Goal: Transaction & Acquisition: Purchase product/service

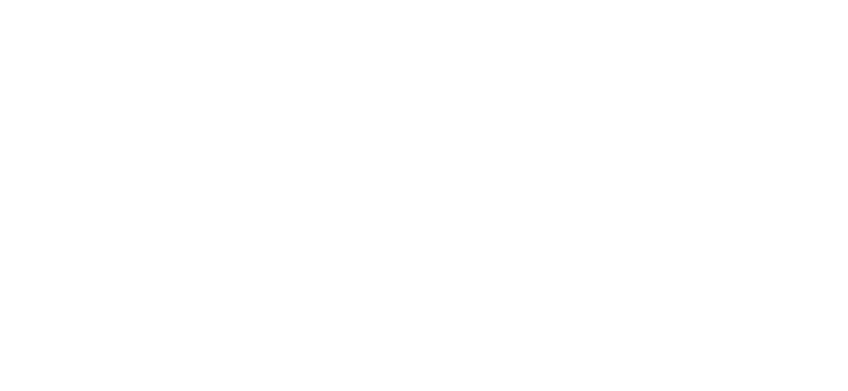
select select
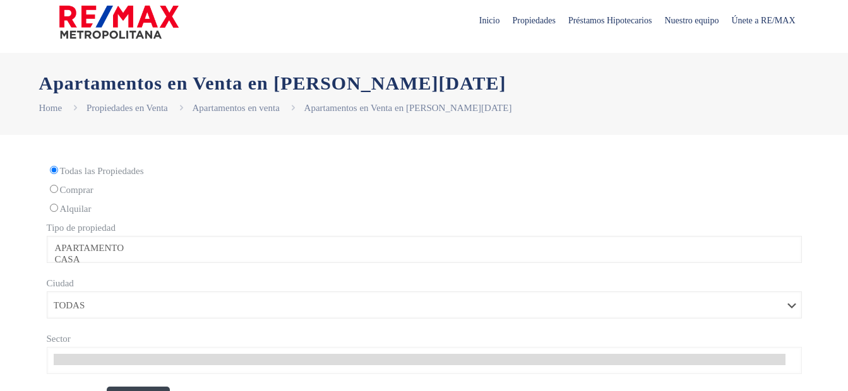
scroll to position [12, 0]
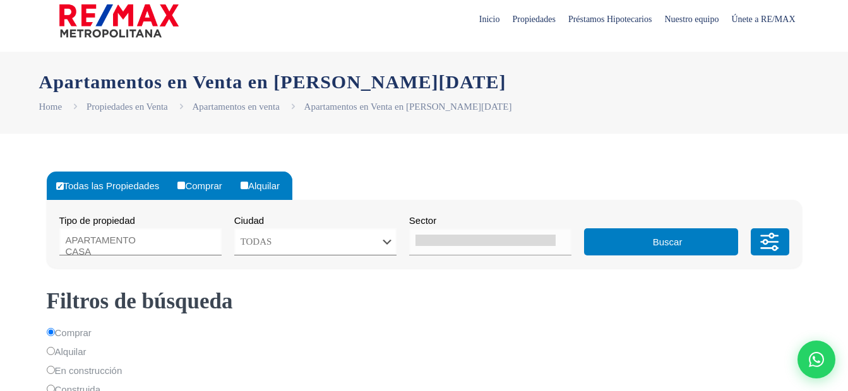
click at [86, 184] on label "Todas las Propiedades" at bounding box center [112, 186] width 119 height 28
click at [64, 184] on input "Todas las Propiedades" at bounding box center [60, 186] width 8 height 8
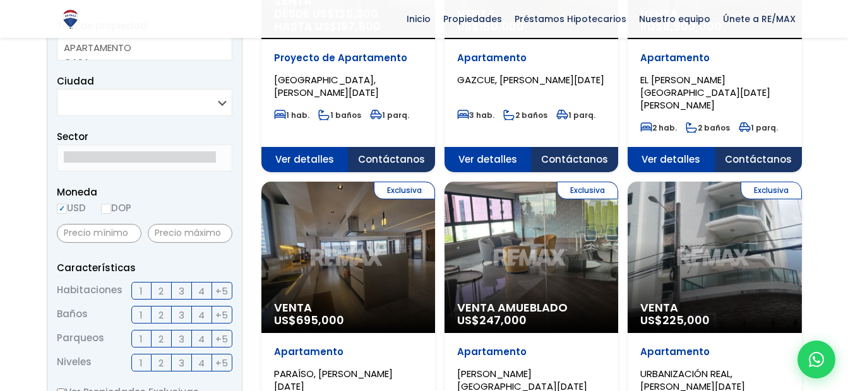
scroll to position [288, 0]
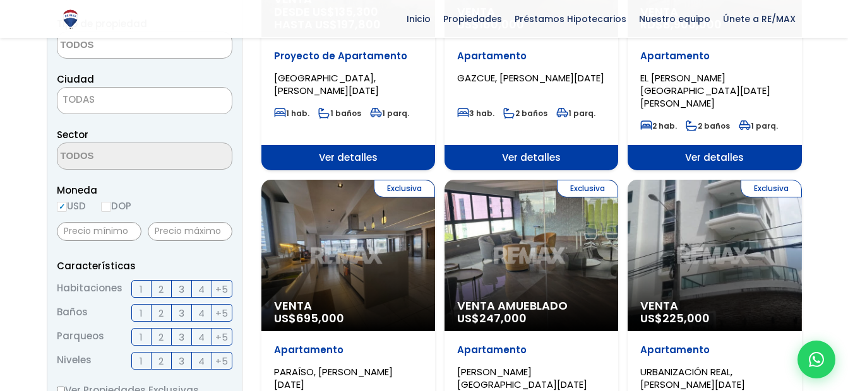
click at [179, 290] on span "3" at bounding box center [182, 289] width 6 height 16
click at [0, 0] on input "3" at bounding box center [0, 0] width 0 height 0
click at [162, 310] on span "2" at bounding box center [160, 313] width 5 height 16
click at [0, 0] on input "2" at bounding box center [0, 0] width 0 height 0
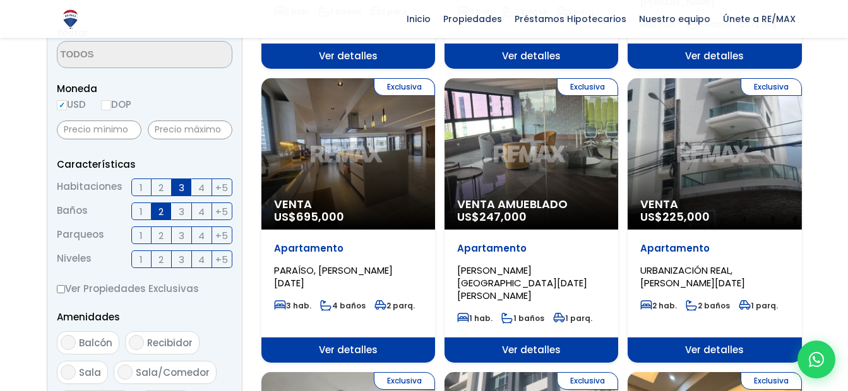
scroll to position [390, 0]
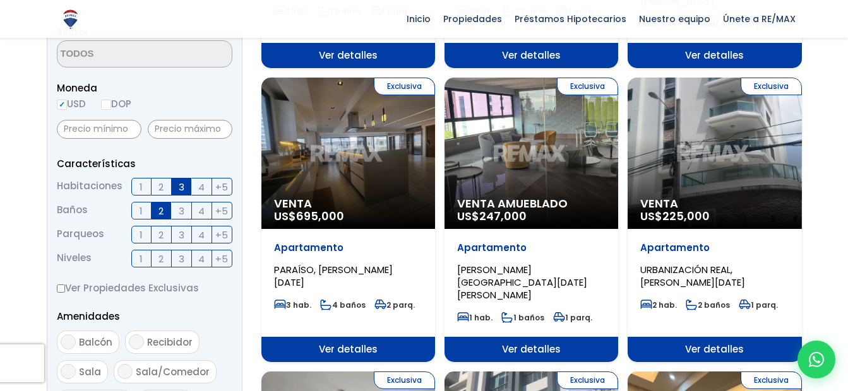
click at [111, 105] on input "DOP" at bounding box center [106, 105] width 10 height 10
radio input "true"
click at [66, 100] on input "USD" at bounding box center [62, 105] width 10 height 10
radio input "true"
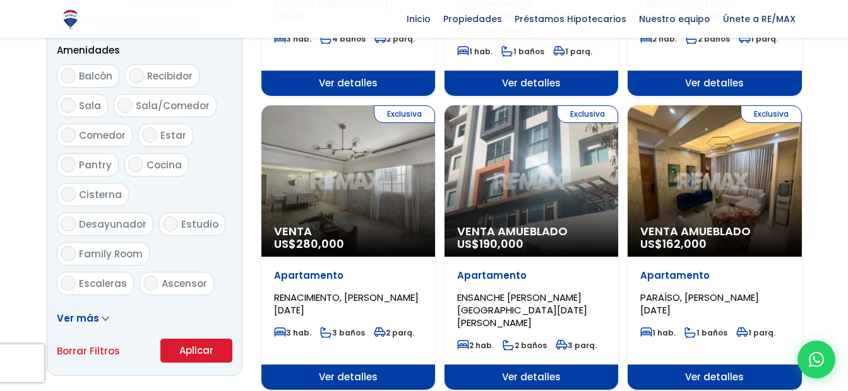
scroll to position [658, 0]
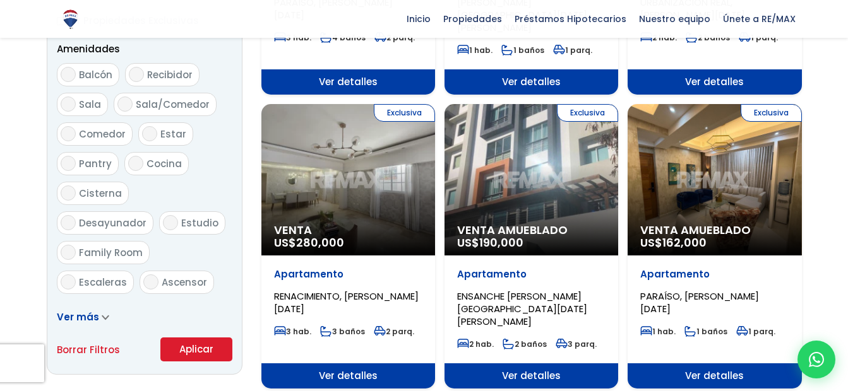
click at [388, 224] on span "Venta" at bounding box center [348, 230] width 148 height 13
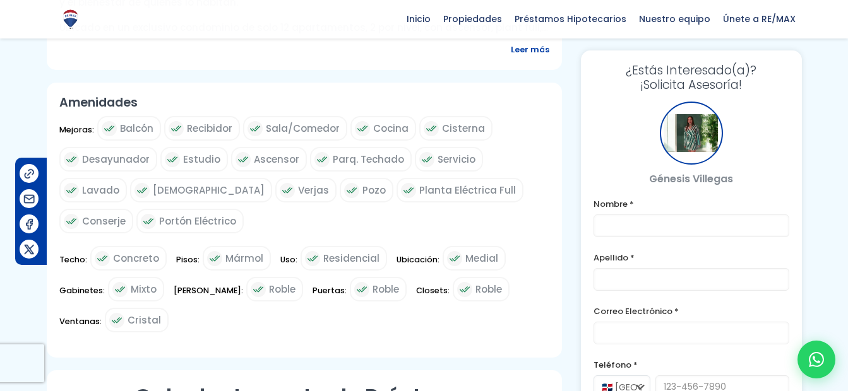
scroll to position [633, 0]
click at [143, 130] on span "Balcón" at bounding box center [136, 128] width 33 height 16
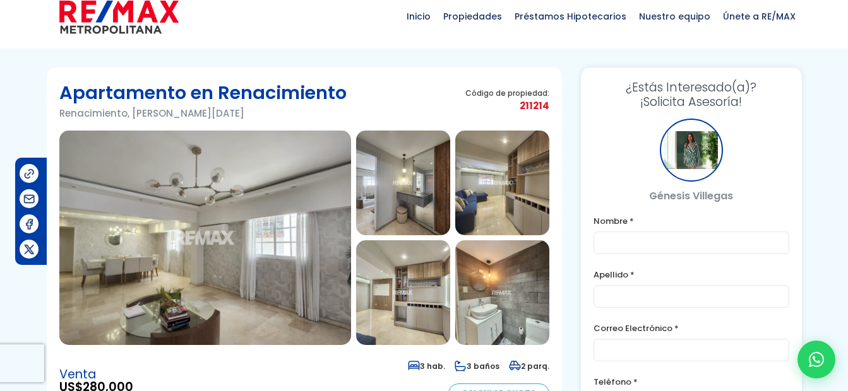
scroll to position [0, 0]
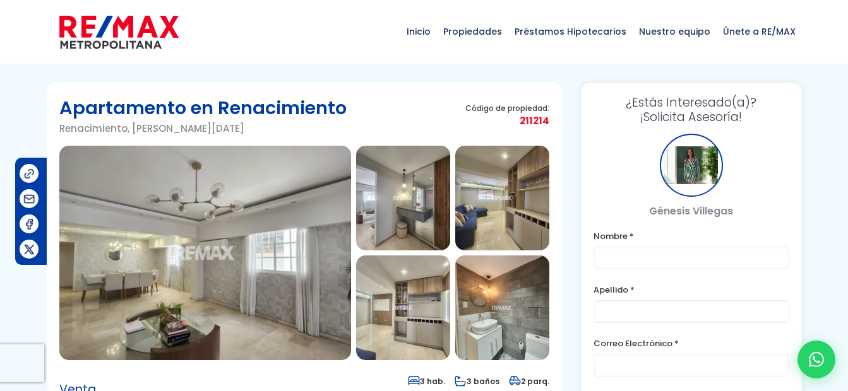
click at [262, 236] on img at bounding box center [205, 253] width 292 height 215
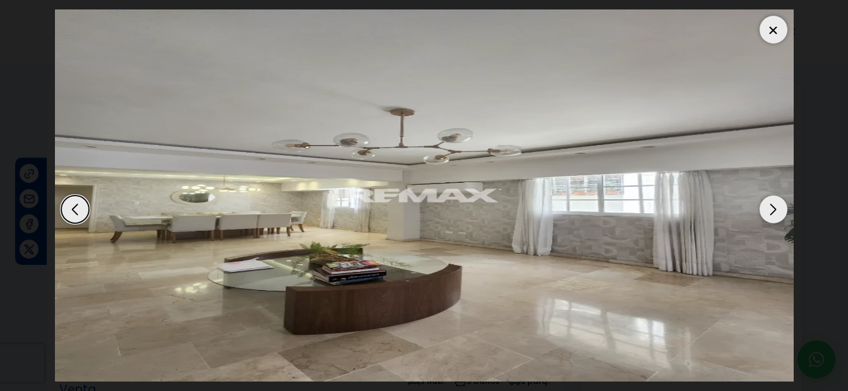
click at [769, 206] on div "Next slide" at bounding box center [773, 210] width 28 height 28
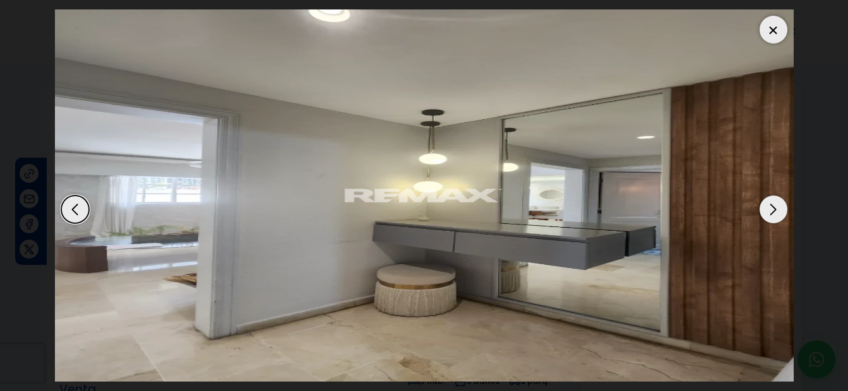
click at [769, 206] on div "Next slide" at bounding box center [773, 210] width 28 height 28
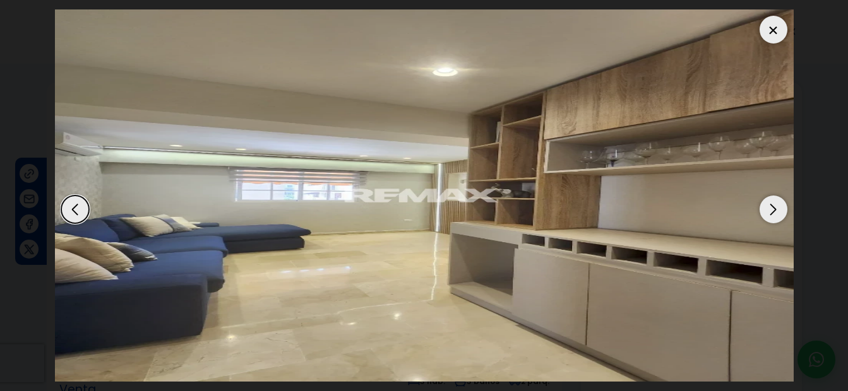
click at [769, 206] on div "Next slide" at bounding box center [773, 210] width 28 height 28
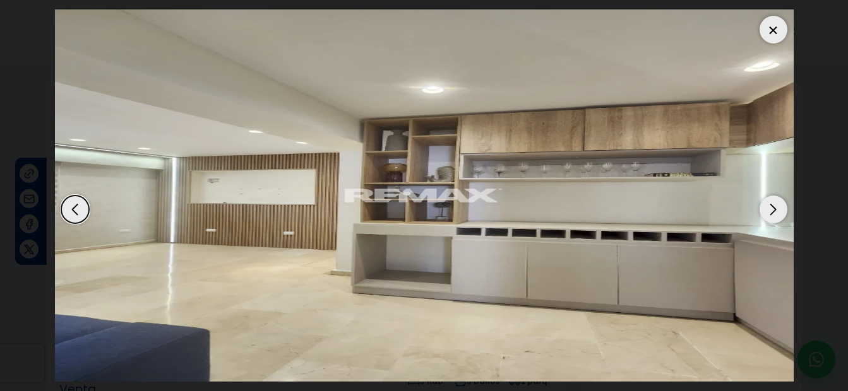
click at [769, 206] on div "Next slide" at bounding box center [773, 210] width 28 height 28
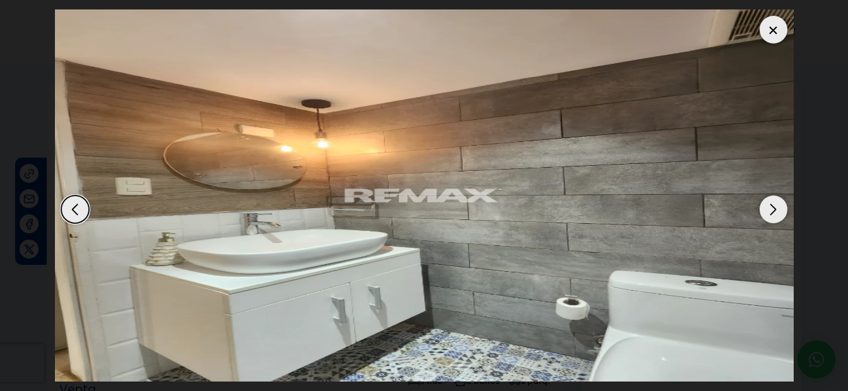
click at [769, 206] on div "Next slide" at bounding box center [773, 210] width 28 height 28
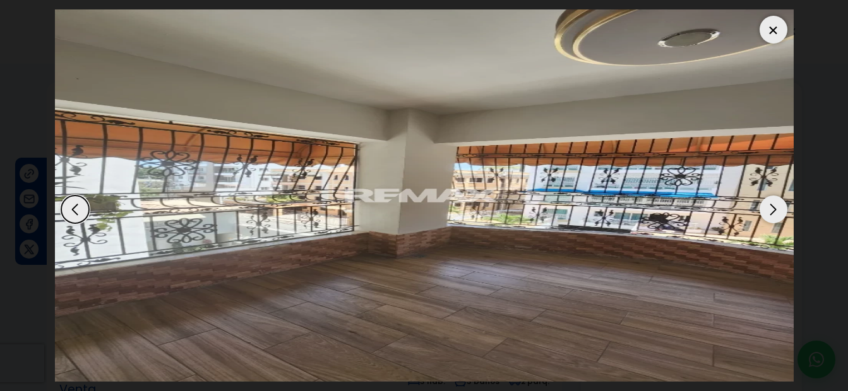
click at [769, 206] on div "Next slide" at bounding box center [773, 210] width 28 height 28
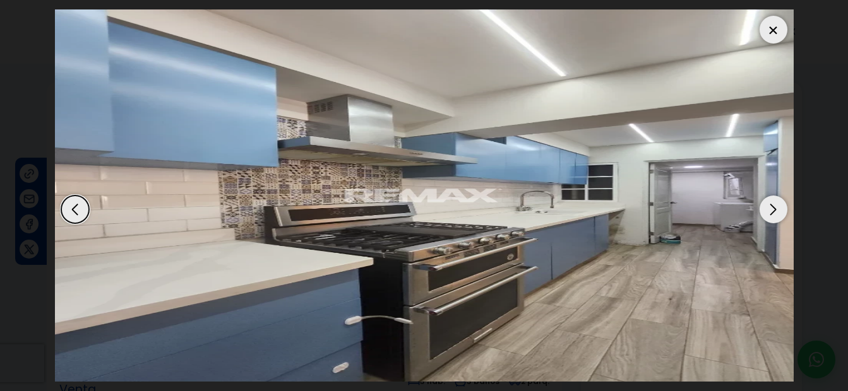
click at [769, 206] on div "Next slide" at bounding box center [773, 210] width 28 height 28
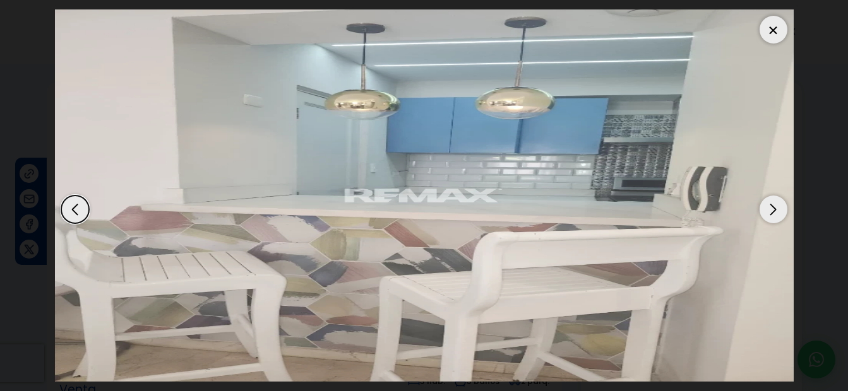
click at [779, 201] on div "Next slide" at bounding box center [773, 210] width 28 height 28
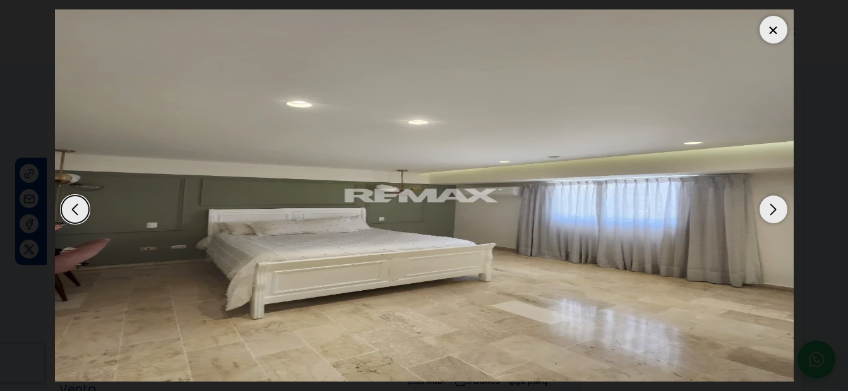
click at [779, 201] on div "Next slide" at bounding box center [773, 210] width 28 height 28
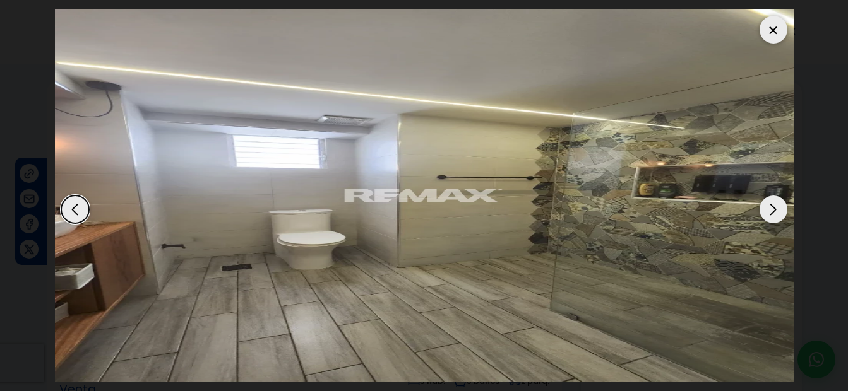
click at [779, 201] on div "Next slide" at bounding box center [773, 210] width 28 height 28
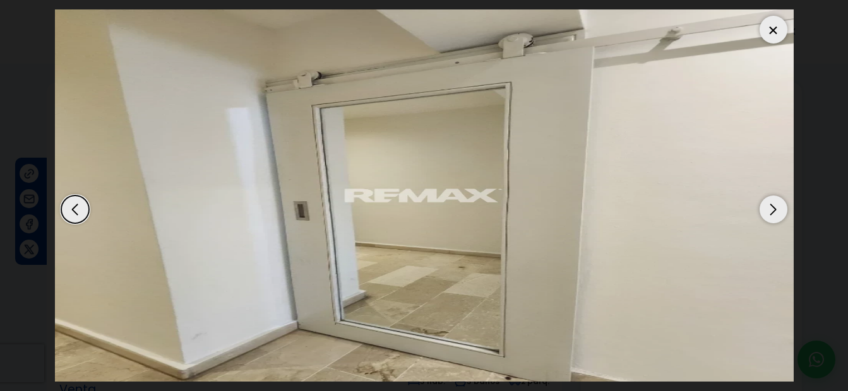
click at [779, 201] on div "Next slide" at bounding box center [773, 210] width 28 height 28
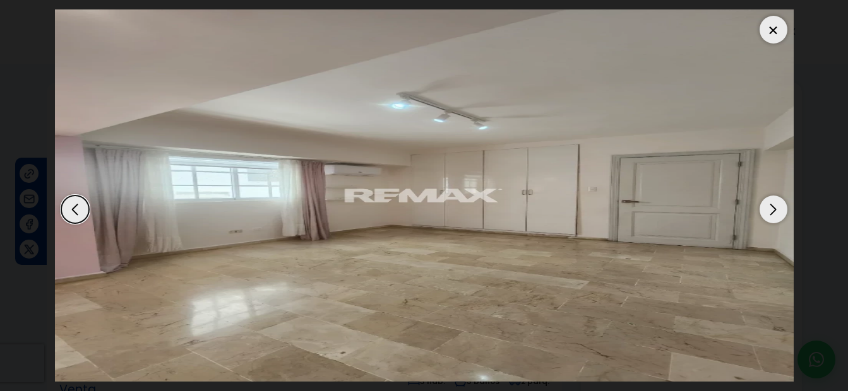
click at [779, 201] on div "Next slide" at bounding box center [773, 210] width 28 height 28
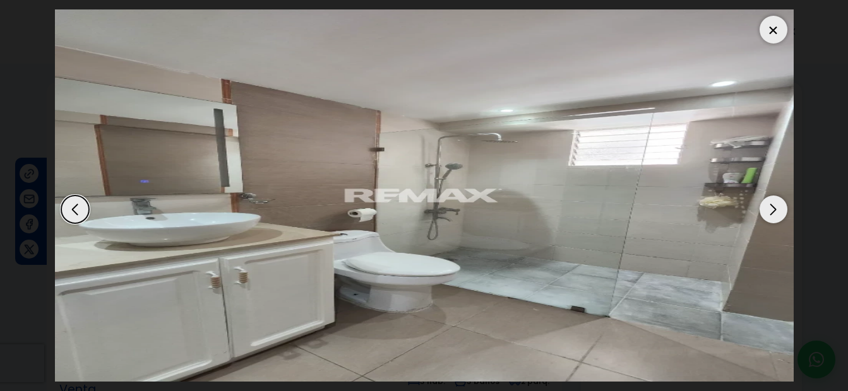
click at [780, 39] on div at bounding box center [773, 30] width 28 height 28
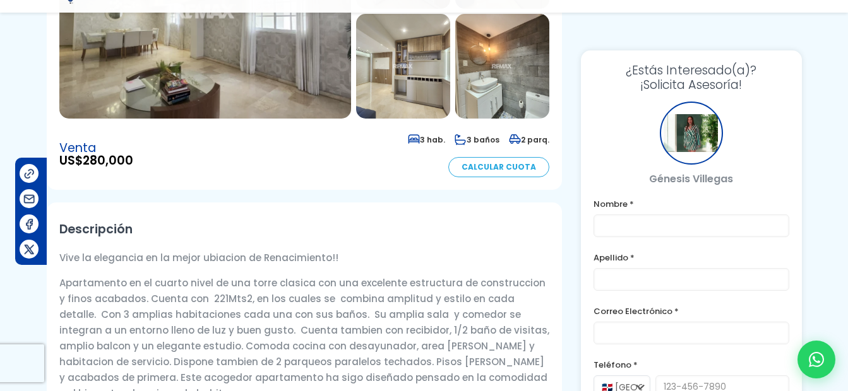
scroll to position [243, 0]
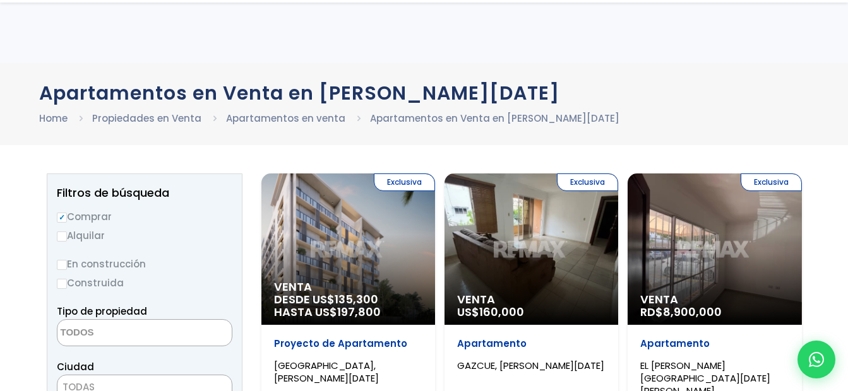
select select
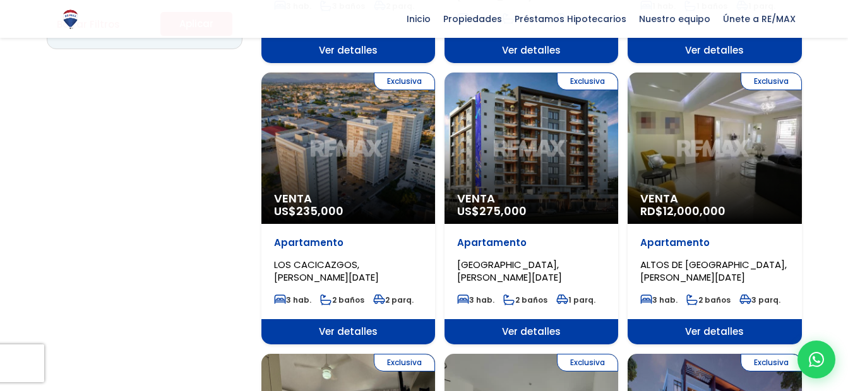
scroll to position [984, 0]
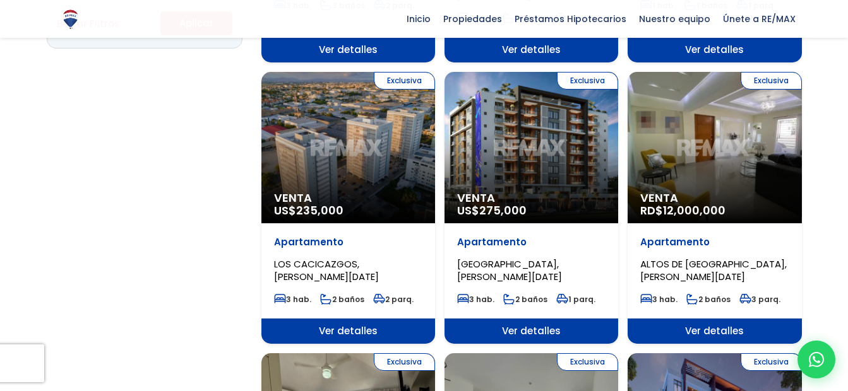
click at [706, 143] on div "Exclusiva Venta RD$ 12,000,000" at bounding box center [714, 147] width 174 height 151
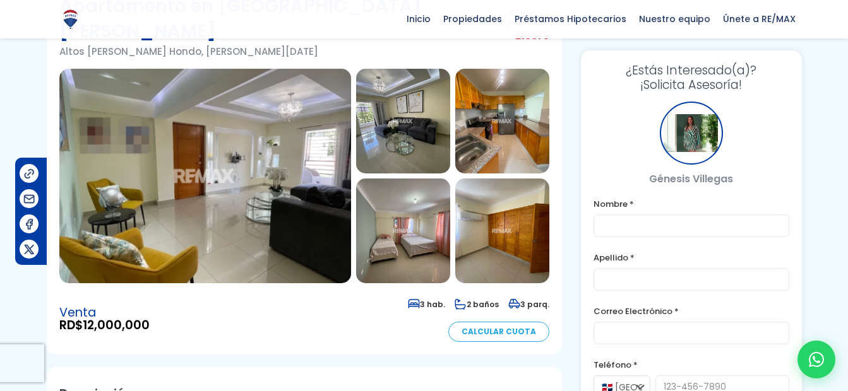
scroll to position [101, 0]
click at [251, 155] on img at bounding box center [205, 176] width 292 height 215
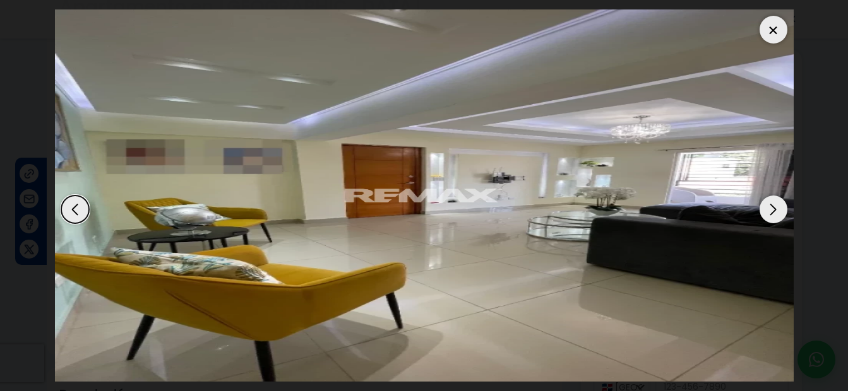
click at [777, 214] on div "Next slide" at bounding box center [773, 210] width 28 height 28
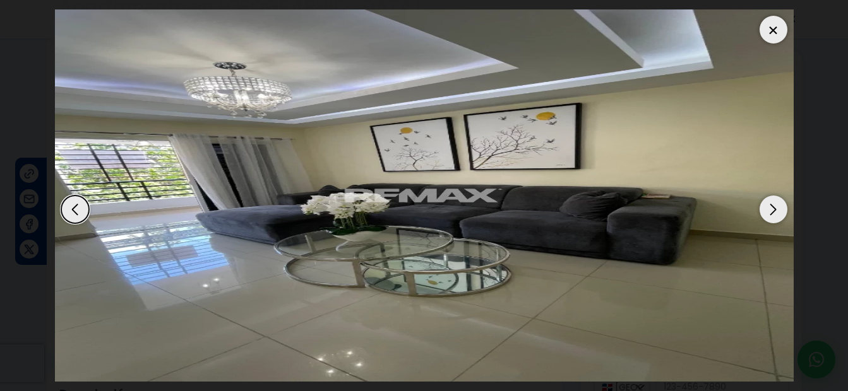
click at [777, 214] on div "Next slide" at bounding box center [773, 210] width 28 height 28
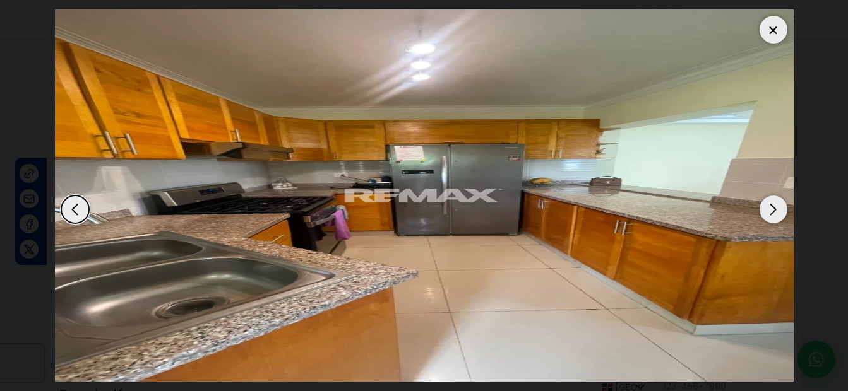
click at [777, 214] on div "Next slide" at bounding box center [773, 210] width 28 height 28
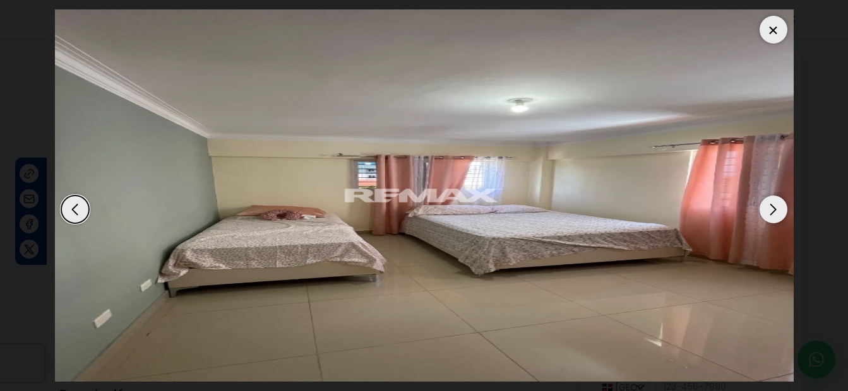
click at [777, 214] on div "Next slide" at bounding box center [773, 210] width 28 height 28
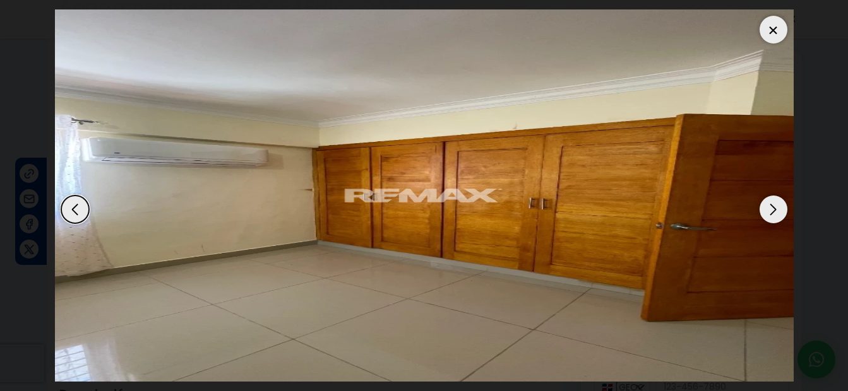
click at [76, 210] on div "Previous slide" at bounding box center [75, 210] width 28 height 28
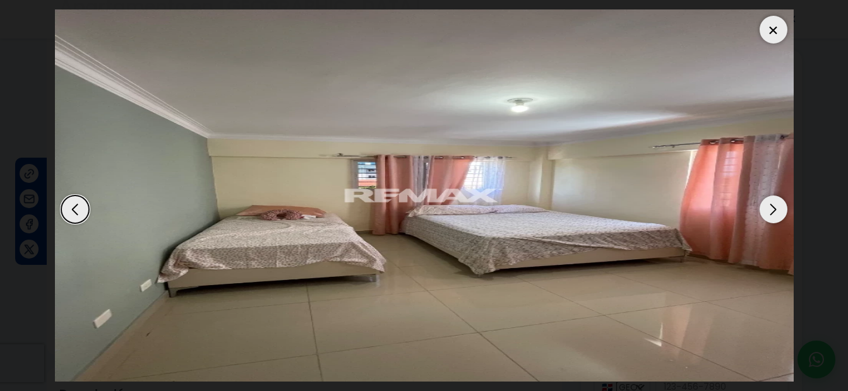
click at [781, 211] on div "Next slide" at bounding box center [773, 210] width 28 height 28
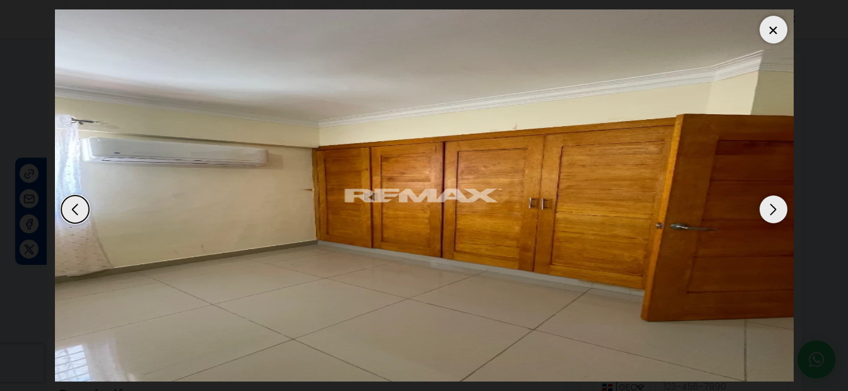
click at [781, 211] on div "Next slide" at bounding box center [773, 210] width 28 height 28
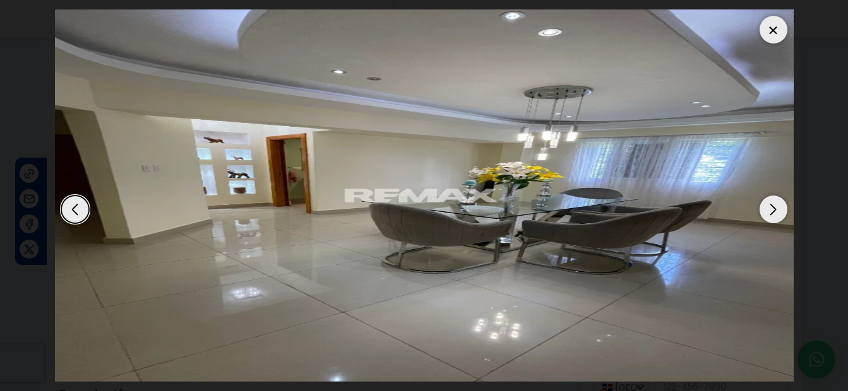
click at [781, 211] on div "Next slide" at bounding box center [773, 210] width 28 height 28
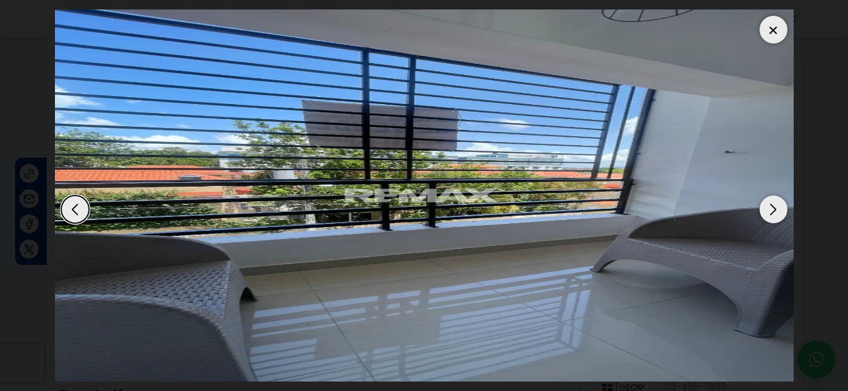
click at [781, 211] on div "Next slide" at bounding box center [773, 210] width 28 height 28
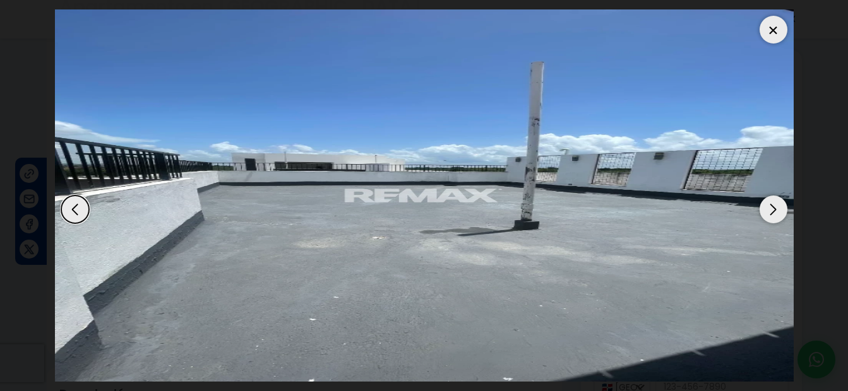
click at [781, 211] on div "Next slide" at bounding box center [773, 210] width 28 height 28
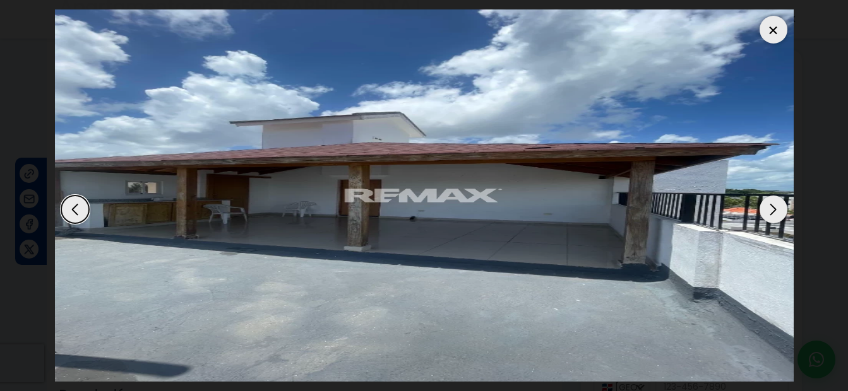
click at [781, 211] on div "Next slide" at bounding box center [773, 210] width 28 height 28
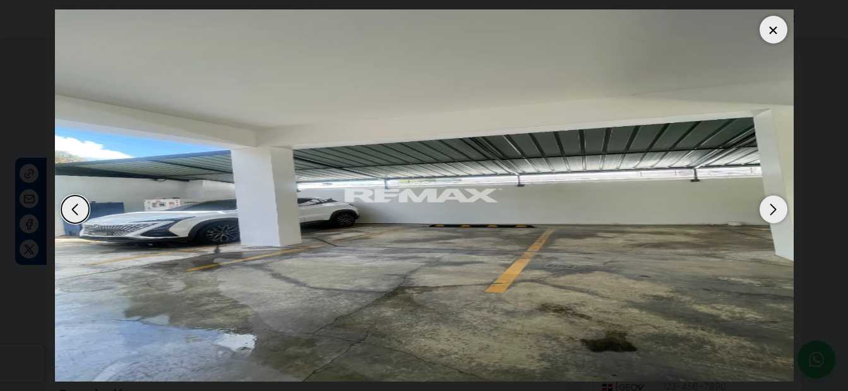
click at [781, 211] on div "Next slide" at bounding box center [773, 210] width 28 height 28
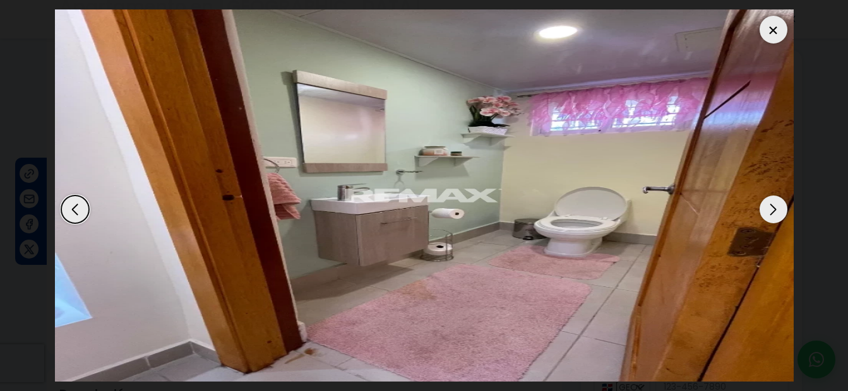
click at [781, 211] on div "Next slide" at bounding box center [773, 210] width 28 height 28
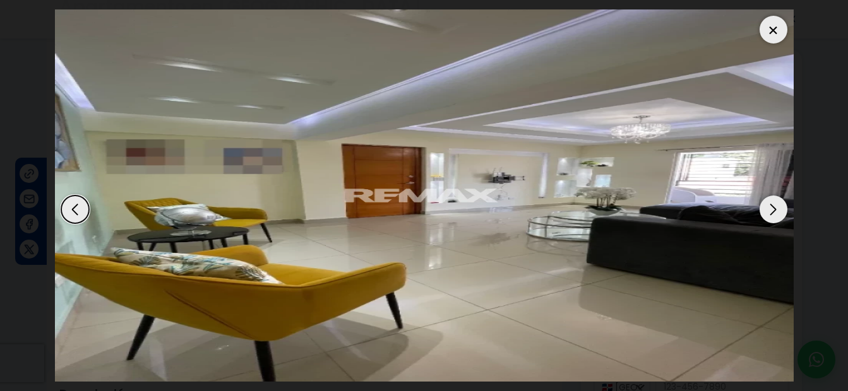
click at [781, 211] on div "Next slide" at bounding box center [773, 210] width 28 height 28
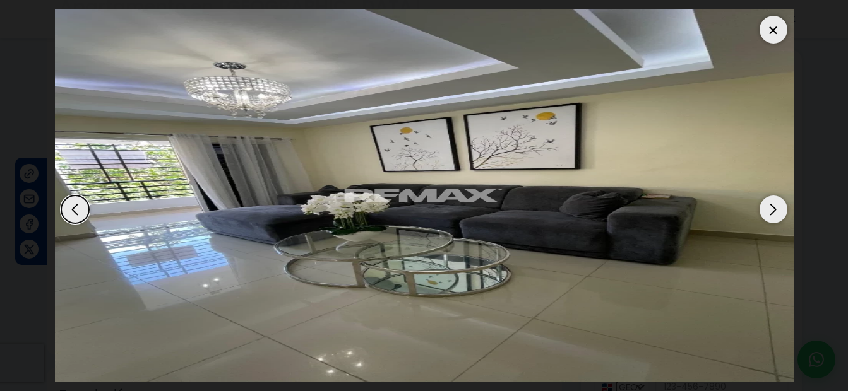
click at [771, 27] on div at bounding box center [773, 30] width 28 height 28
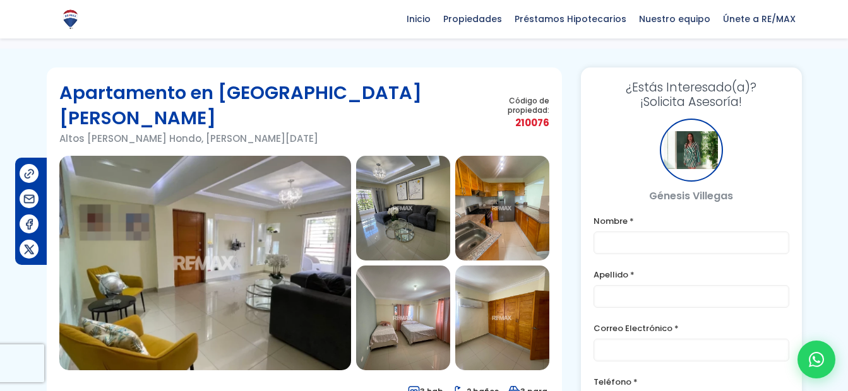
scroll to position [0, 0]
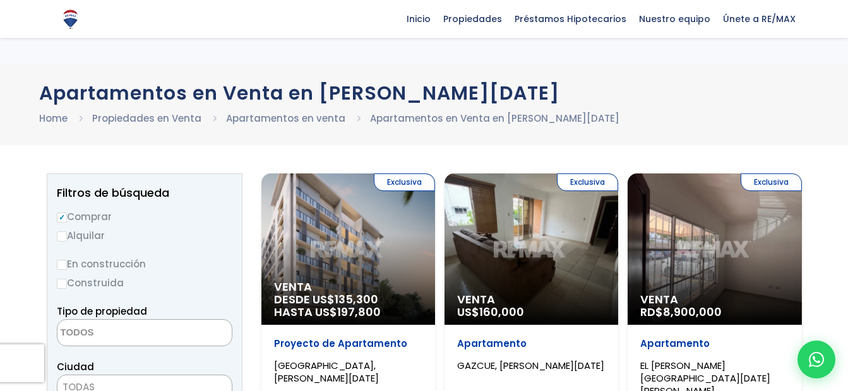
select select
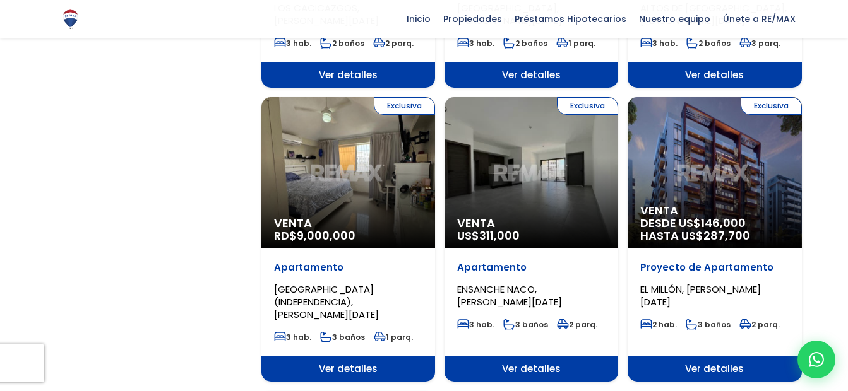
scroll to position [1240, 0]
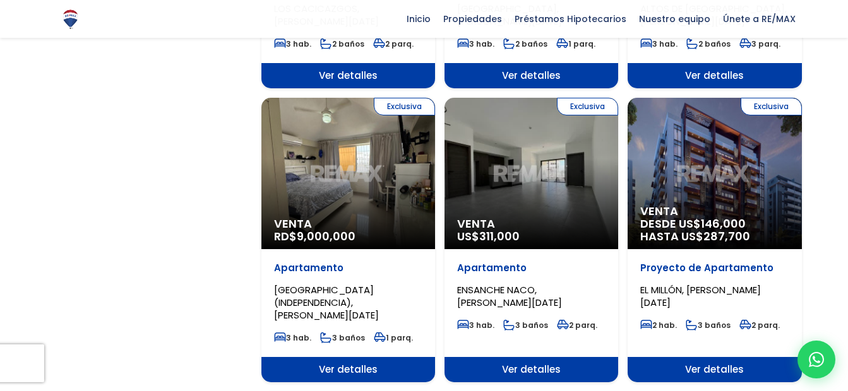
click at [541, 129] on div "Exclusiva Venta US$ 311,000" at bounding box center [531, 173] width 174 height 151
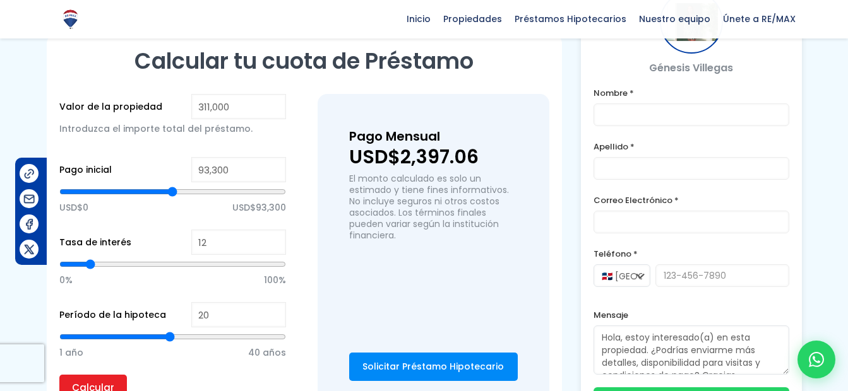
scroll to position [1047, 0]
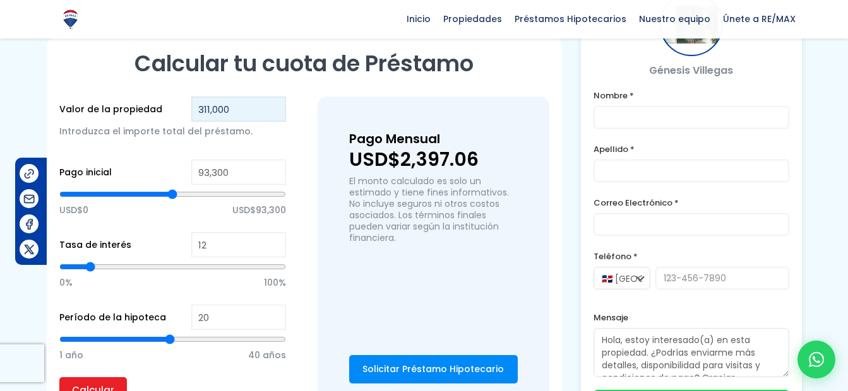
drag, startPoint x: 234, startPoint y: 89, endPoint x: 179, endPoint y: 93, distance: 54.4
click at [179, 97] on div "Valor de la propiedad 311,000 Introduzca el importe total [PERSON_NAME]." at bounding box center [172, 125] width 227 height 57
click at [153, 74] on div "Calcular tu cuota [PERSON_NAME] Valor de la propiedad 311,000 Introduzca el imp…" at bounding box center [304, 232] width 515 height 391
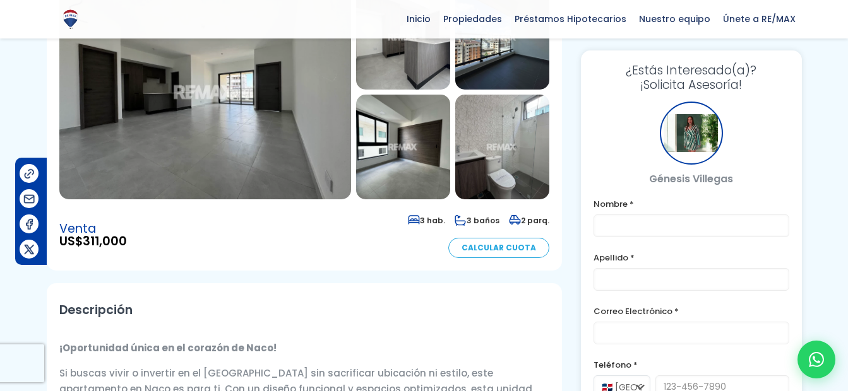
scroll to position [160, 0]
click at [263, 110] on img at bounding box center [205, 92] width 292 height 215
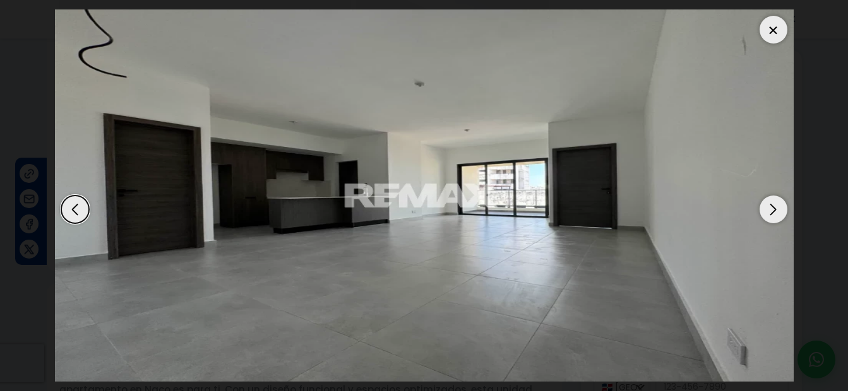
click at [778, 200] on div "Next slide" at bounding box center [773, 210] width 28 height 28
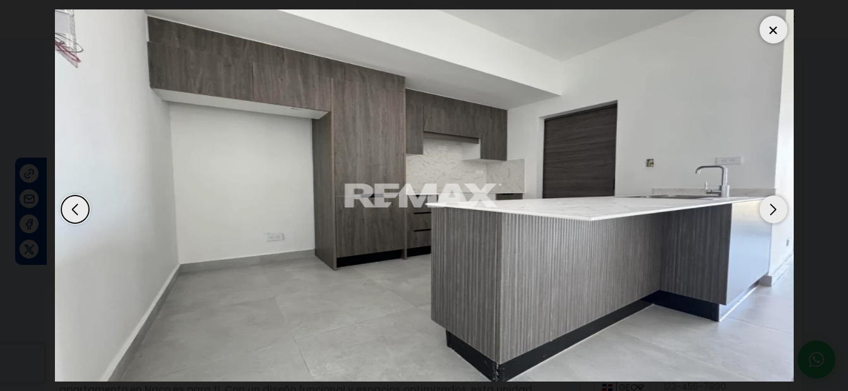
click at [776, 213] on div "Next slide" at bounding box center [773, 210] width 28 height 28
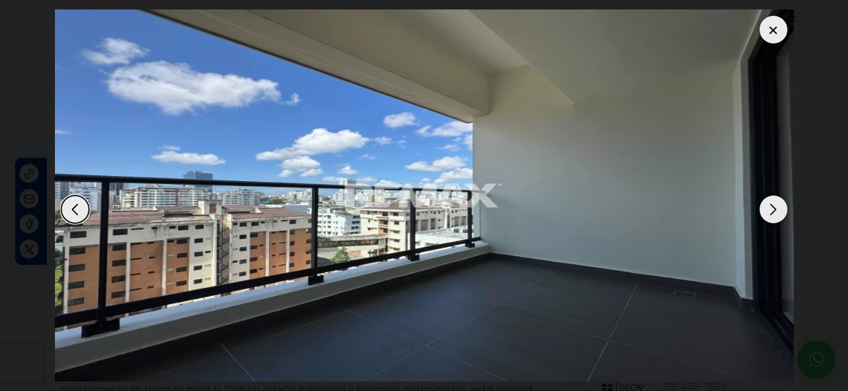
click at [776, 213] on div "Next slide" at bounding box center [773, 210] width 28 height 28
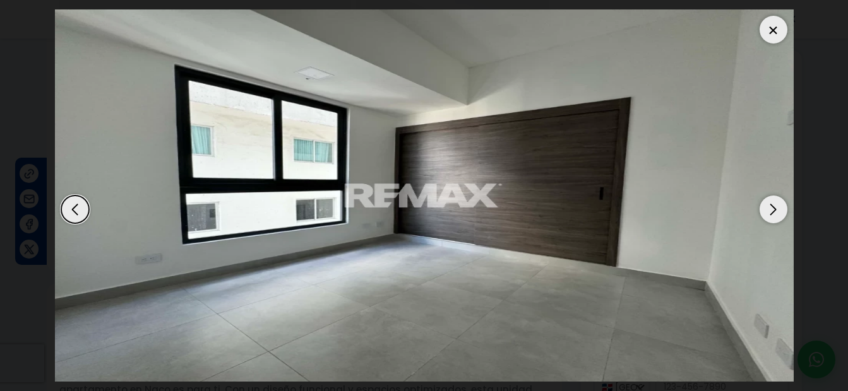
click at [776, 213] on div "Next slide" at bounding box center [773, 210] width 28 height 28
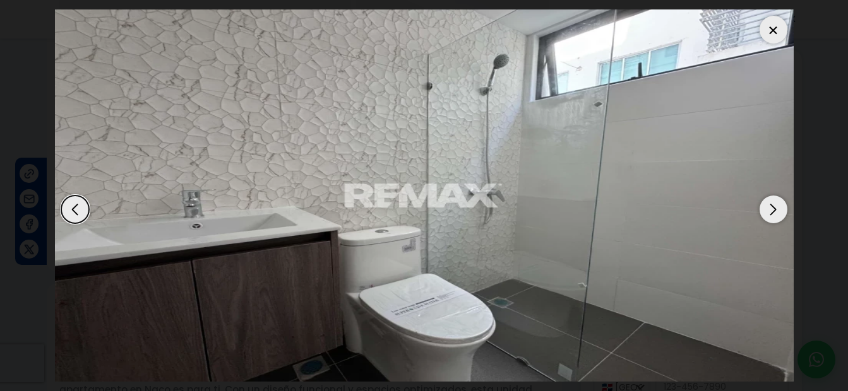
click at [776, 213] on div "Next slide" at bounding box center [773, 210] width 28 height 28
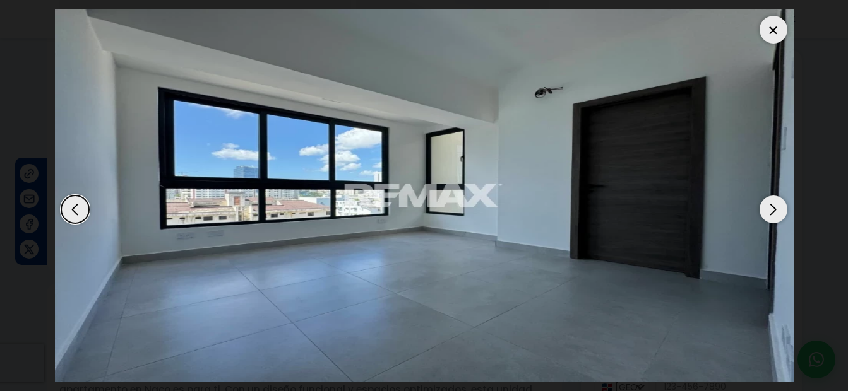
click at [776, 211] on div "Next slide" at bounding box center [773, 210] width 28 height 28
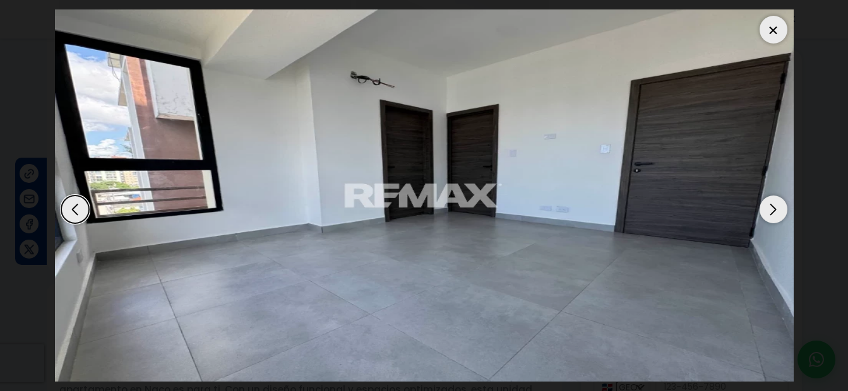
click at [776, 211] on div "Next slide" at bounding box center [773, 210] width 28 height 28
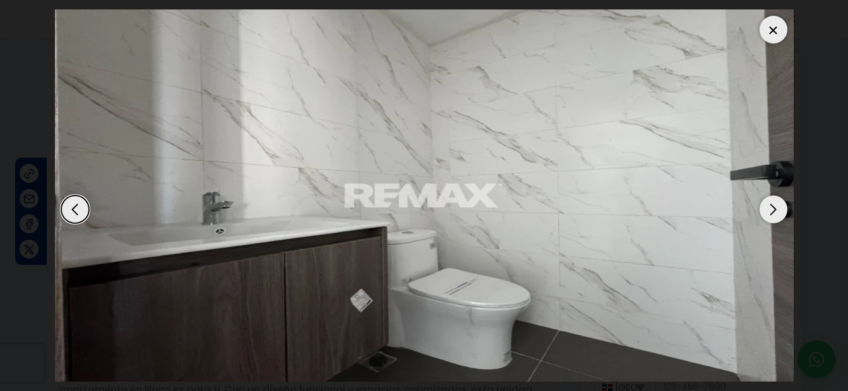
click at [776, 211] on div "Next slide" at bounding box center [773, 210] width 28 height 28
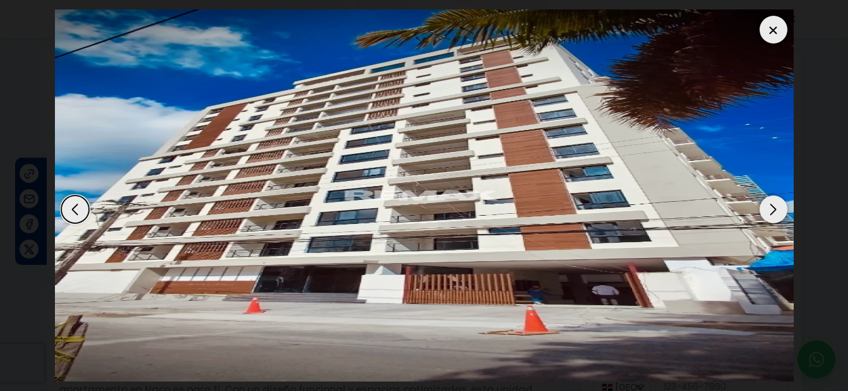
click at [768, 28] on div at bounding box center [773, 30] width 28 height 28
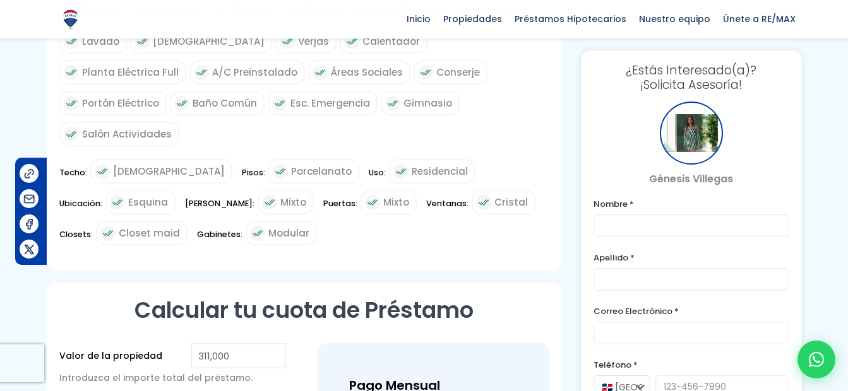
scroll to position [846, 0]
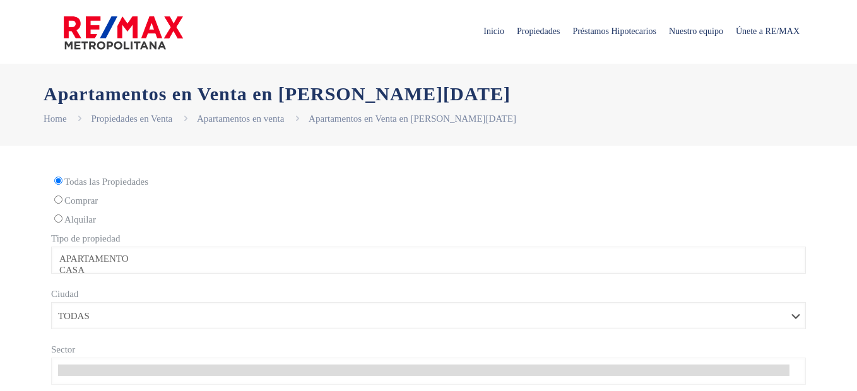
select select
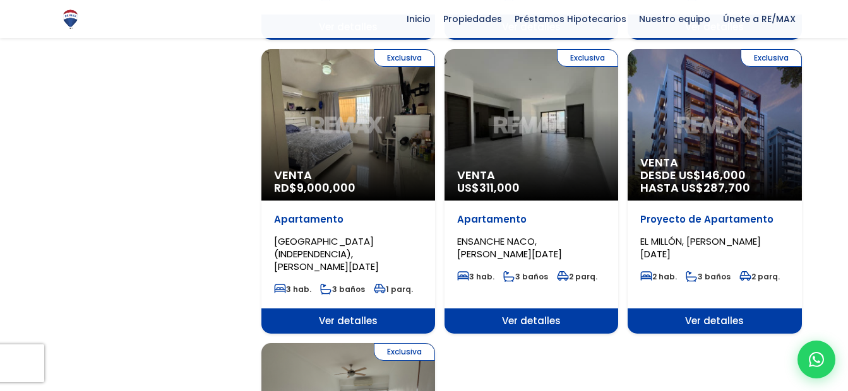
scroll to position [1289, 0]
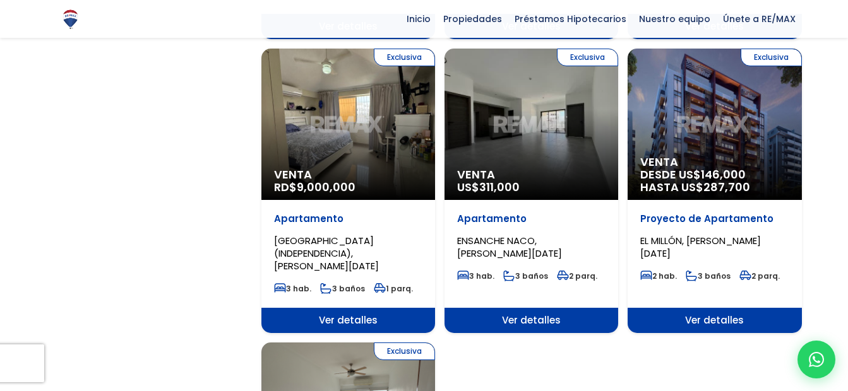
click at [321, 169] on span "Venta" at bounding box center [348, 175] width 148 height 13
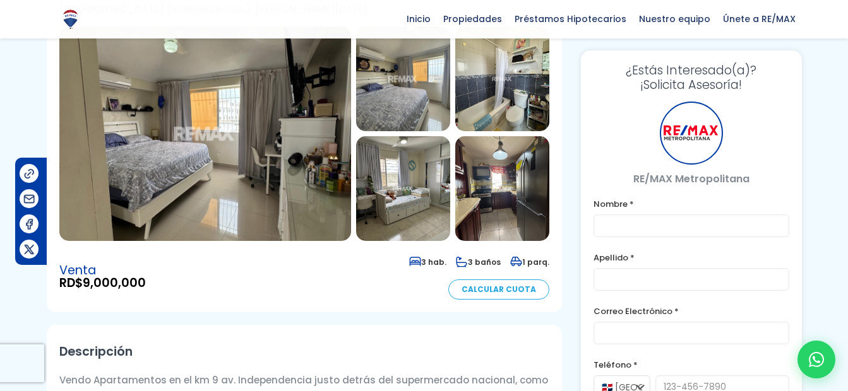
scroll to position [143, 0]
click at [300, 145] on img at bounding box center [205, 134] width 292 height 215
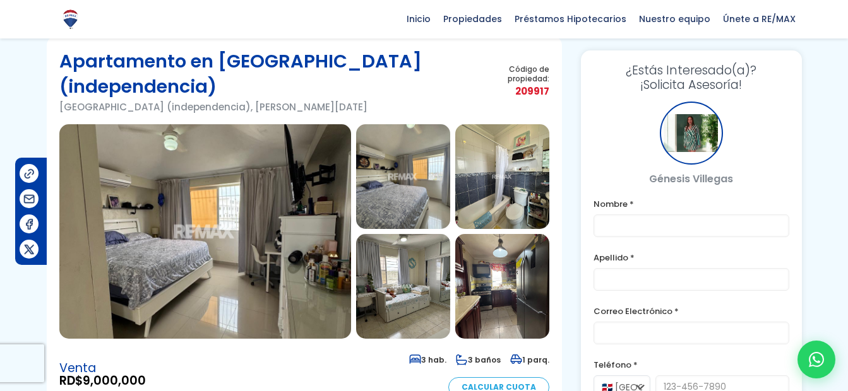
scroll to position [0, 0]
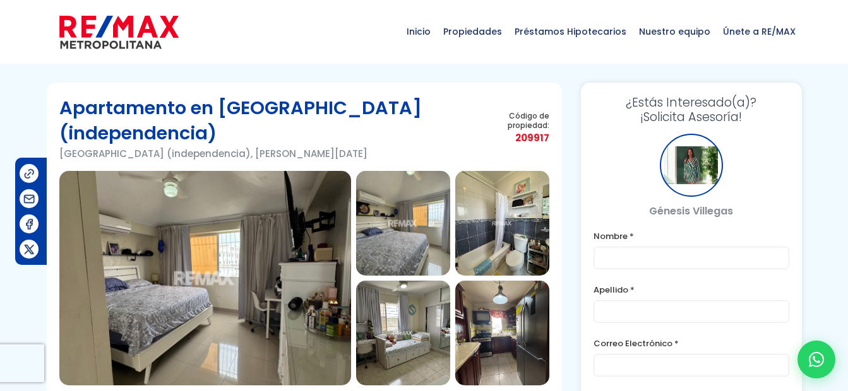
click at [288, 312] on img at bounding box center [205, 278] width 292 height 215
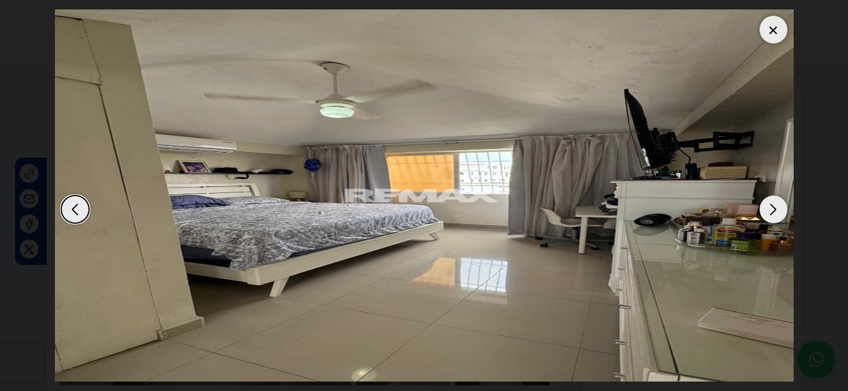
click at [770, 218] on div "Next slide" at bounding box center [773, 210] width 28 height 28
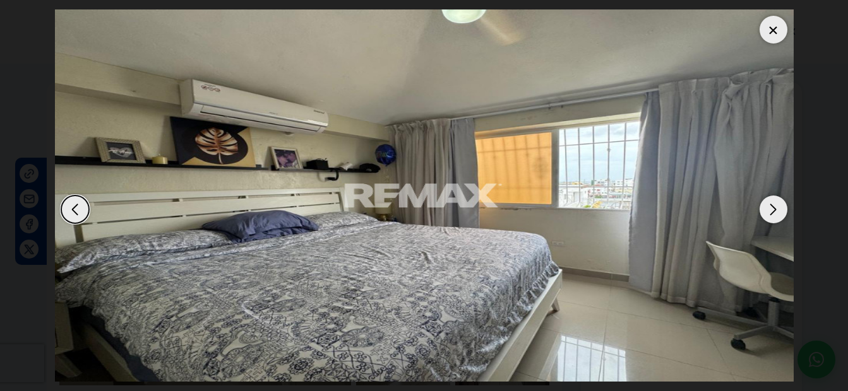
click at [770, 218] on div "Next slide" at bounding box center [773, 210] width 28 height 28
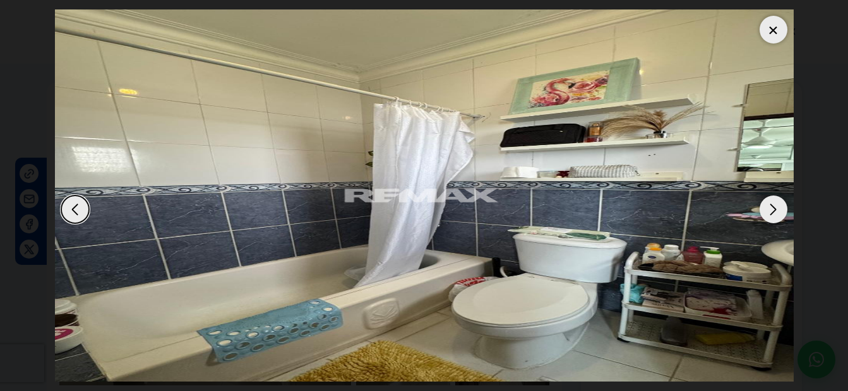
click at [779, 203] on div "Next slide" at bounding box center [773, 210] width 28 height 28
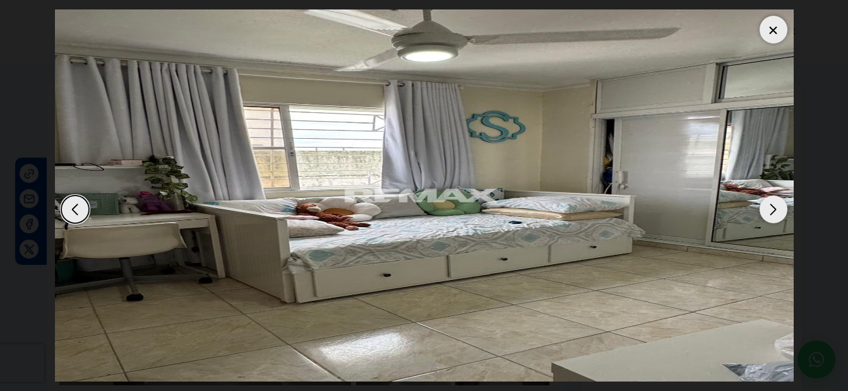
click at [779, 203] on div "Next slide" at bounding box center [773, 210] width 28 height 28
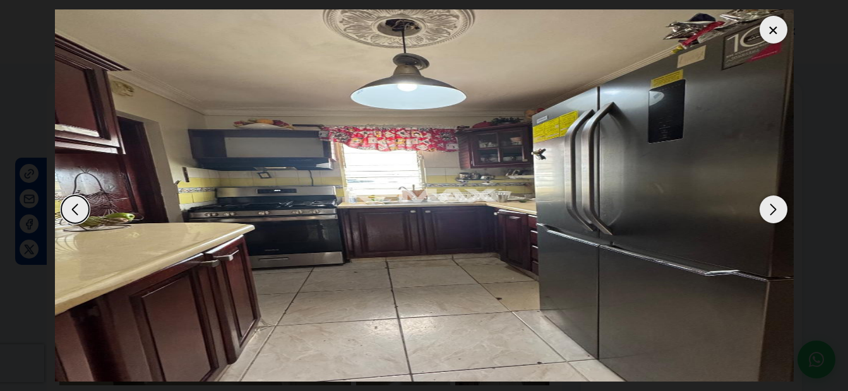
click at [779, 203] on div "Next slide" at bounding box center [773, 210] width 28 height 28
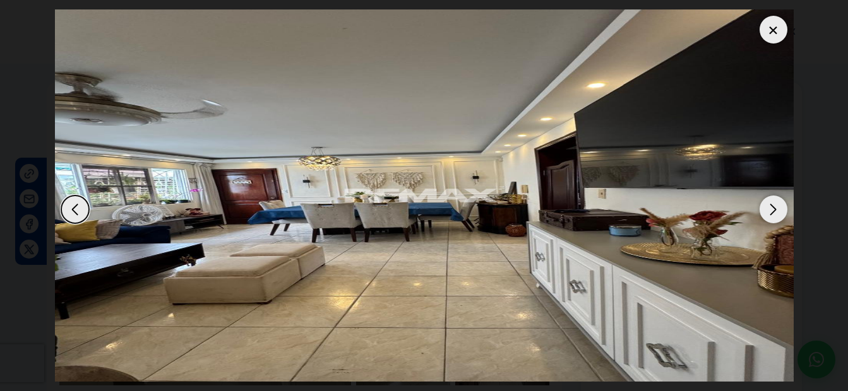
click at [776, 36] on div at bounding box center [773, 30] width 28 height 28
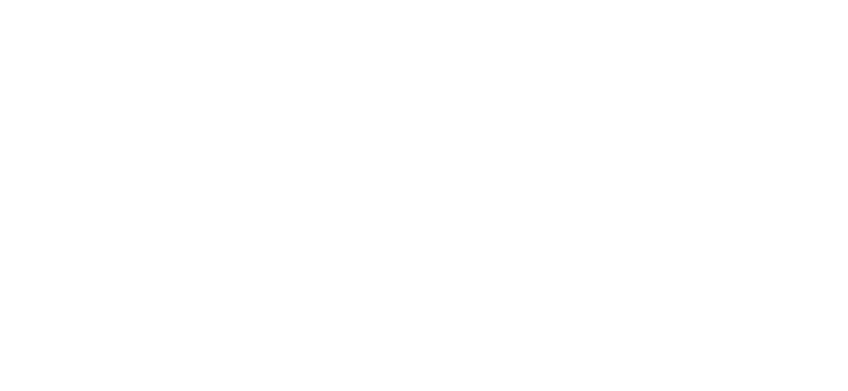
select select
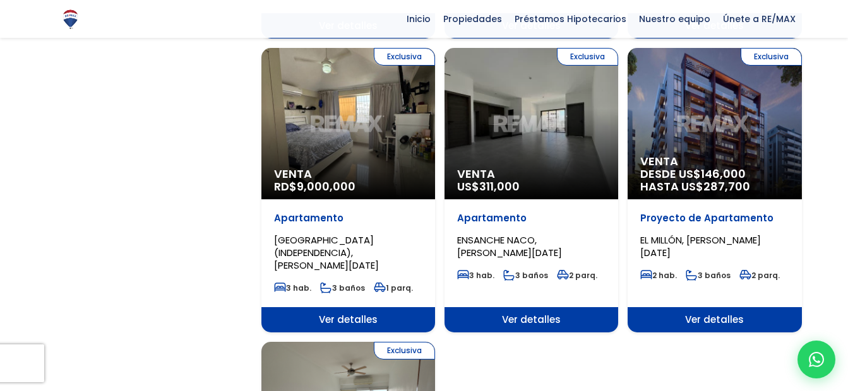
click at [680, 199] on div "Proyecto de Apartamento EL MILLÓN, SANTO DOMINGO DE GUZMÁN 2 hab. 3 baños 2 par…" at bounding box center [714, 253] width 174 height 108
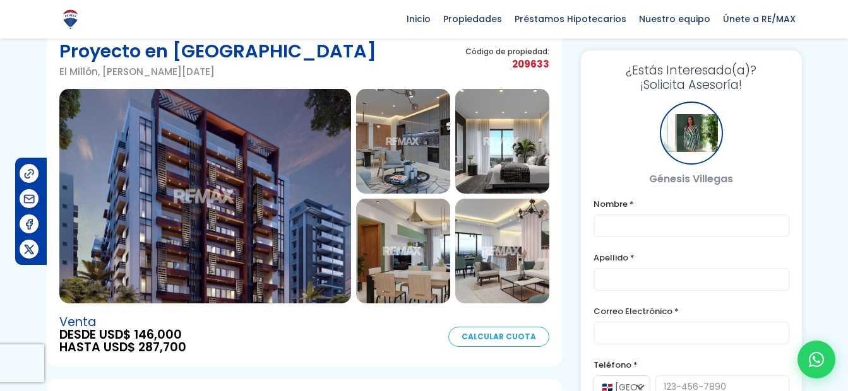
scroll to position [56, 0]
click at [304, 127] on img at bounding box center [205, 197] width 292 height 215
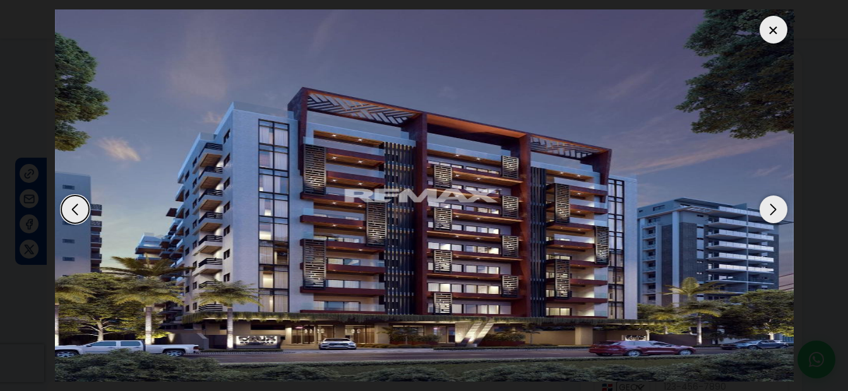
click at [767, 201] on div "Next slide" at bounding box center [773, 210] width 28 height 28
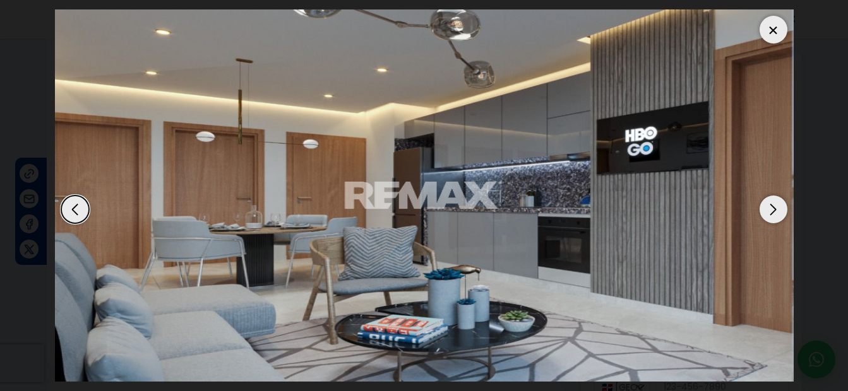
click at [767, 201] on div "Next slide" at bounding box center [773, 210] width 28 height 28
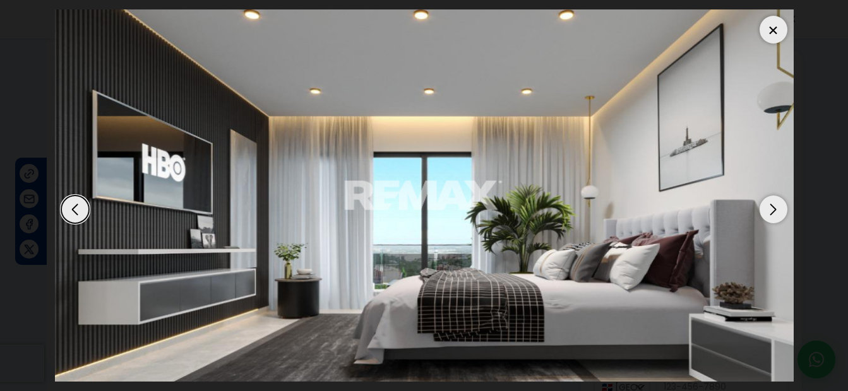
click at [767, 201] on div "Next slide" at bounding box center [773, 210] width 28 height 28
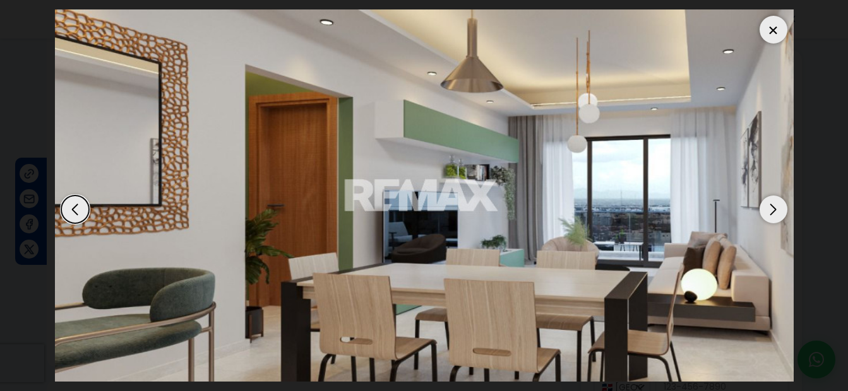
click at [767, 201] on div "Next slide" at bounding box center [773, 210] width 28 height 28
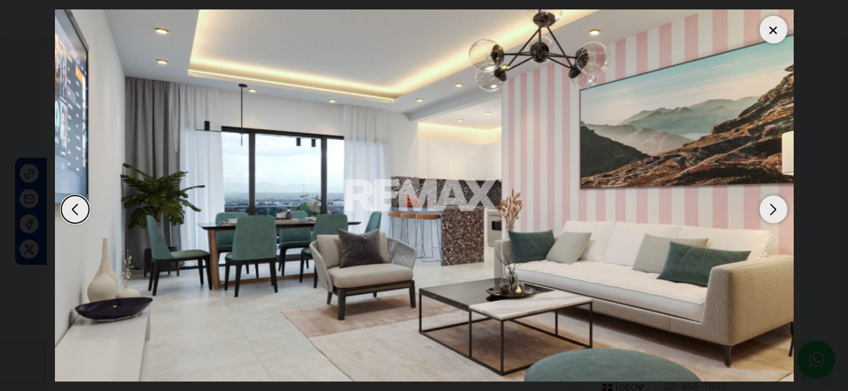
click at [783, 201] on div "Next slide" at bounding box center [773, 210] width 28 height 28
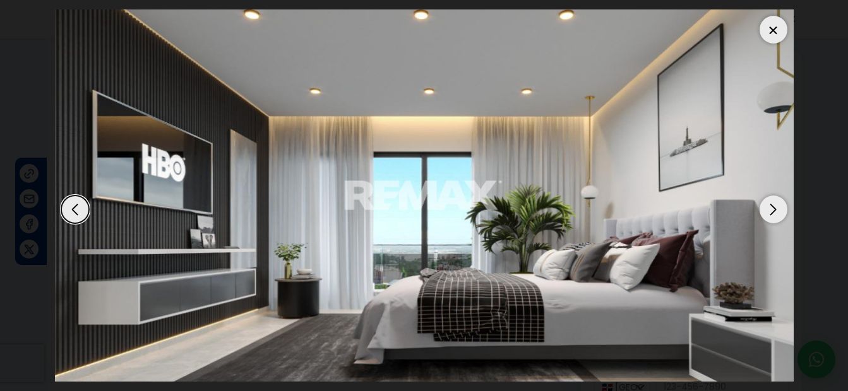
click at [783, 201] on div "Next slide" at bounding box center [773, 210] width 28 height 28
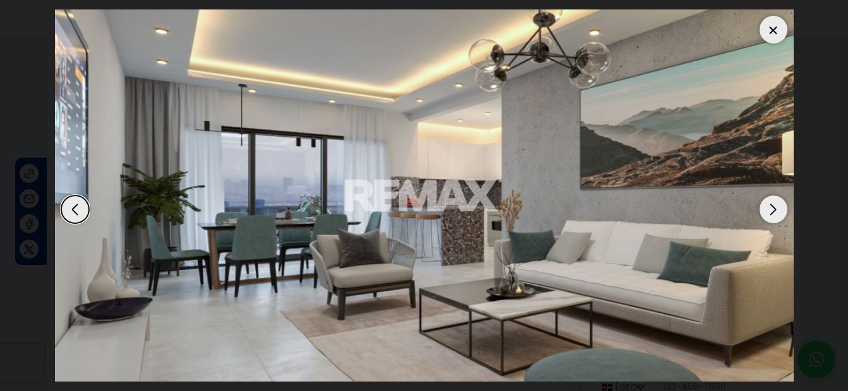
click at [783, 201] on div "Next slide" at bounding box center [773, 210] width 28 height 28
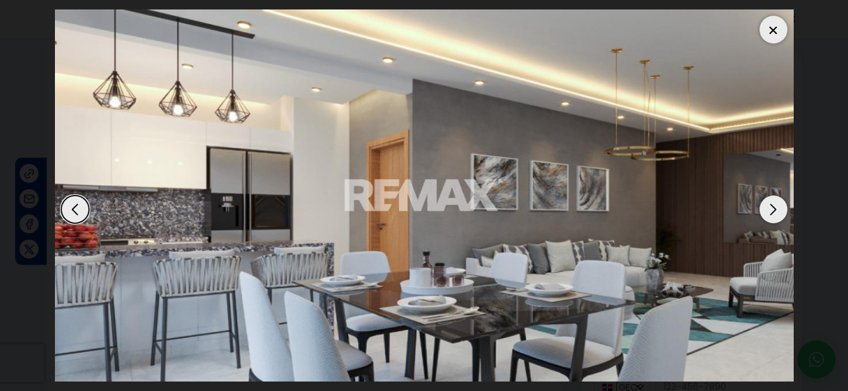
click at [783, 201] on div "Next slide" at bounding box center [773, 210] width 28 height 28
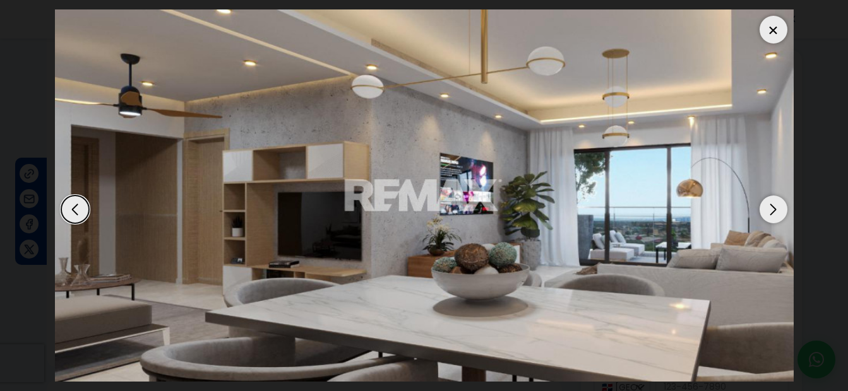
click at [783, 201] on div "Next slide" at bounding box center [773, 210] width 28 height 28
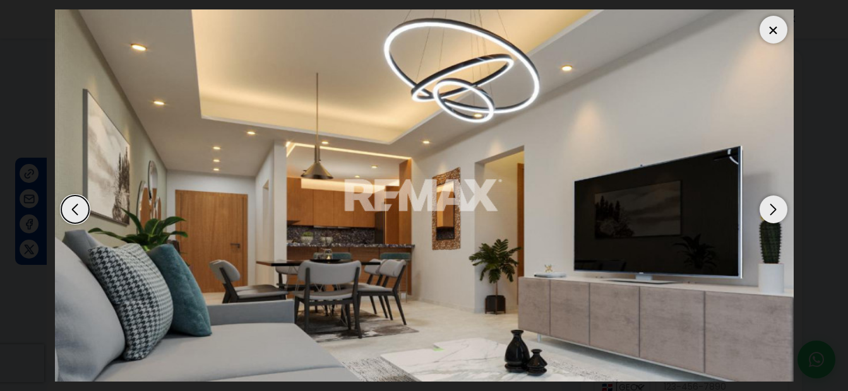
click at [775, 33] on div at bounding box center [773, 30] width 28 height 28
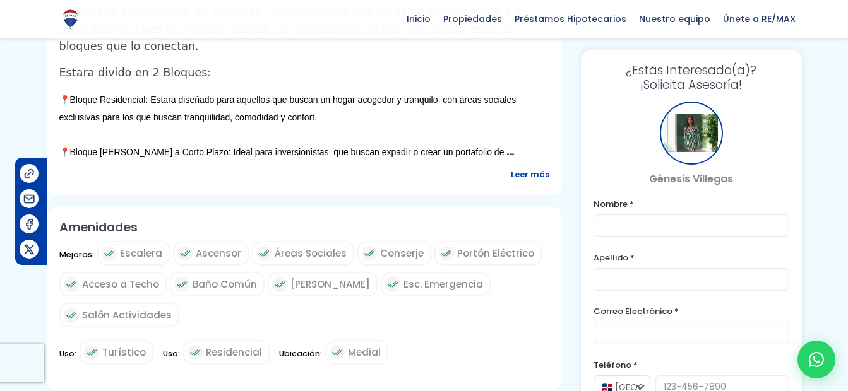
scroll to position [542, 0]
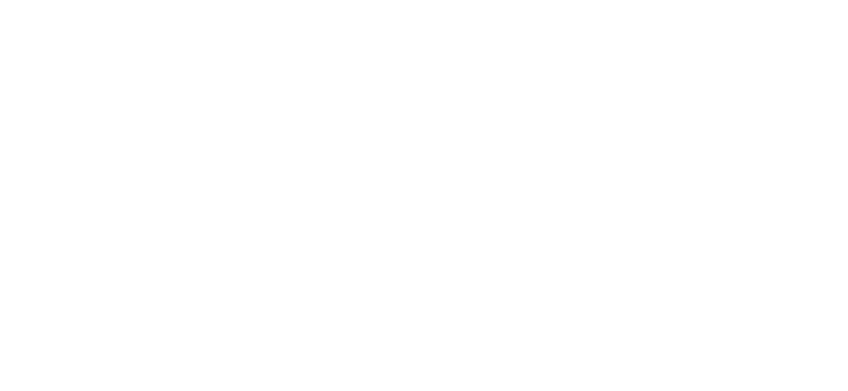
select select
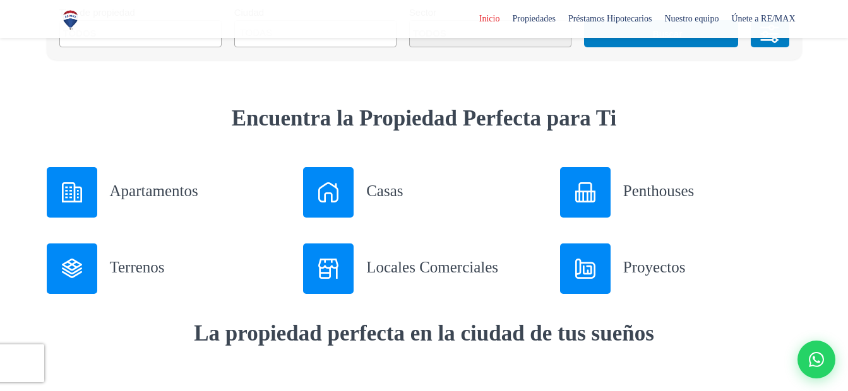
scroll to position [435, 0]
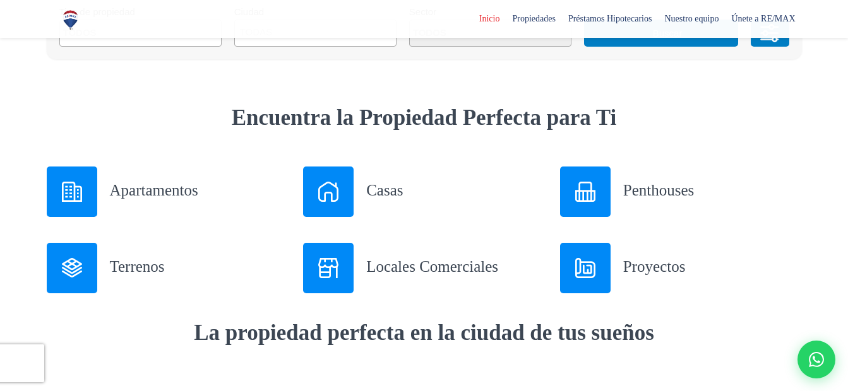
click at [336, 198] on img at bounding box center [328, 192] width 20 height 20
click at [154, 192] on h3 "Apartamentos" at bounding box center [199, 190] width 179 height 22
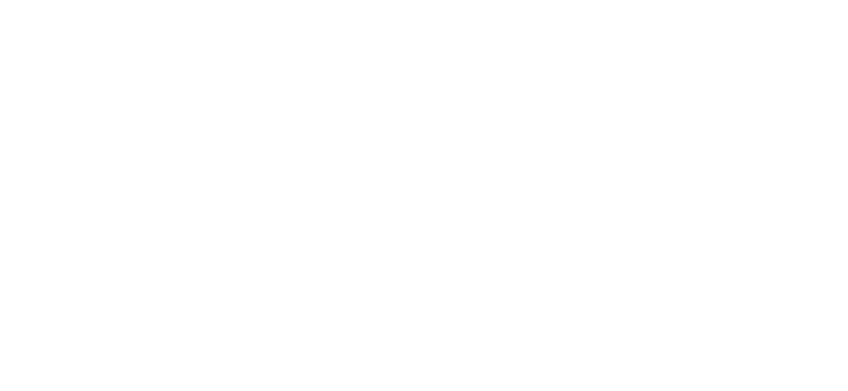
select select
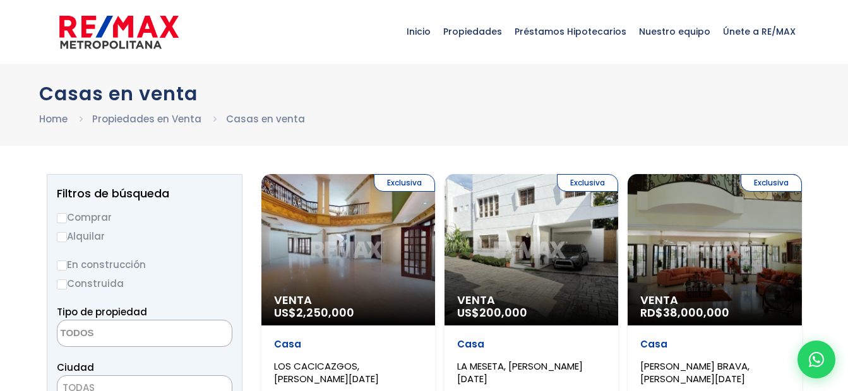
click at [94, 221] on label "Comprar" at bounding box center [144, 218] width 175 height 16
click at [67, 221] on input "Comprar" at bounding box center [62, 218] width 10 height 10
radio input "true"
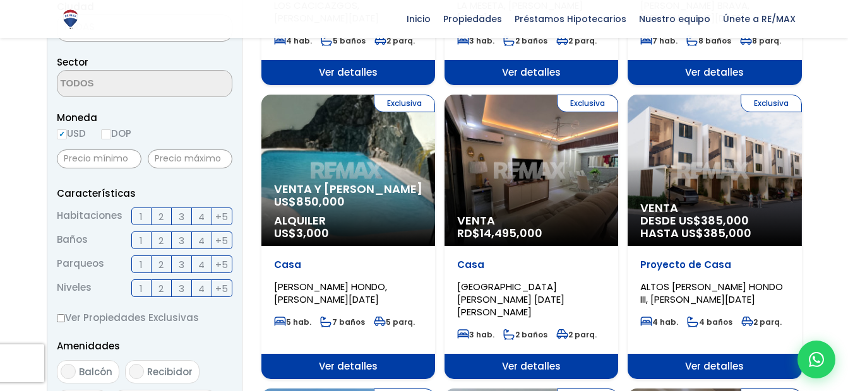
scroll to position [358, 0]
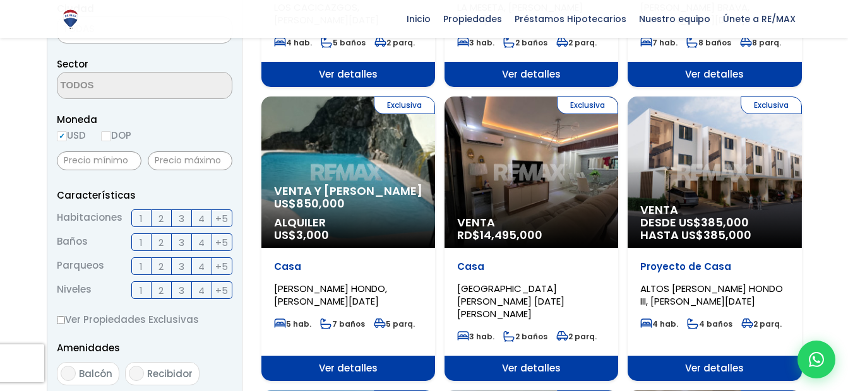
click at [555, 207] on div "Exclusiva Venta RD$ 14,495,000" at bounding box center [531, 172] width 174 height 151
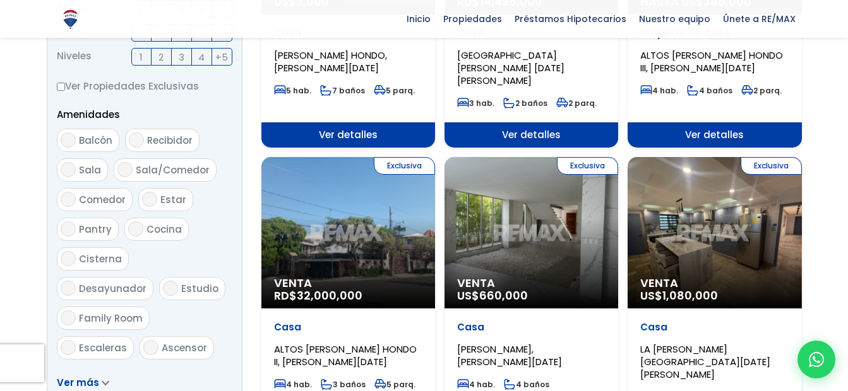
scroll to position [594, 0]
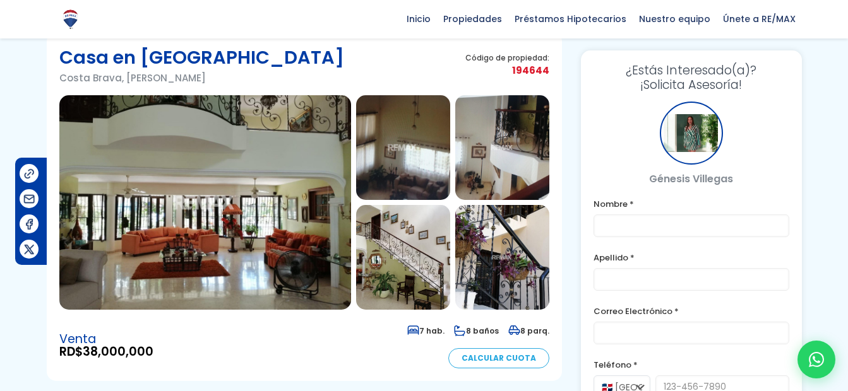
scroll to position [44, 0]
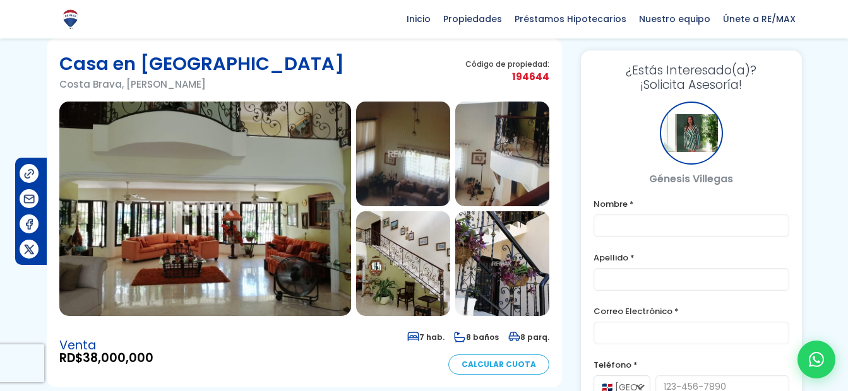
click at [383, 155] on img at bounding box center [403, 154] width 94 height 105
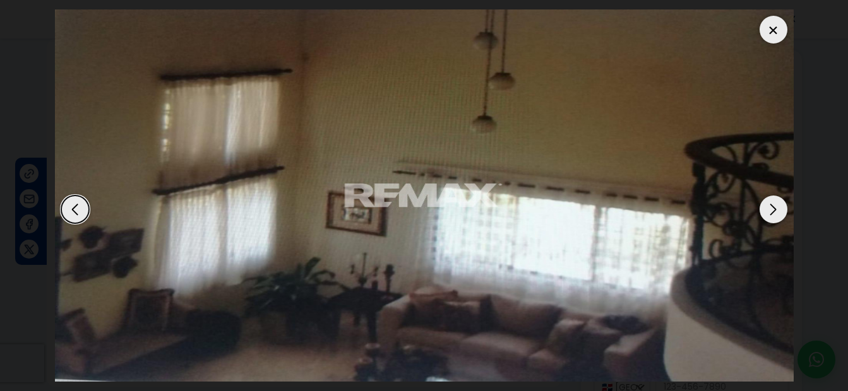
click at [780, 201] on div "Next slide" at bounding box center [773, 210] width 28 height 28
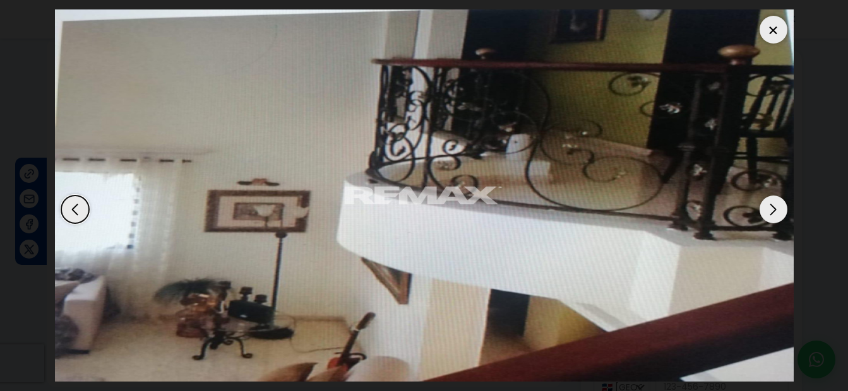
click at [780, 201] on div "Next slide" at bounding box center [773, 210] width 28 height 28
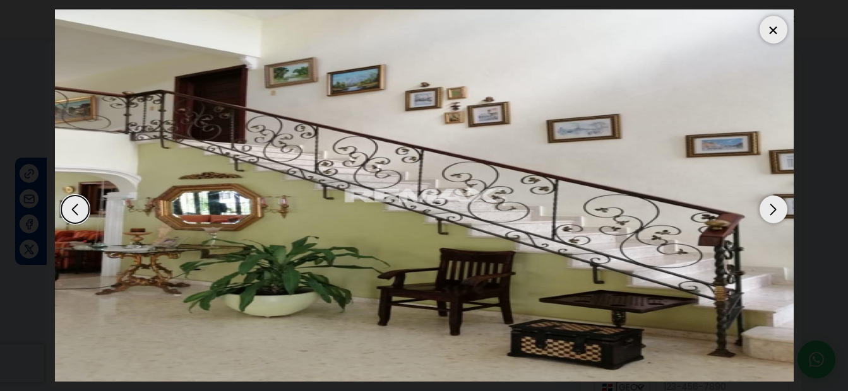
scroll to position [0, 0]
click at [783, 208] on div "Next slide" at bounding box center [773, 210] width 28 height 28
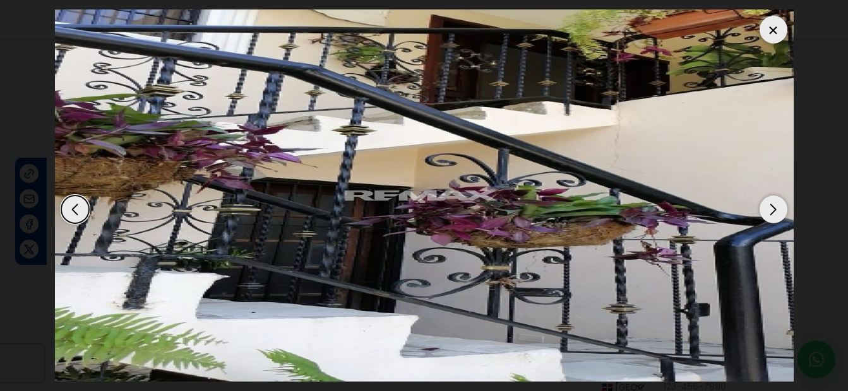
click at [783, 208] on div "Next slide" at bounding box center [773, 210] width 28 height 28
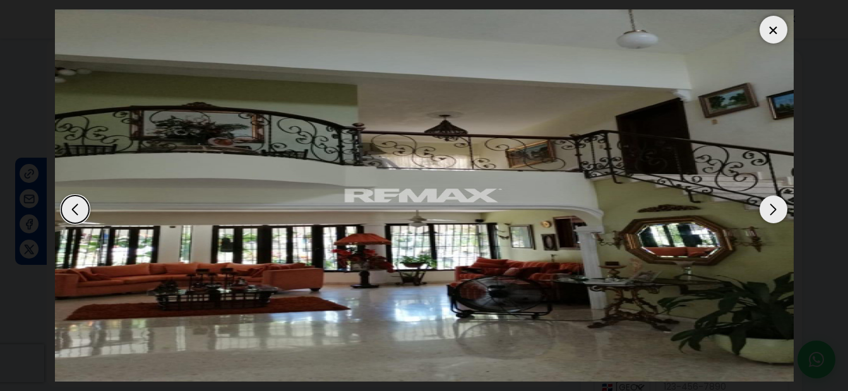
click at [767, 220] on div "Next slide" at bounding box center [773, 210] width 28 height 28
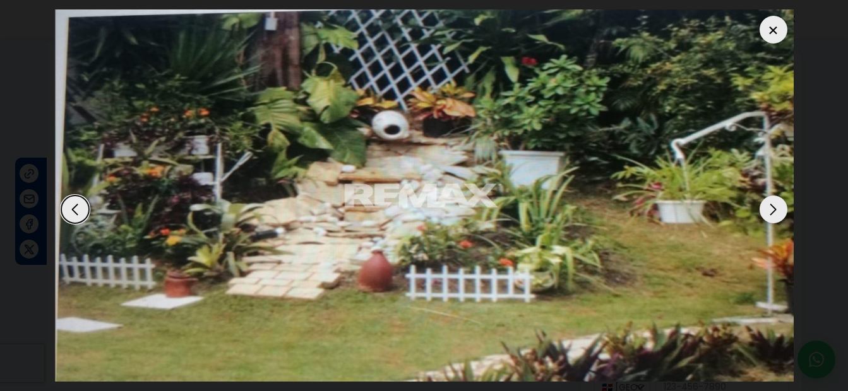
click at [784, 21] on div at bounding box center [773, 30] width 28 height 28
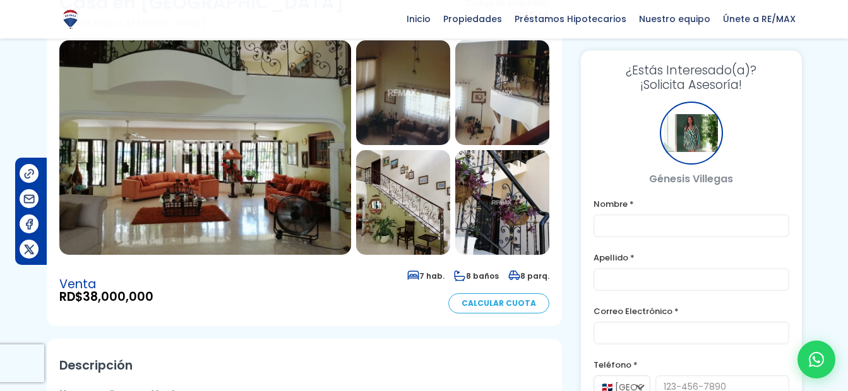
scroll to position [104, 0]
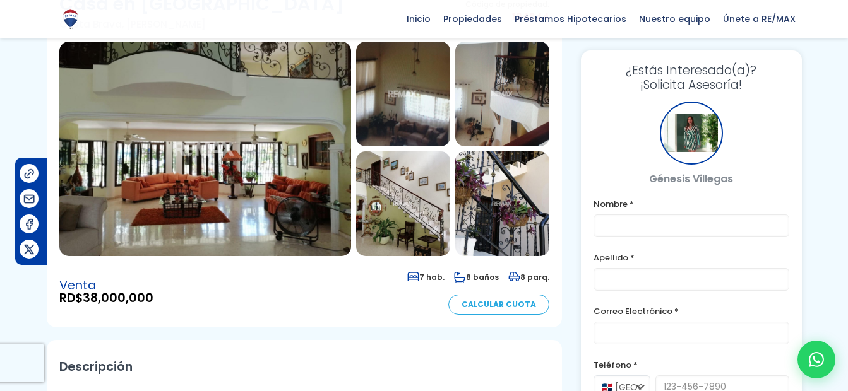
click at [499, 208] on img at bounding box center [502, 203] width 94 height 105
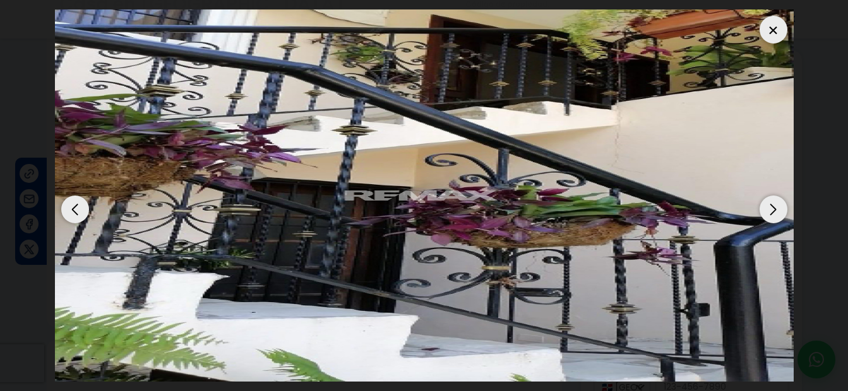
click at [773, 213] on div "Next slide" at bounding box center [773, 210] width 28 height 28
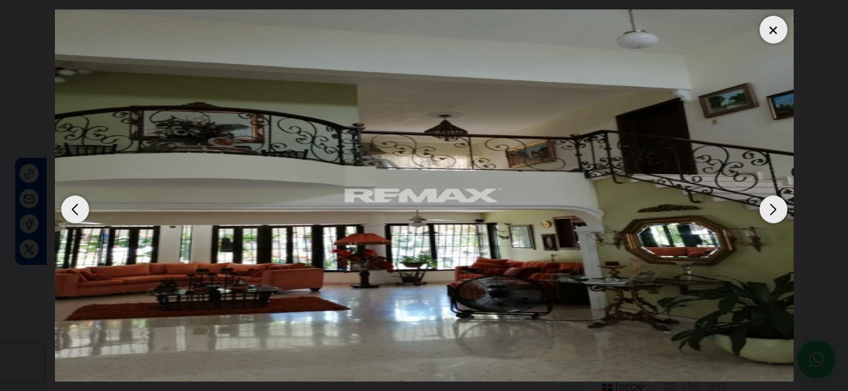
click at [773, 213] on div "Next slide" at bounding box center [773, 210] width 28 height 28
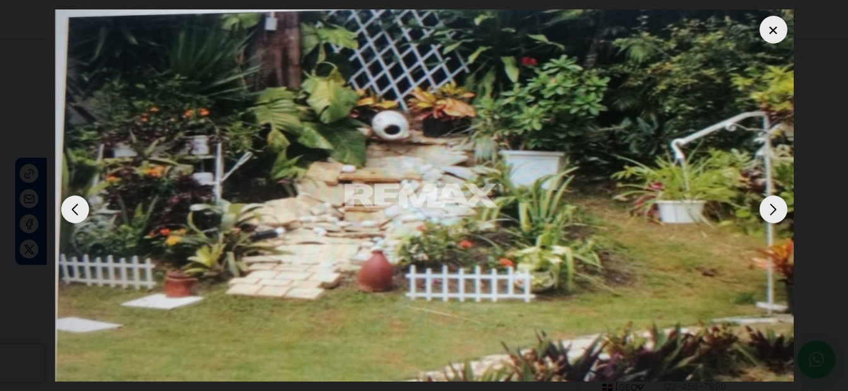
click at [773, 213] on div "Next slide" at bounding box center [773, 210] width 28 height 28
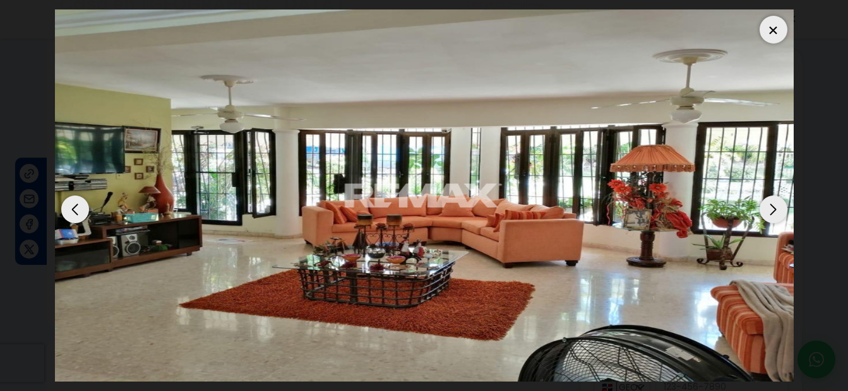
click at [773, 213] on div "Next slide" at bounding box center [773, 210] width 28 height 28
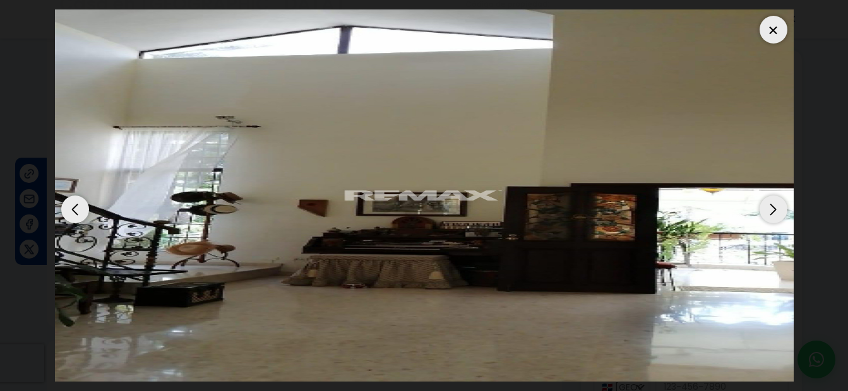
click at [773, 213] on div "Next slide" at bounding box center [773, 210] width 28 height 28
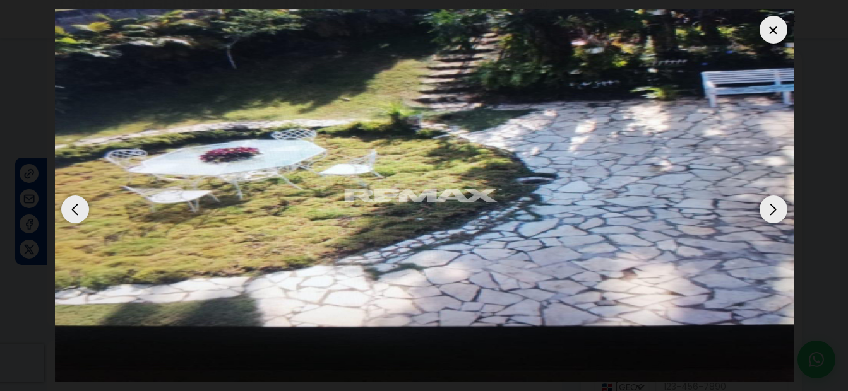
click at [773, 213] on div "Next slide" at bounding box center [773, 210] width 28 height 28
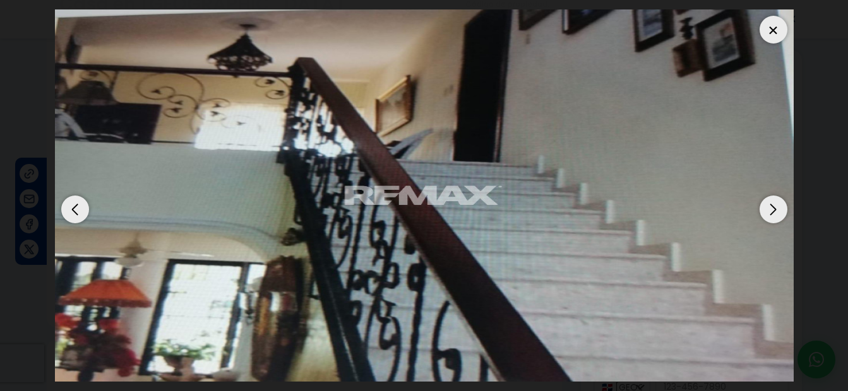
click at [778, 21] on div at bounding box center [773, 30] width 28 height 28
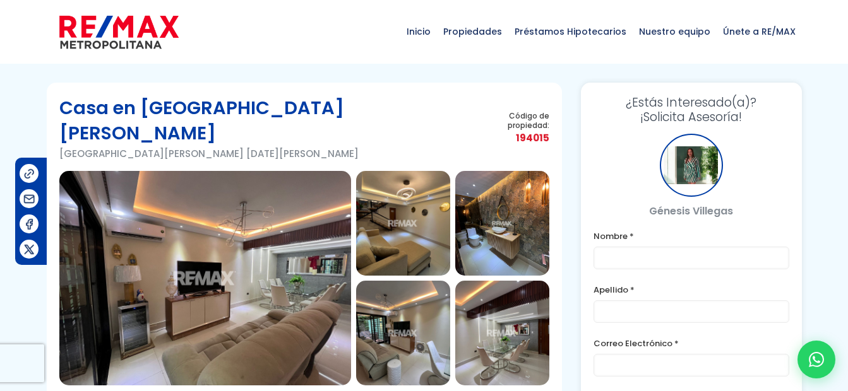
click at [278, 227] on img at bounding box center [205, 278] width 292 height 215
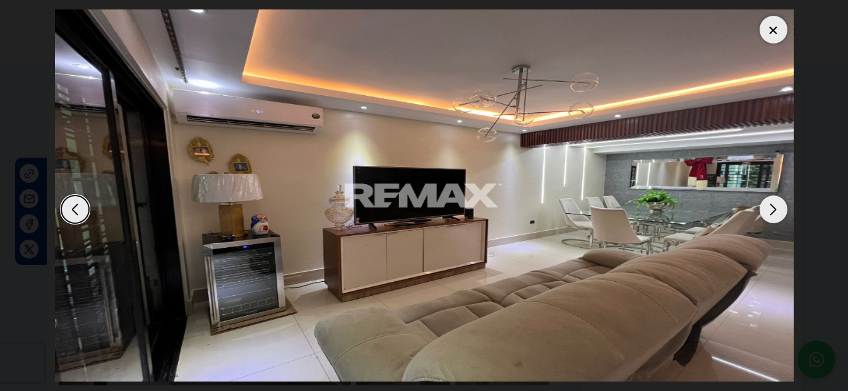
click at [777, 217] on div "Next slide" at bounding box center [773, 210] width 28 height 28
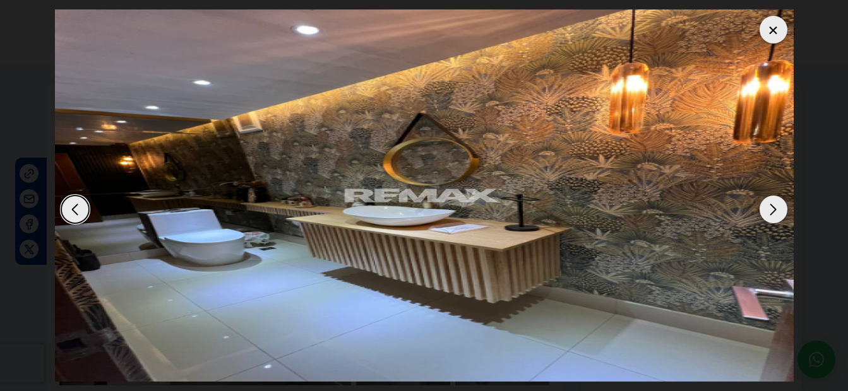
click at [713, 209] on img "3 / 12" at bounding box center [424, 195] width 738 height 372
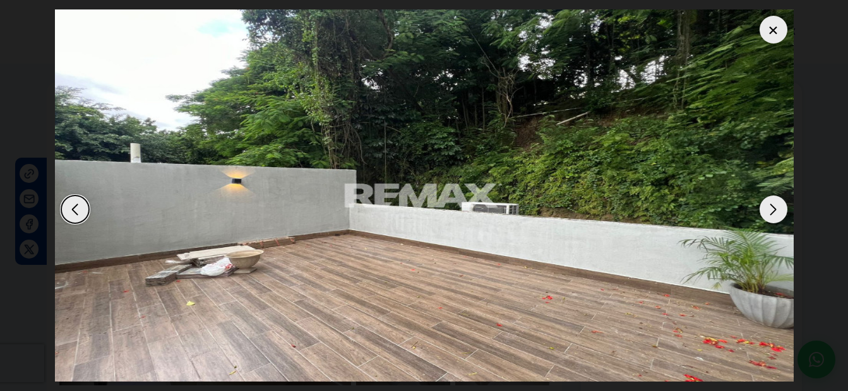
click at [95, 223] on img "12 / 12" at bounding box center [424, 195] width 738 height 372
click at [61, 213] on div "Previous slide" at bounding box center [75, 210] width 28 height 28
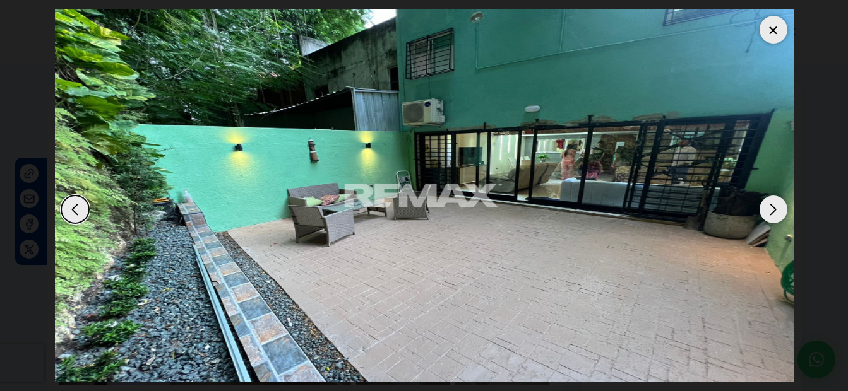
click at [61, 213] on div "Previous slide" at bounding box center [75, 210] width 28 height 28
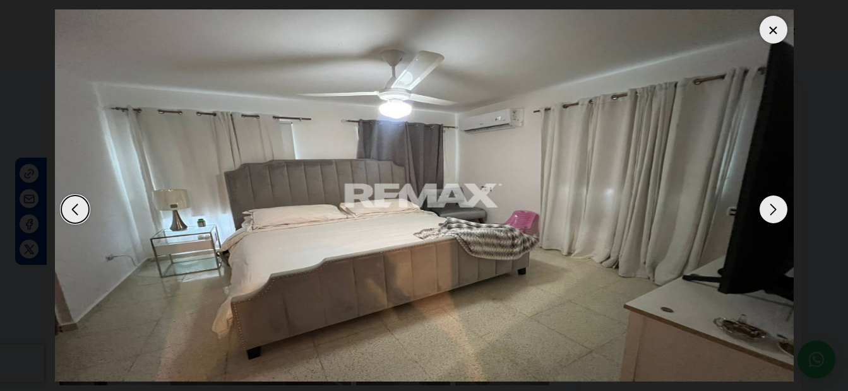
click at [89, 210] on img "10 / 12" at bounding box center [424, 195] width 738 height 372
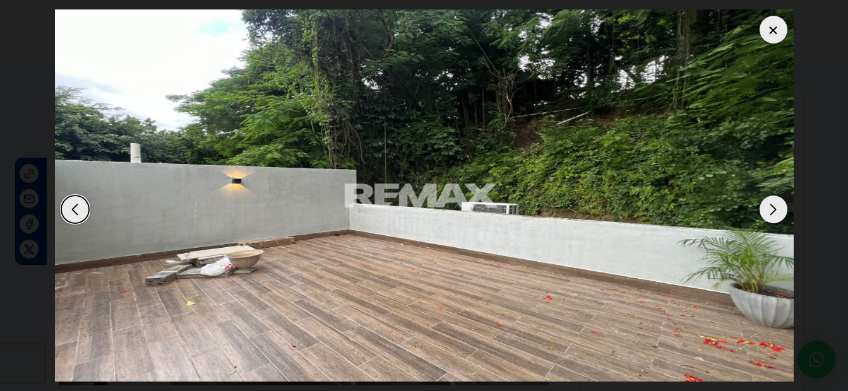
click at [89, 210] on img "12 / 12" at bounding box center [424, 195] width 738 height 372
click at [80, 206] on div "Previous slide" at bounding box center [75, 210] width 28 height 28
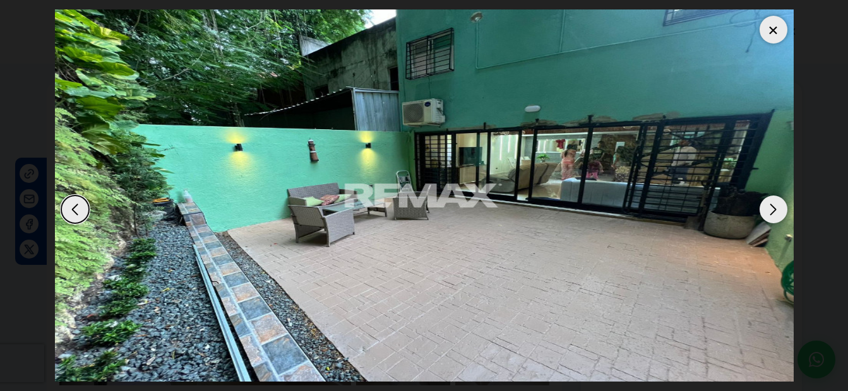
click at [80, 206] on div "Previous slide" at bounding box center [75, 210] width 28 height 28
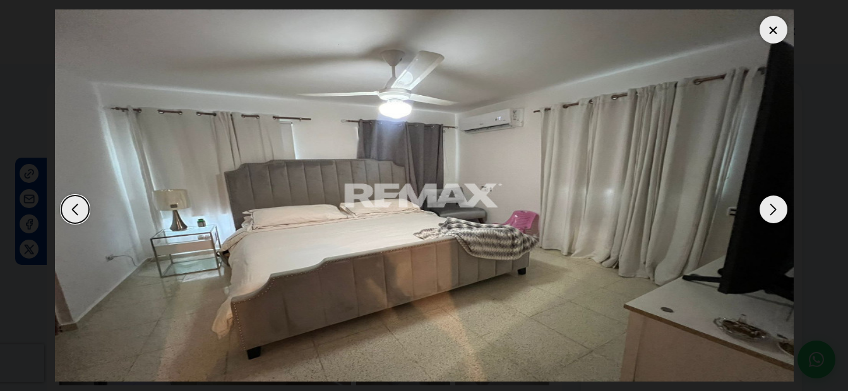
click at [80, 206] on div "Previous slide" at bounding box center [75, 210] width 28 height 28
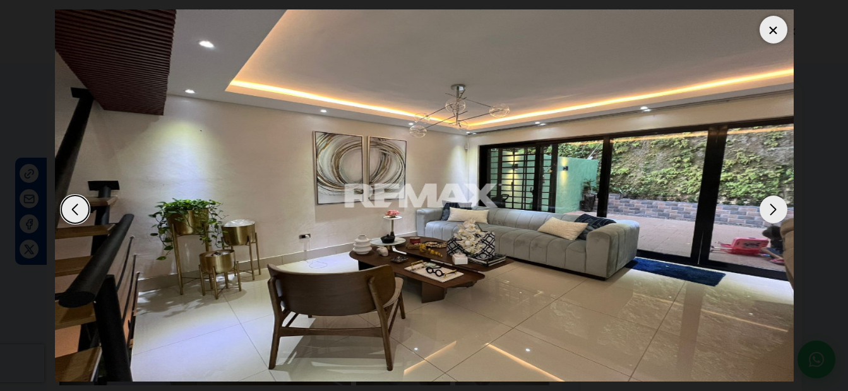
click at [80, 206] on div "Previous slide" at bounding box center [75, 210] width 28 height 28
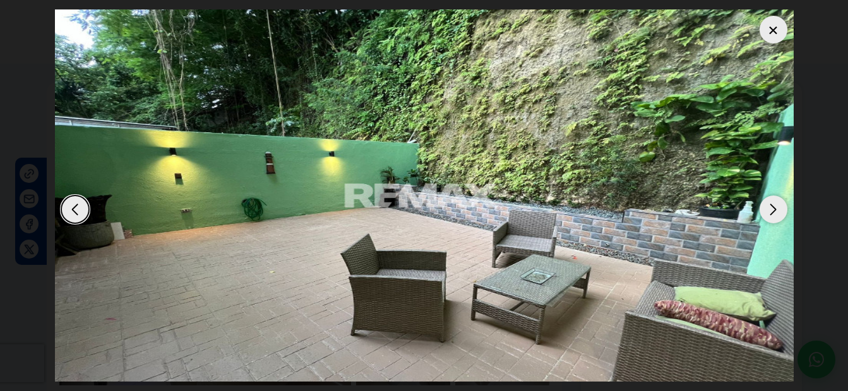
click at [80, 206] on div "Previous slide" at bounding box center [75, 210] width 28 height 28
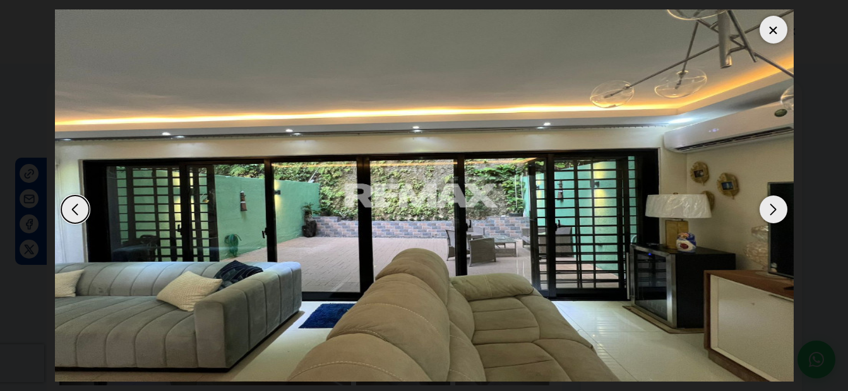
click at [80, 206] on div "Previous slide" at bounding box center [75, 210] width 28 height 28
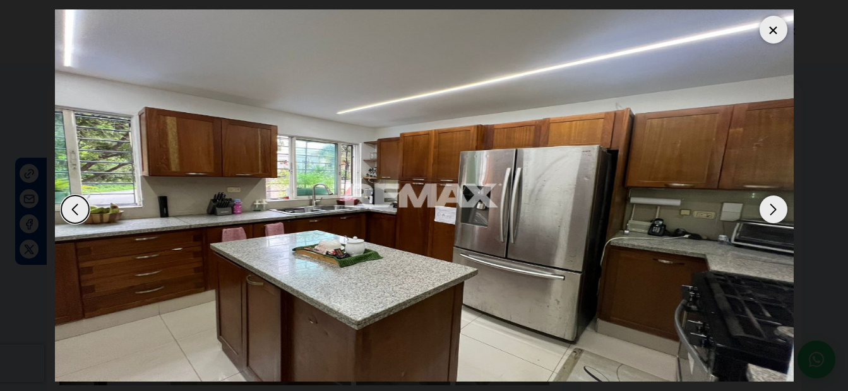
click at [80, 206] on div "Previous slide" at bounding box center [75, 210] width 28 height 28
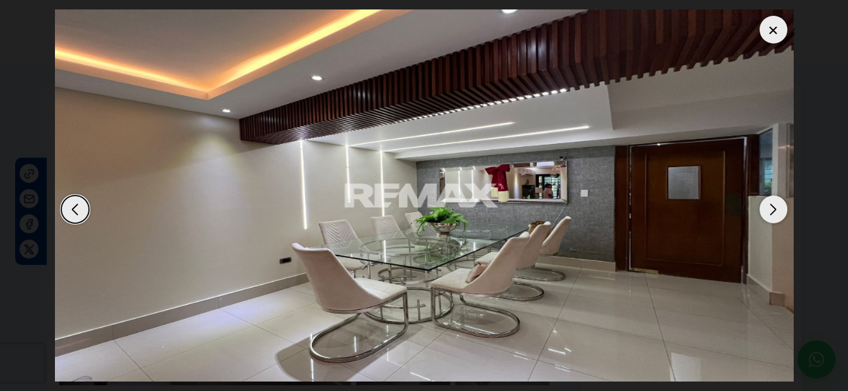
click at [777, 206] on div "Next slide" at bounding box center [773, 210] width 28 height 28
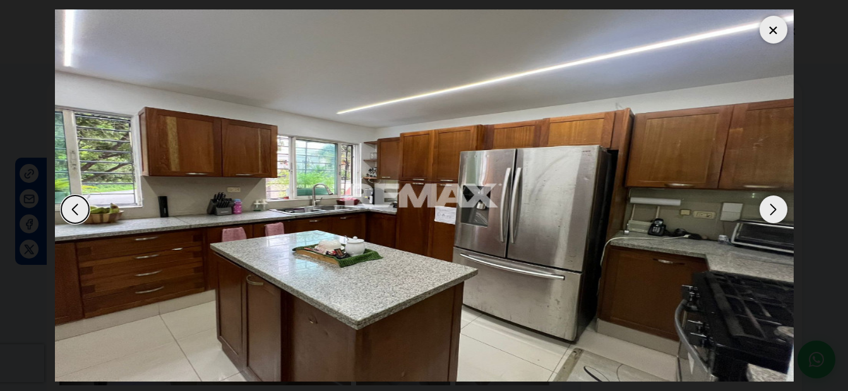
click at [777, 206] on div "Next slide" at bounding box center [773, 210] width 28 height 28
click at [67, 192] on img "6 / 12" at bounding box center [424, 195] width 738 height 372
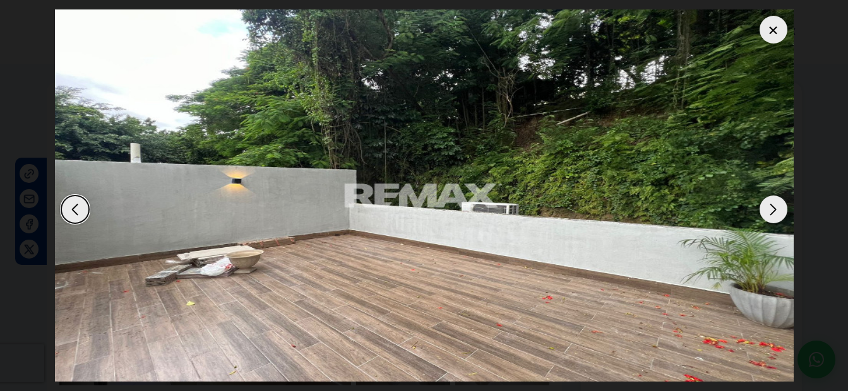
click at [73, 209] on div "Previous slide" at bounding box center [75, 210] width 28 height 28
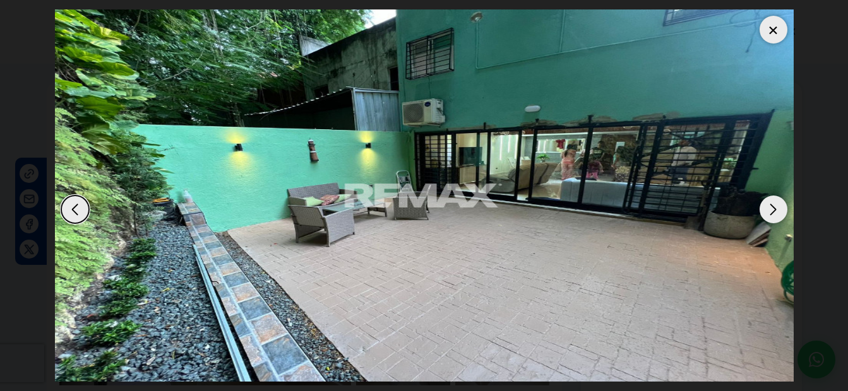
click at [73, 209] on div "Previous slide" at bounding box center [75, 210] width 28 height 28
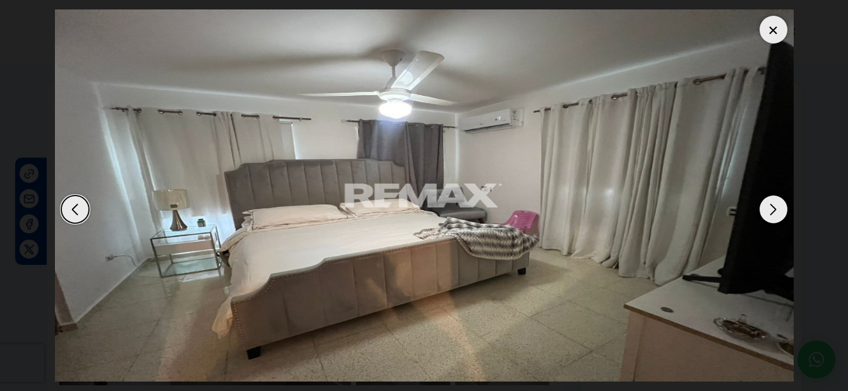
click at [73, 209] on div "Previous slide" at bounding box center [75, 210] width 28 height 28
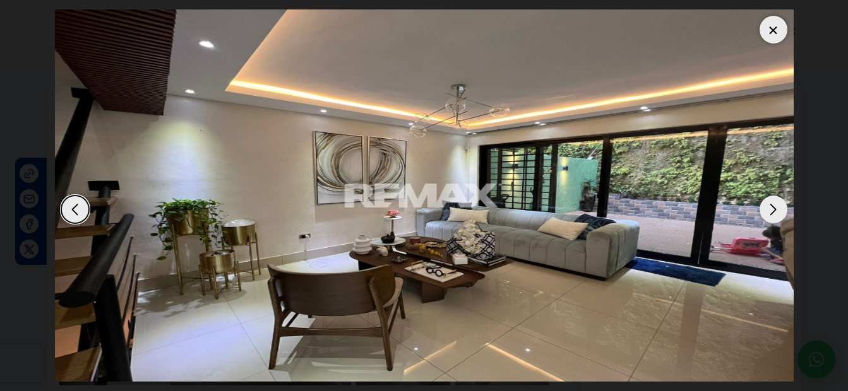
click at [767, 30] on div at bounding box center [773, 30] width 28 height 28
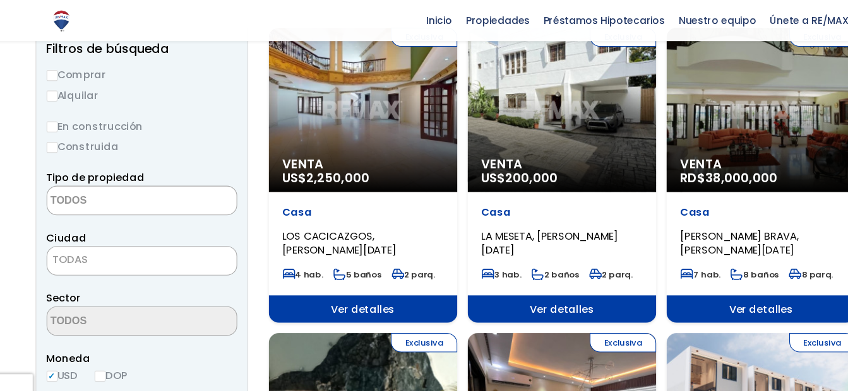
scroll to position [146, 0]
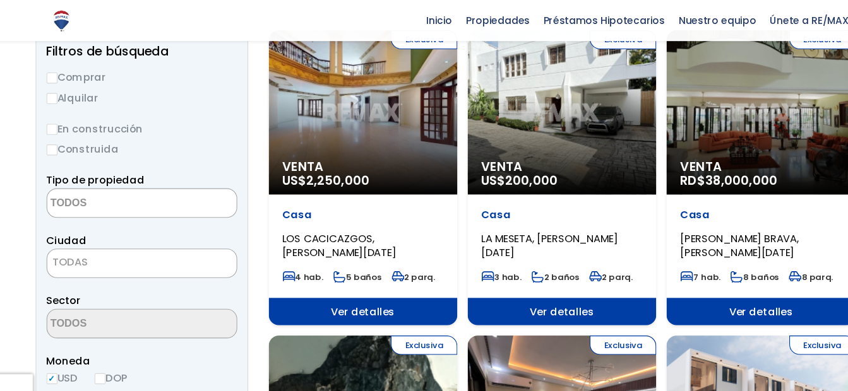
click at [187, 187] on span at bounding box center [144, 187] width 175 height 27
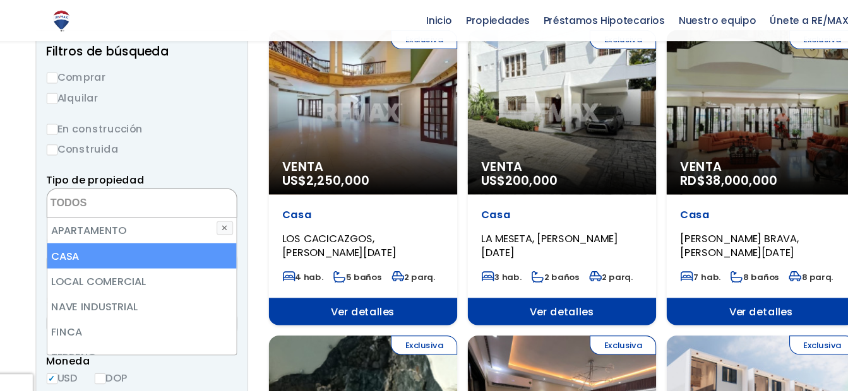
click at [93, 242] on li "CASA" at bounding box center [144, 235] width 174 height 23
select select "house"
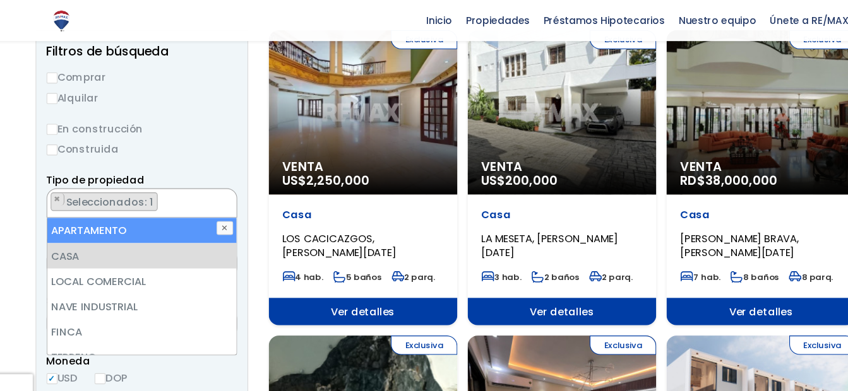
click at [211, 140] on label "Construida" at bounding box center [144, 137] width 175 height 16
click at [0, 0] on input "Construida" at bounding box center [0, 0] width 0 height 0
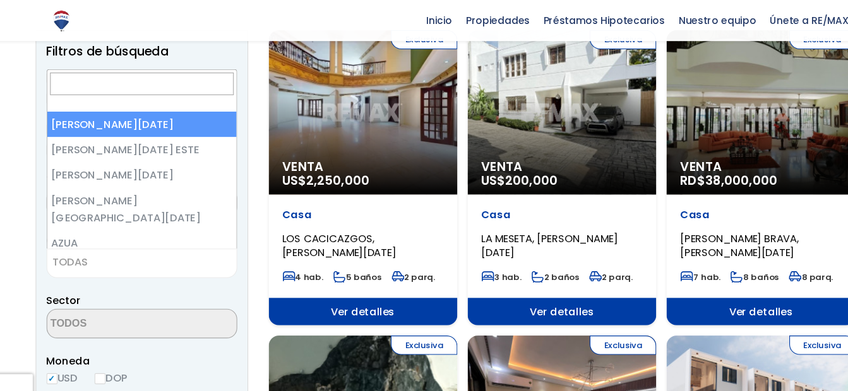
scroll to position [141, 0]
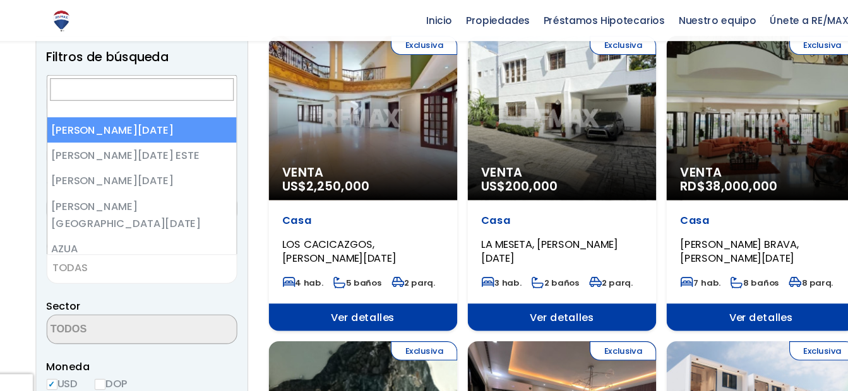
click at [127, 252] on span "TODAS" at bounding box center [144, 247] width 175 height 27
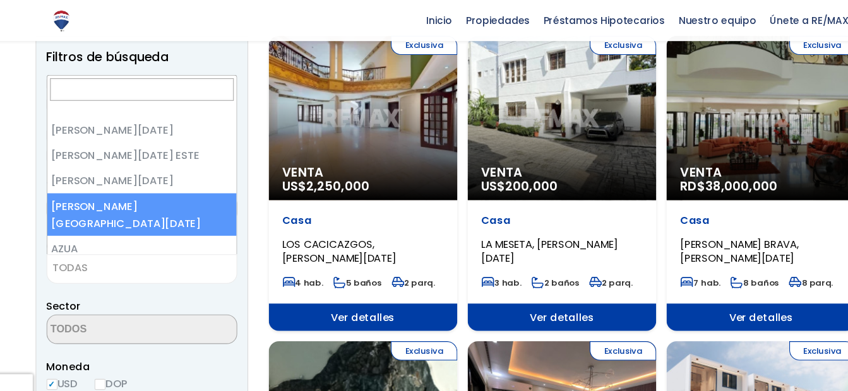
select select "150"
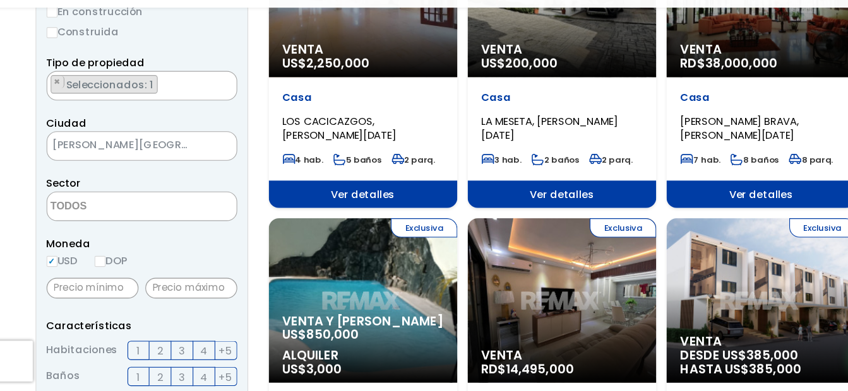
scroll to position [246, 0]
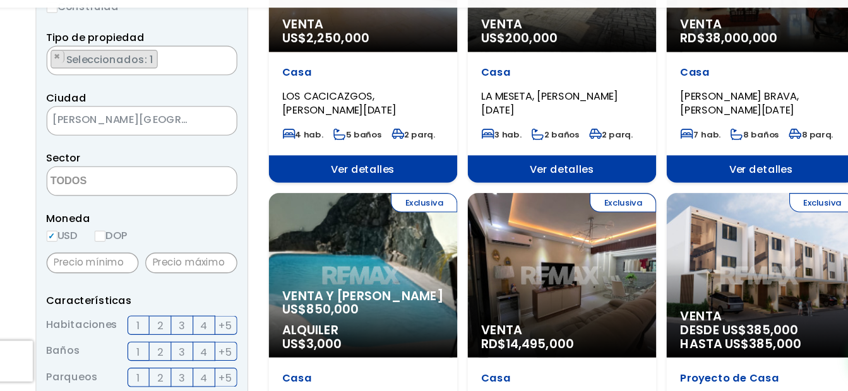
click at [179, 331] on span "3" at bounding box center [182, 331] width 6 height 16
click at [0, 0] on input "3" at bounding box center [0, 0] width 0 height 0
click at [168, 355] on label "2" at bounding box center [161, 355] width 20 height 18
click at [0, 0] on input "2" at bounding box center [0, 0] width 0 height 0
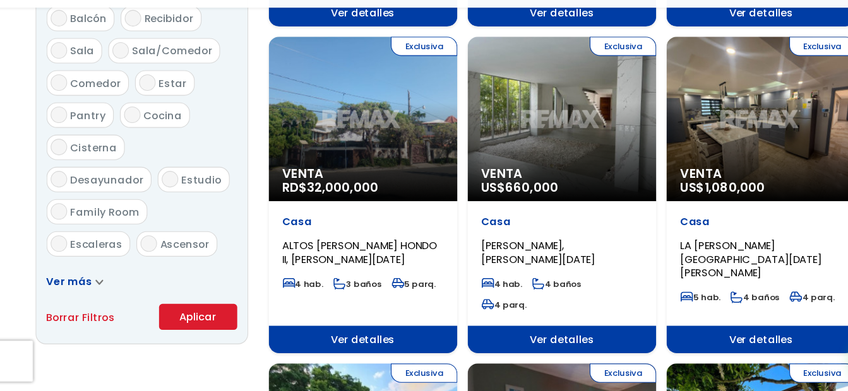
scroll to position [686, 0]
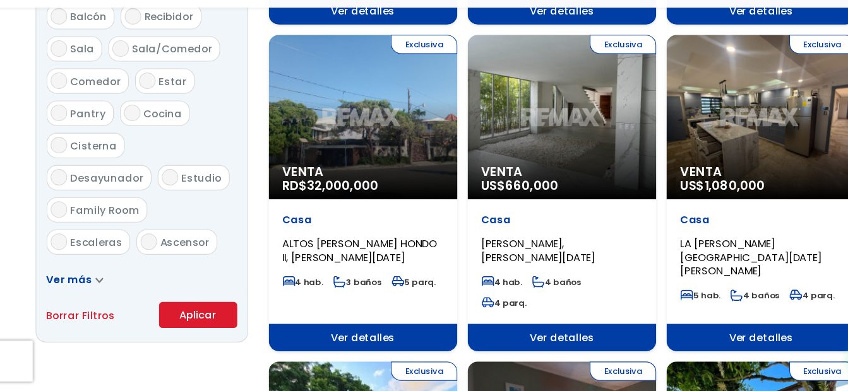
click at [189, 323] on button "Aplicar" at bounding box center [196, 321] width 72 height 24
click at [204, 312] on button "Aplicar" at bounding box center [196, 321] width 72 height 24
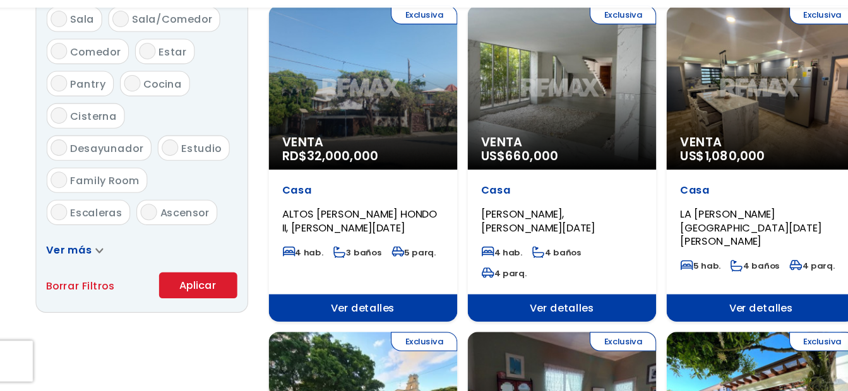
scroll to position [714, 0]
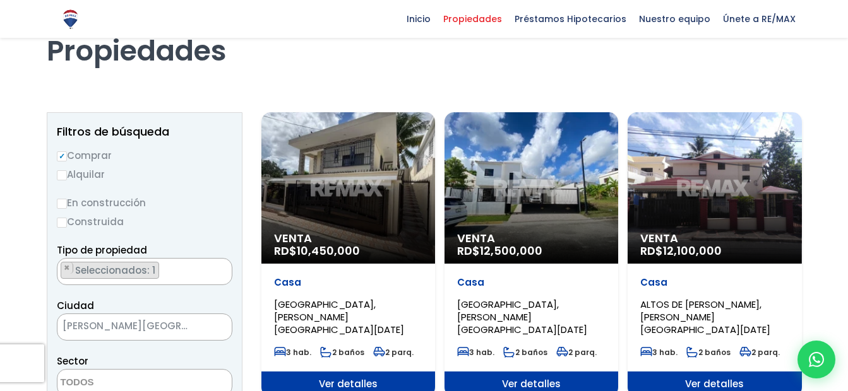
scroll to position [64, 0]
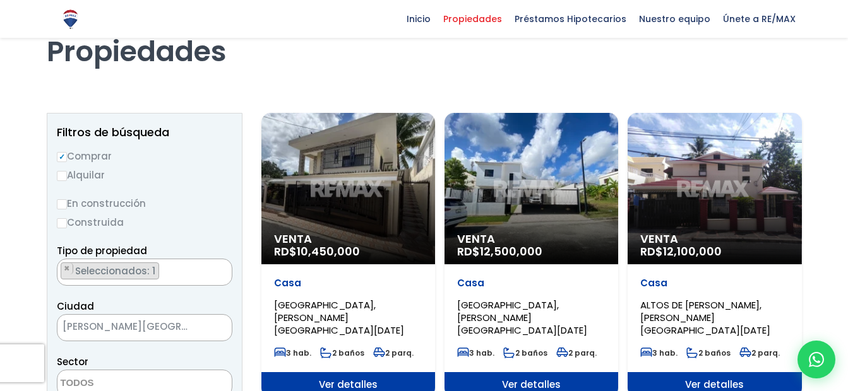
click at [384, 197] on div "Venta RD$ 10,450,000" at bounding box center [348, 188] width 174 height 151
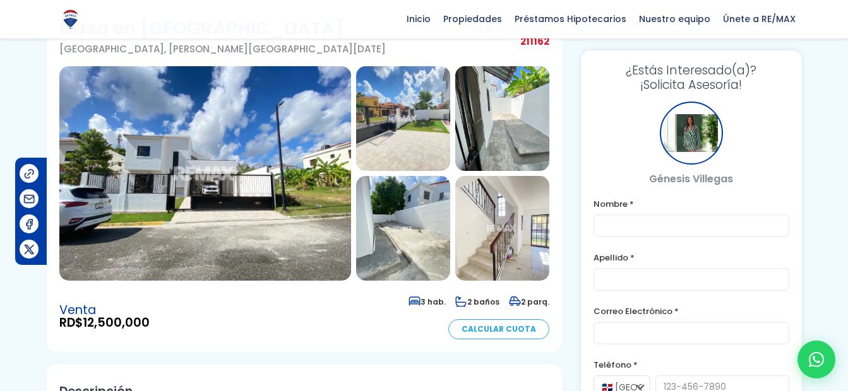
scroll to position [78, 0]
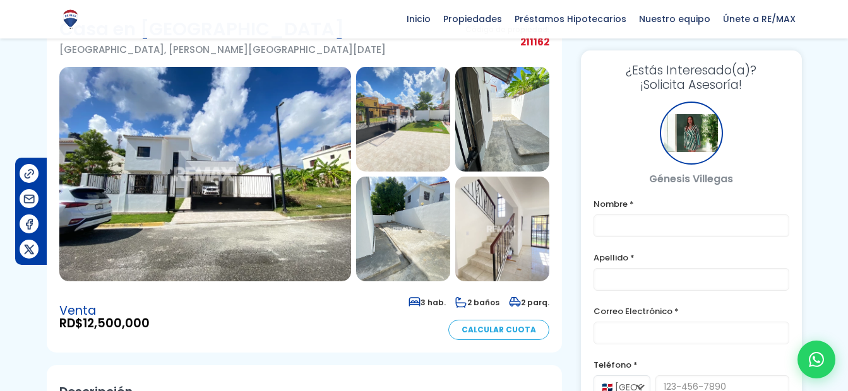
click at [382, 124] on img at bounding box center [403, 119] width 94 height 105
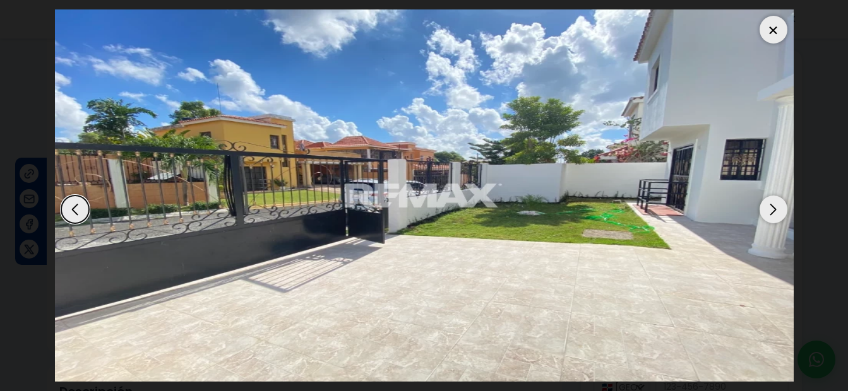
click at [776, 224] on img "2 / 18" at bounding box center [424, 195] width 738 height 372
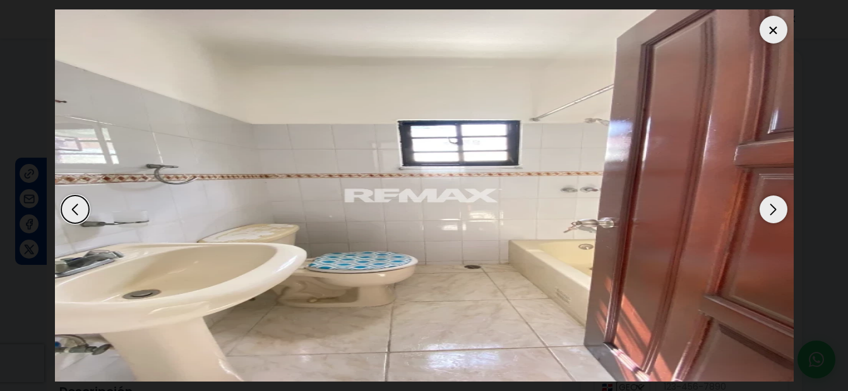
click at [771, 208] on div "Next slide" at bounding box center [773, 210] width 28 height 28
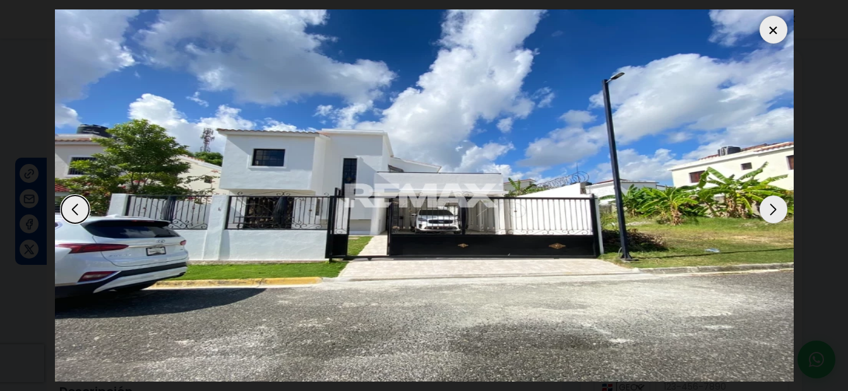
click at [771, 208] on div "Next slide" at bounding box center [773, 210] width 28 height 28
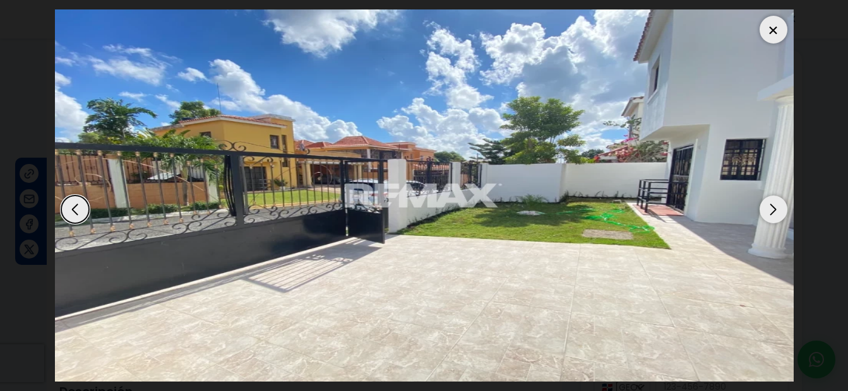
click at [771, 208] on div "Next slide" at bounding box center [773, 210] width 28 height 28
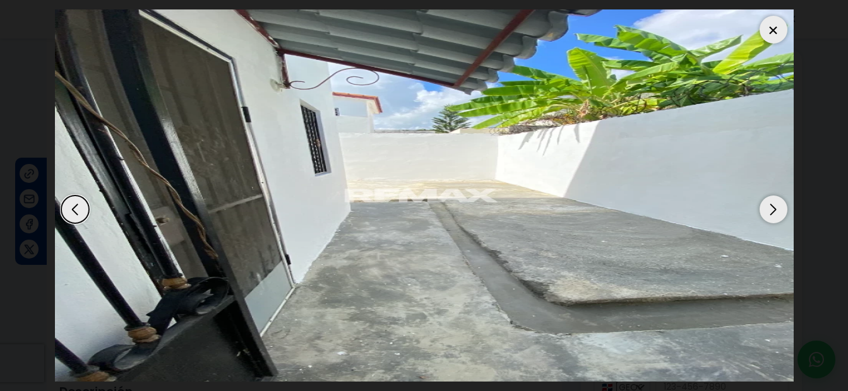
click at [771, 208] on div "Next slide" at bounding box center [773, 210] width 28 height 28
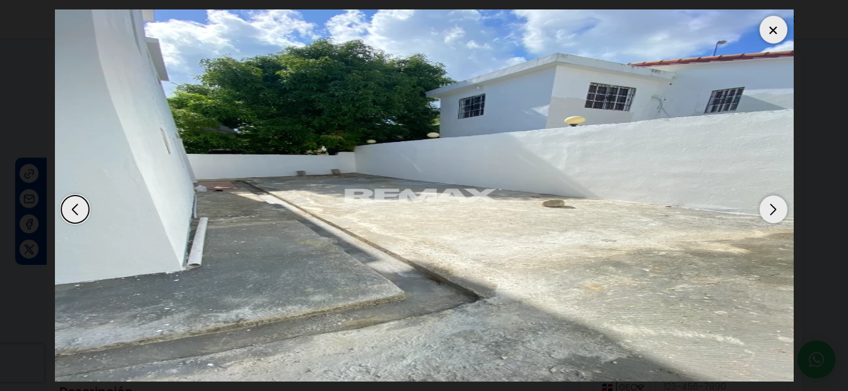
click at [77, 212] on div "Previous slide" at bounding box center [75, 210] width 28 height 28
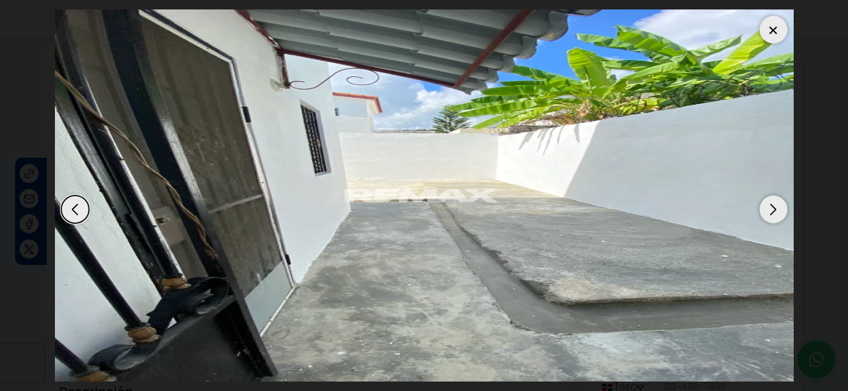
click at [773, 199] on div "Next slide" at bounding box center [773, 210] width 28 height 28
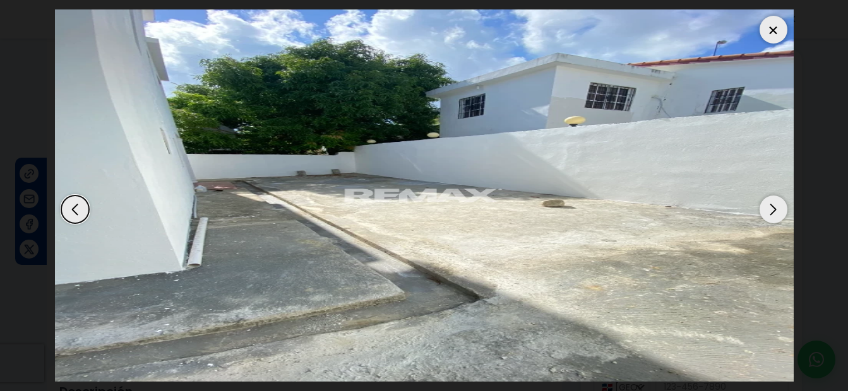
click at [773, 199] on div "Next slide" at bounding box center [773, 210] width 28 height 28
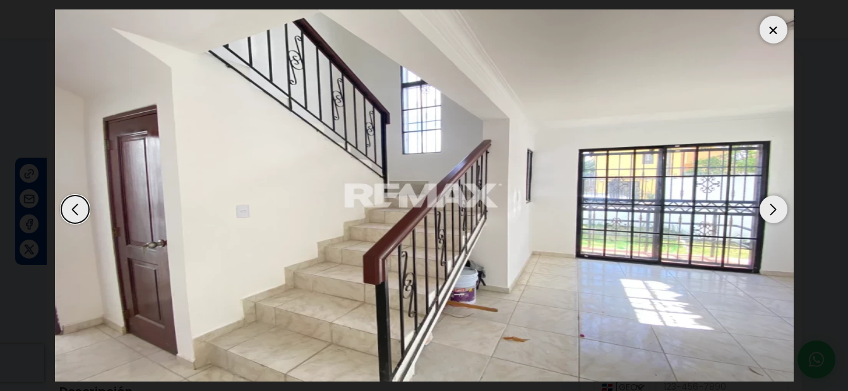
click at [773, 199] on div "Next slide" at bounding box center [773, 210] width 28 height 28
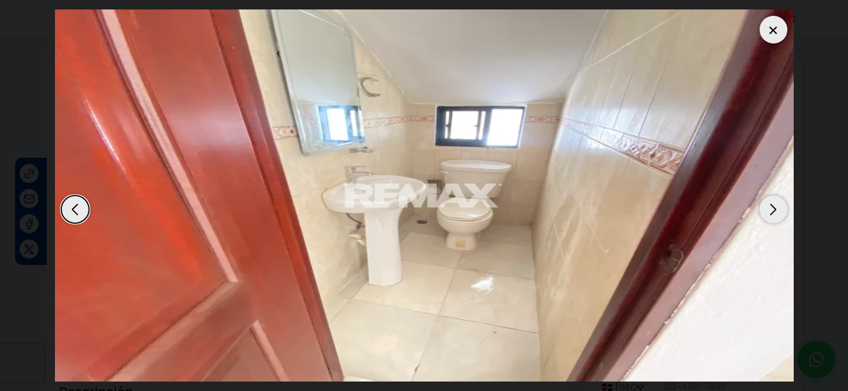
click at [773, 199] on div "Next slide" at bounding box center [773, 210] width 28 height 28
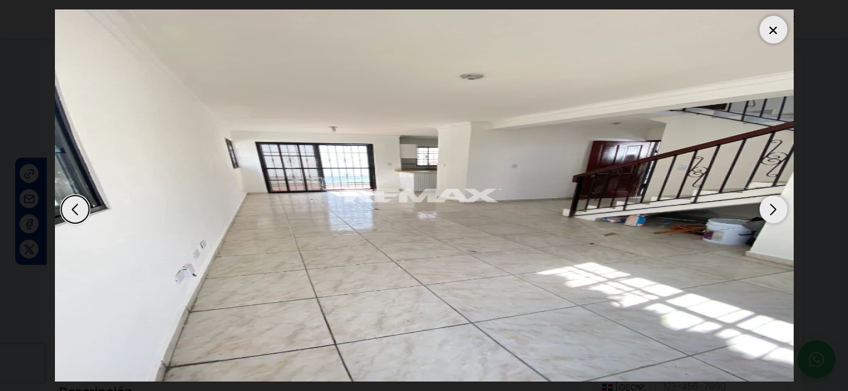
click at [773, 196] on div "Next slide" at bounding box center [773, 210] width 28 height 28
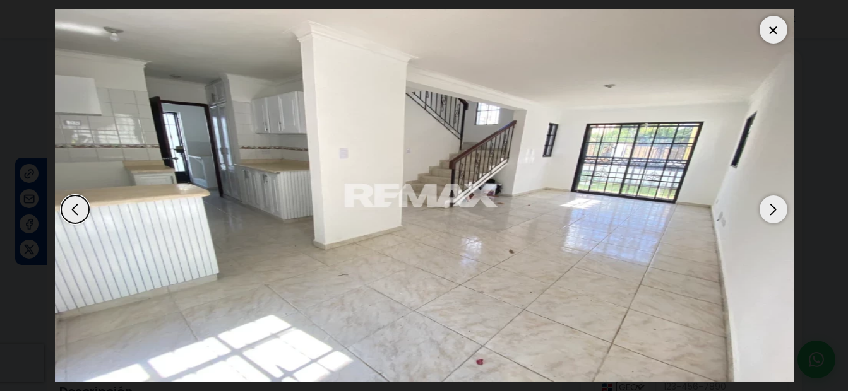
click at [768, 45] on img "8 / 18" at bounding box center [424, 195] width 738 height 372
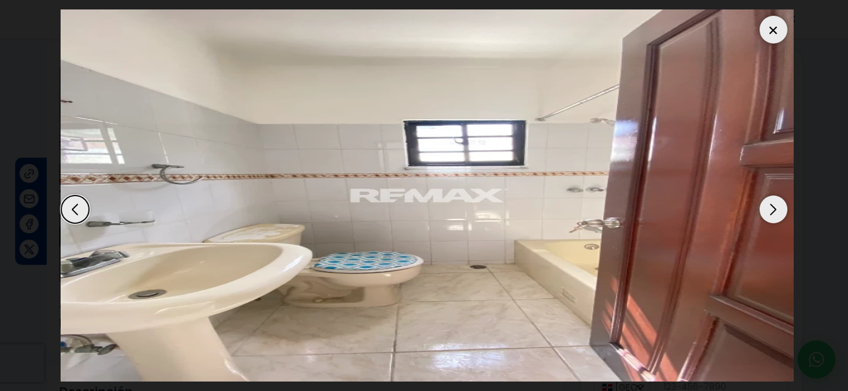
click at [774, 29] on div at bounding box center [424, 195] width 738 height 372
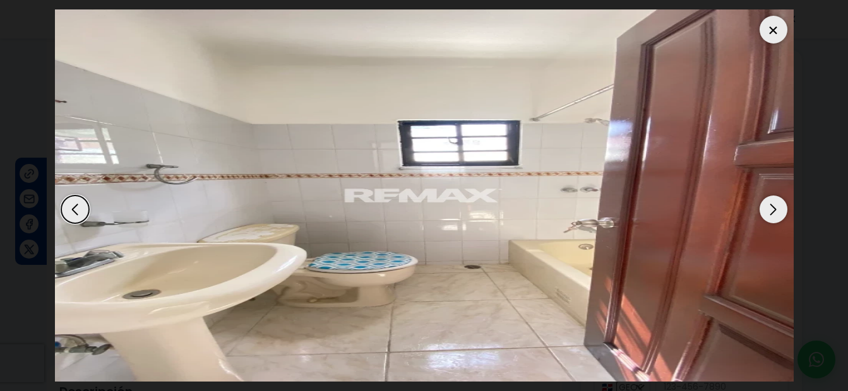
click at [774, 29] on div at bounding box center [773, 30] width 28 height 28
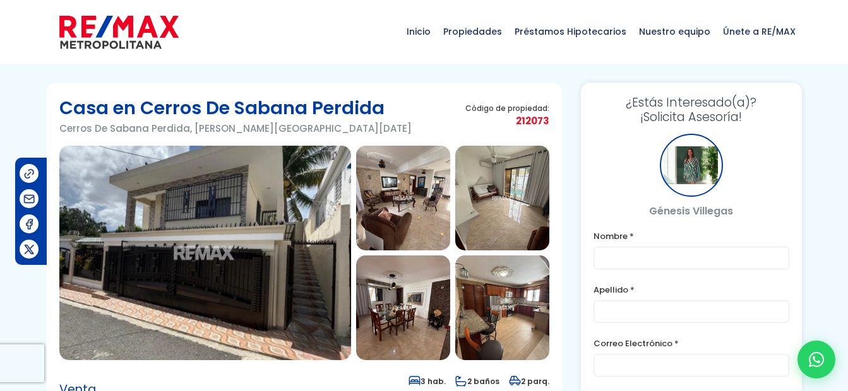
click at [295, 218] on img at bounding box center [205, 253] width 292 height 215
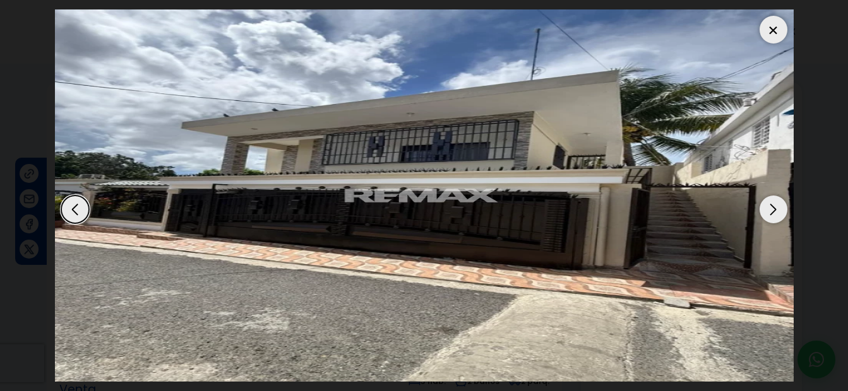
click at [766, 206] on div "Next slide" at bounding box center [773, 210] width 28 height 28
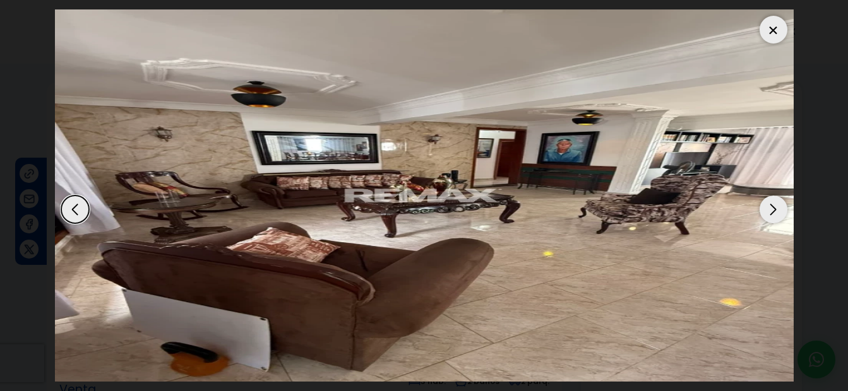
click at [774, 206] on div "Next slide" at bounding box center [773, 210] width 28 height 28
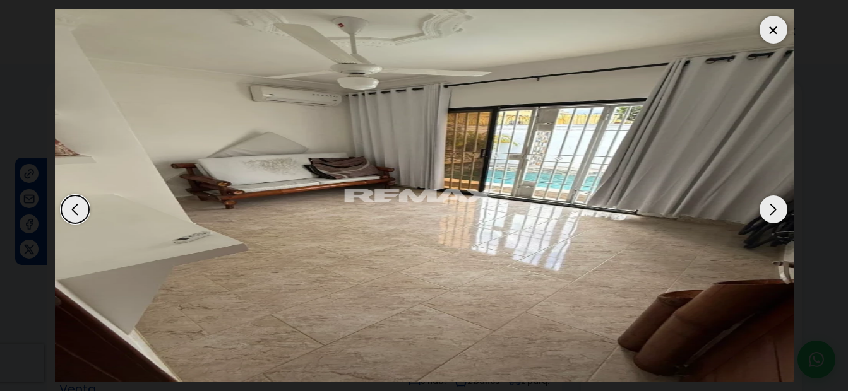
click at [774, 206] on div "Next slide" at bounding box center [773, 210] width 28 height 28
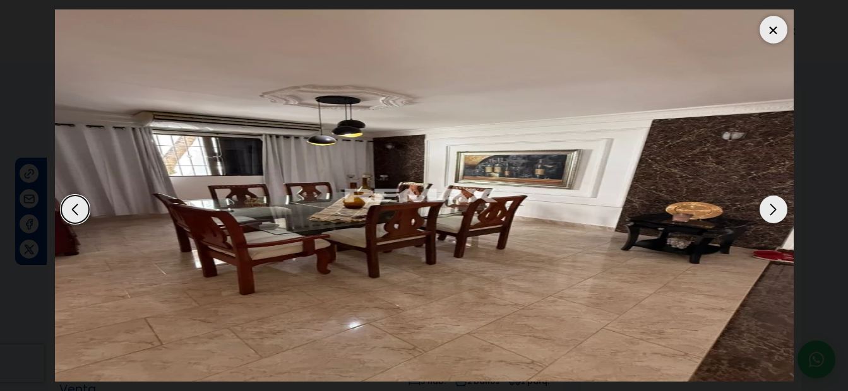
click at [774, 206] on div "Next slide" at bounding box center [773, 210] width 28 height 28
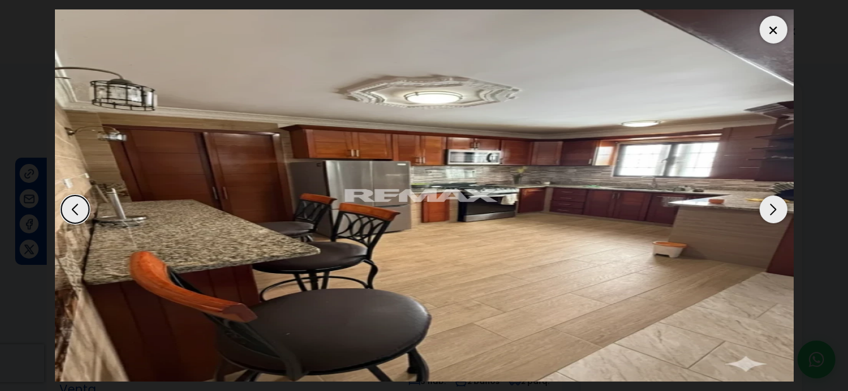
click at [774, 206] on div "Next slide" at bounding box center [773, 210] width 28 height 28
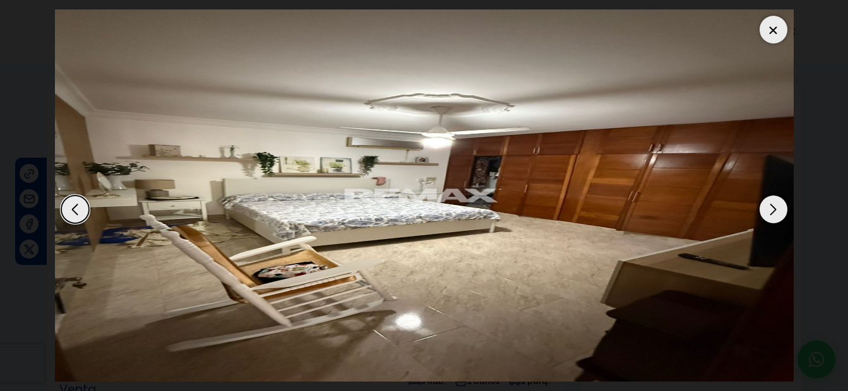
click at [774, 203] on div "Next slide" at bounding box center [773, 210] width 28 height 28
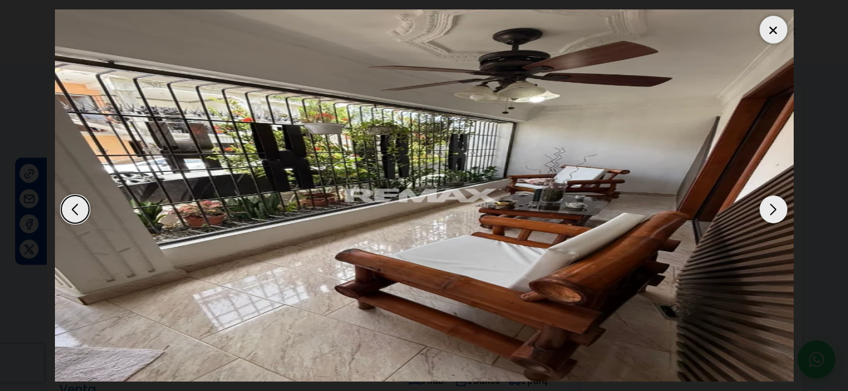
click at [774, 203] on div "Next slide" at bounding box center [773, 210] width 28 height 28
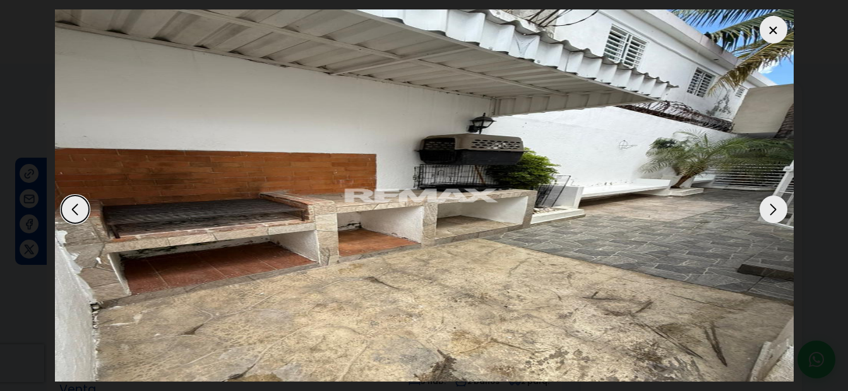
click at [774, 203] on div "Next slide" at bounding box center [773, 210] width 28 height 28
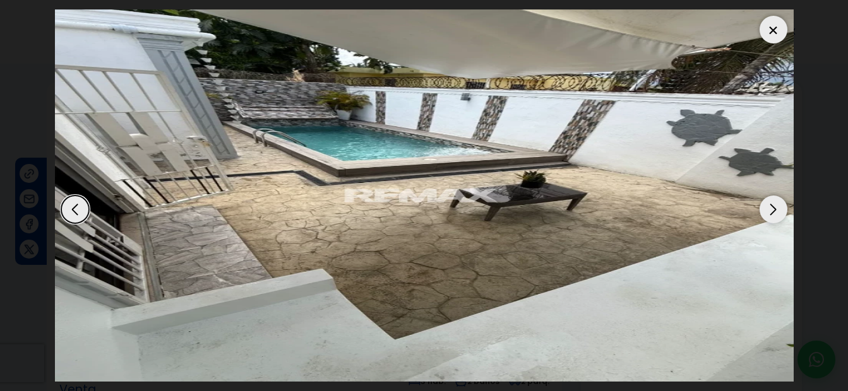
click at [774, 205] on div "Next slide" at bounding box center [773, 210] width 28 height 28
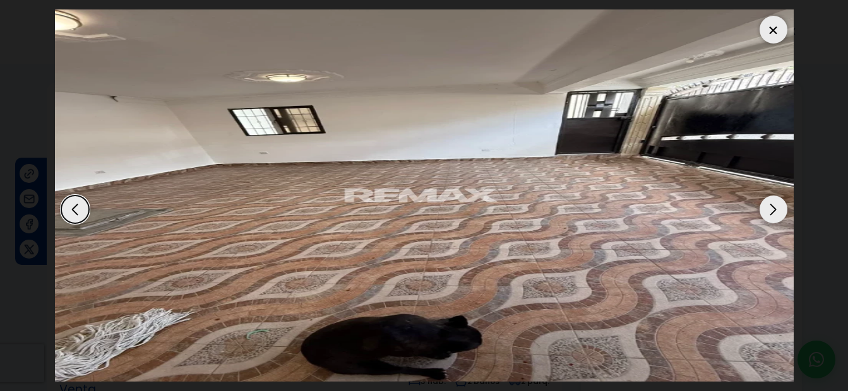
click at [774, 205] on div "Next slide" at bounding box center [773, 210] width 28 height 28
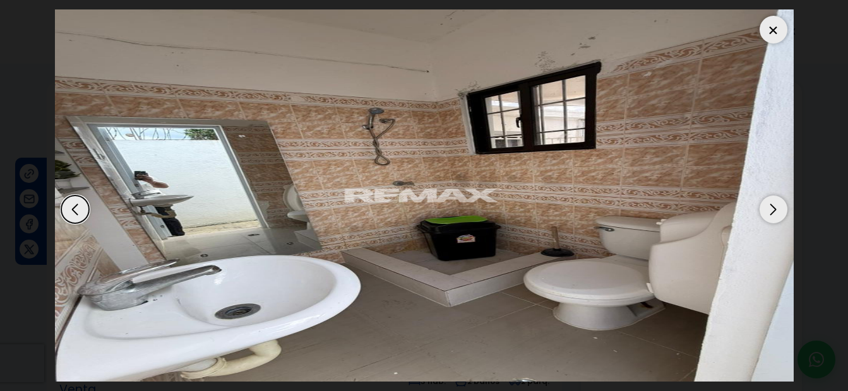
click at [774, 205] on div "Next slide" at bounding box center [773, 210] width 28 height 28
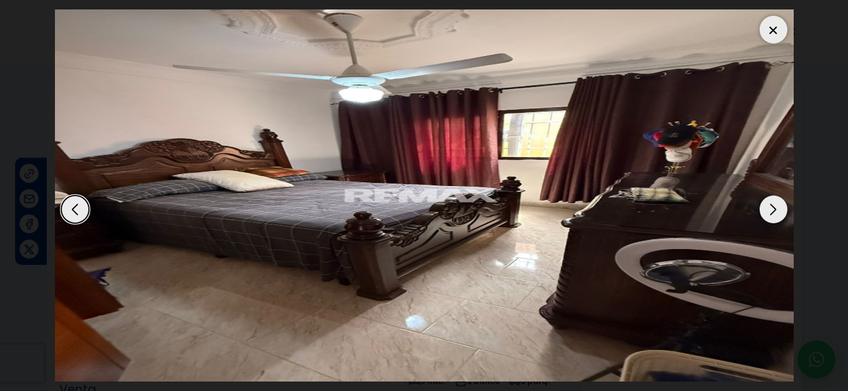
click at [774, 205] on div "Next slide" at bounding box center [773, 210] width 28 height 28
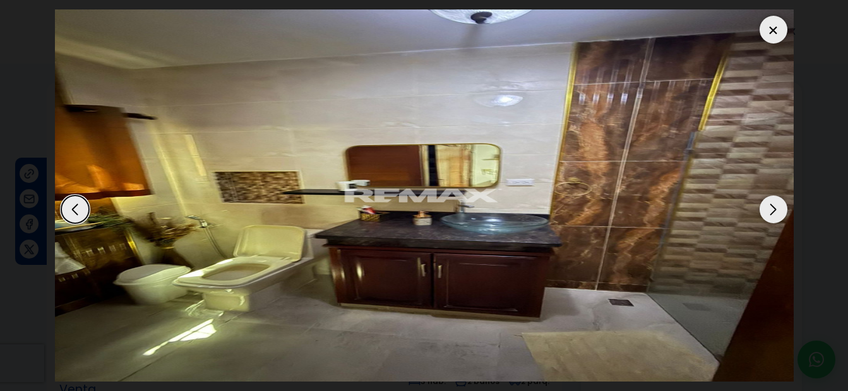
click at [774, 205] on div "Next slide" at bounding box center [773, 210] width 28 height 28
click at [774, 206] on div "Next slide" at bounding box center [773, 210] width 28 height 28
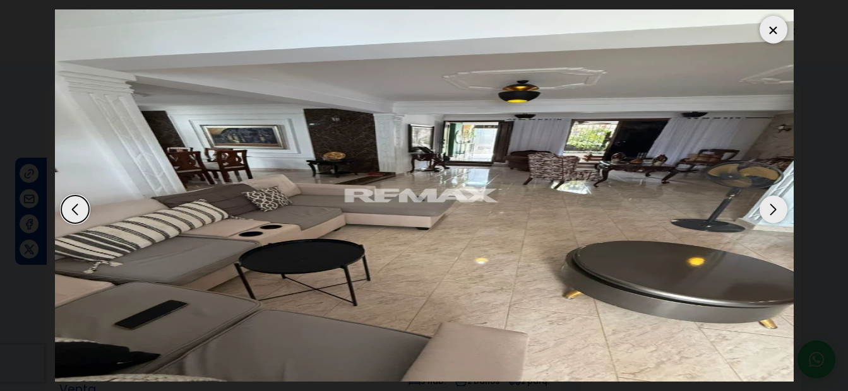
click at [774, 206] on div "Next slide" at bounding box center [773, 210] width 28 height 28
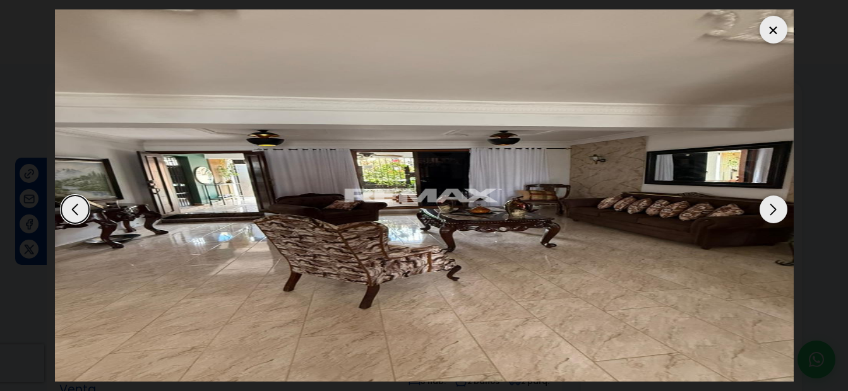
click at [774, 206] on div "Next slide" at bounding box center [773, 210] width 28 height 28
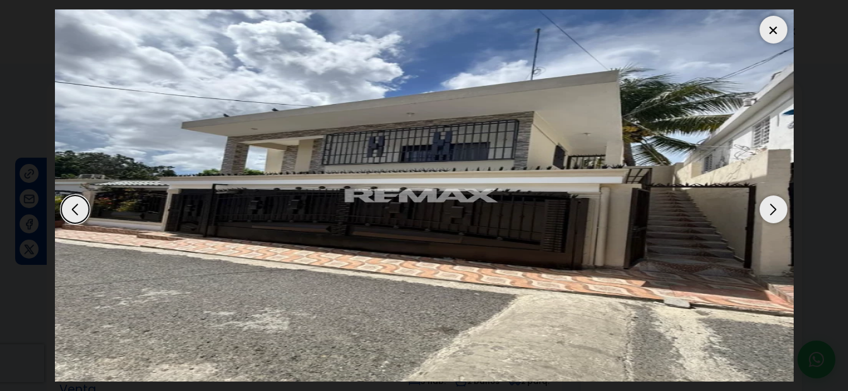
click at [762, 29] on div at bounding box center [773, 30] width 28 height 28
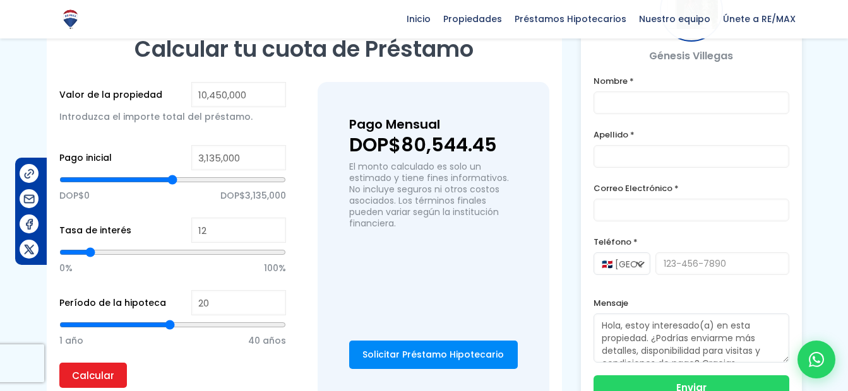
scroll to position [909, 0]
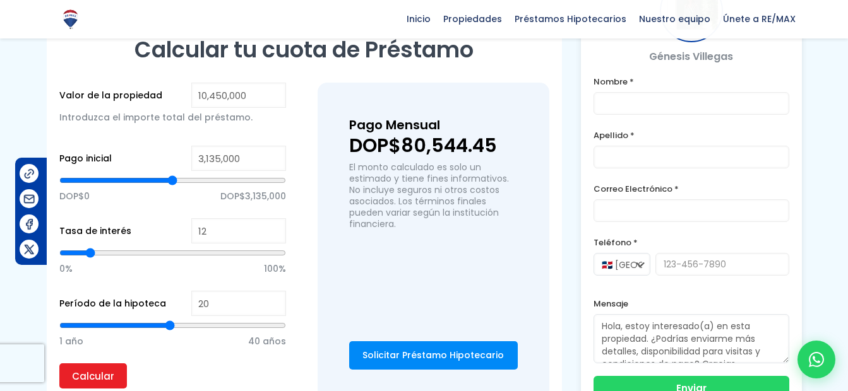
click at [467, 130] on h3 "Pago Mensual" at bounding box center [433, 125] width 169 height 22
type input "2,907,032"
type input "2907032"
type input "2,480,870"
type input "2480870"
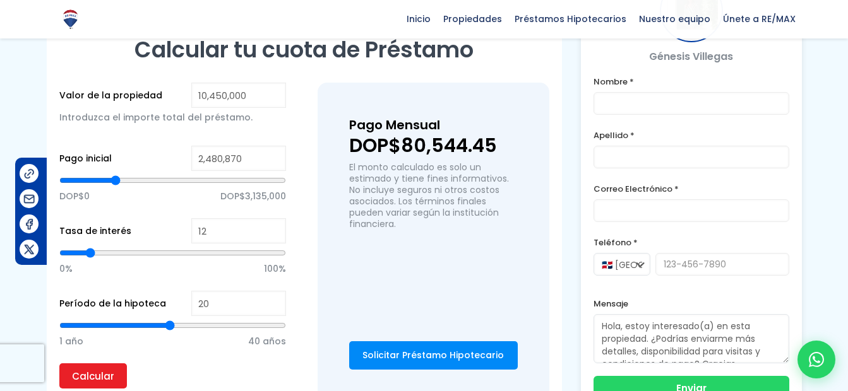
type input "1,932,948"
type input "1932948"
type input "1,476,346"
type input "1476346"
type input "958,864"
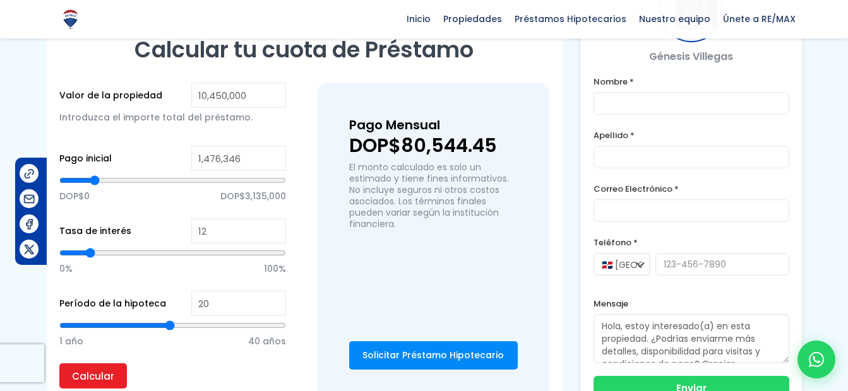
type input "958864"
type input "0"
type input "136,981"
type input "136981"
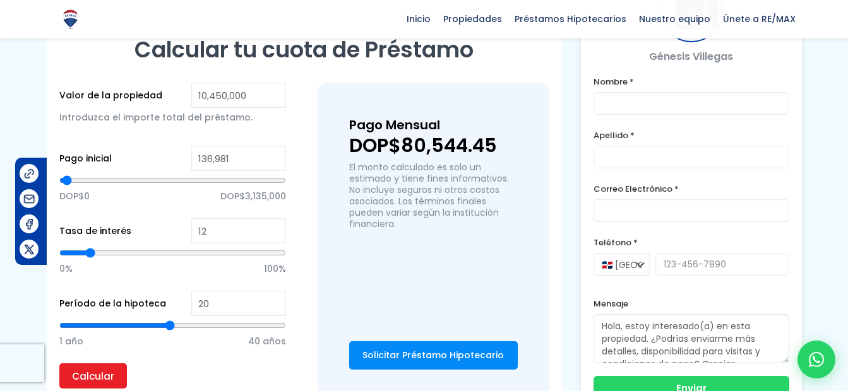
type input "319,621"
type input "319621"
type input "624,023"
type input "624023"
type input "684,903"
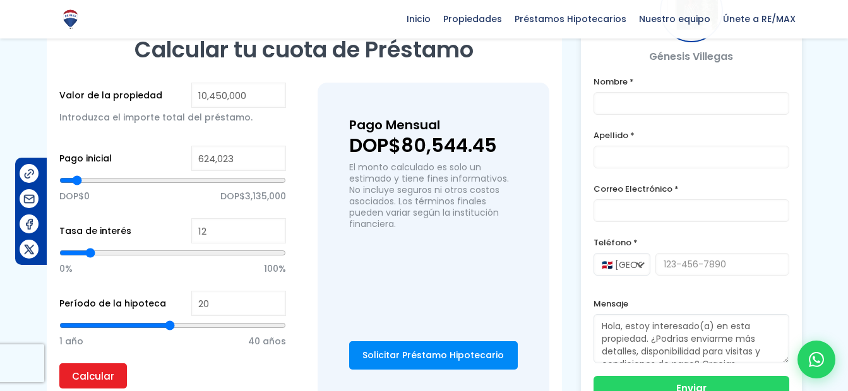
type input "684903"
type input "776,223"
type input "776223"
type input "837,103"
type input "837103"
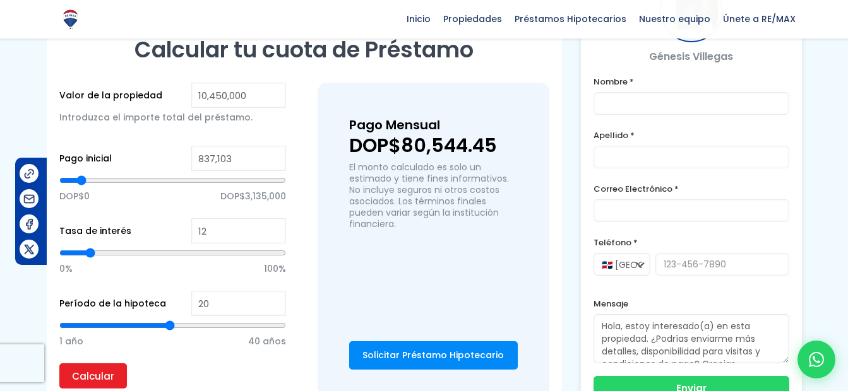
type input "897,984"
type input "897984"
type input "958,864"
type input "958864"
type input "1,050,184"
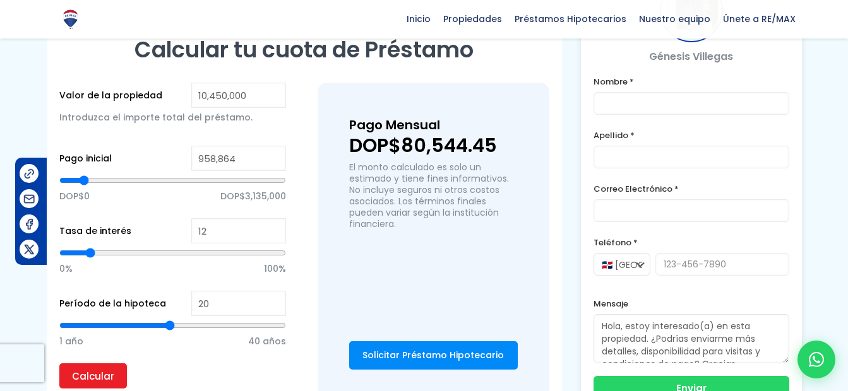
type input "1050184"
type input "1,111,065"
type input "1111065"
type input "1,232,825"
type input "1232825"
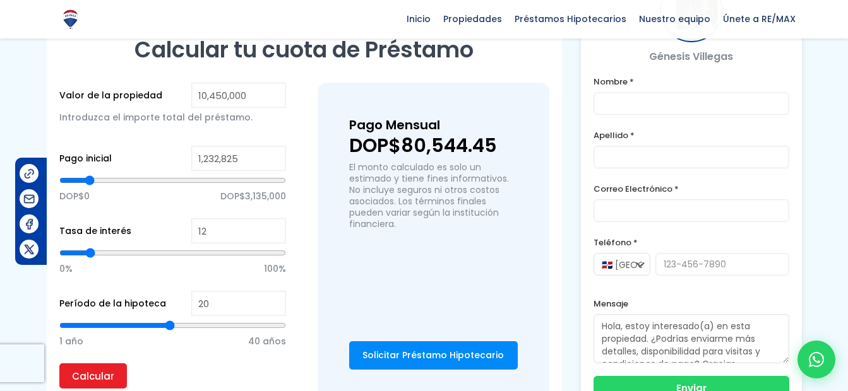
type input "1,293,705"
type input "1293705"
type input "1,445,906"
type input "1445906"
type input "1,567,666"
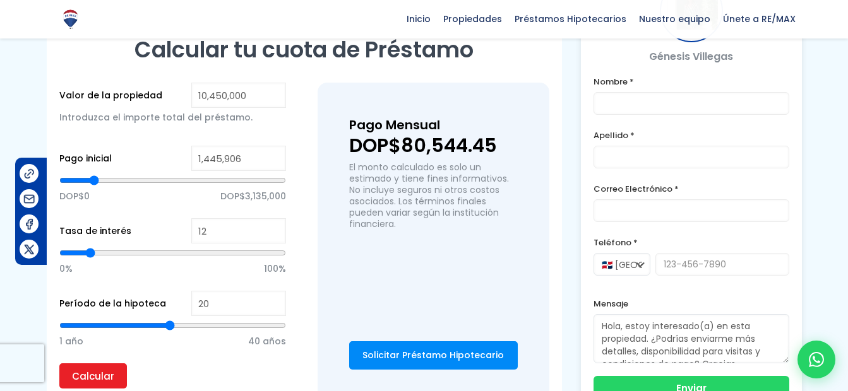
type input "1567666"
type input "1,689,427"
type input "1689427"
type input "1,932,948"
type input "1932948"
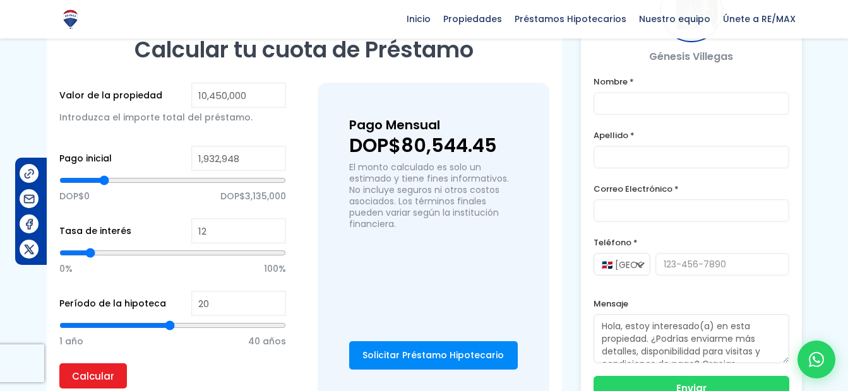
type input "2,085,149"
type input "2085149"
type input "2,206,909"
type input "2206909"
type input "2,267,789"
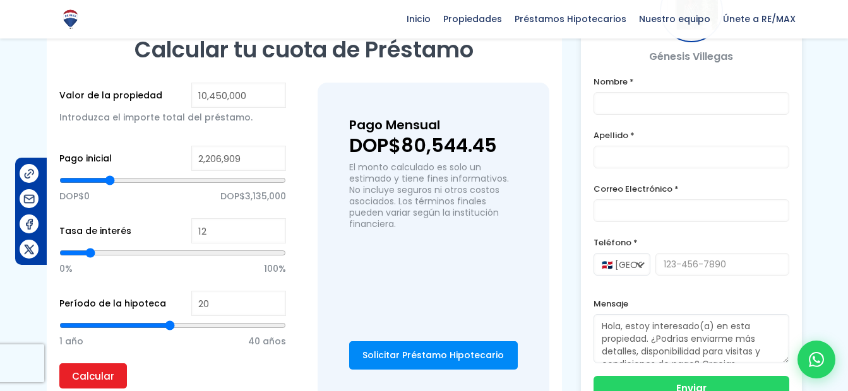
type input "2267789"
type input "2,359,110"
type input "2359110"
type input "2,419,990"
type input "2419990"
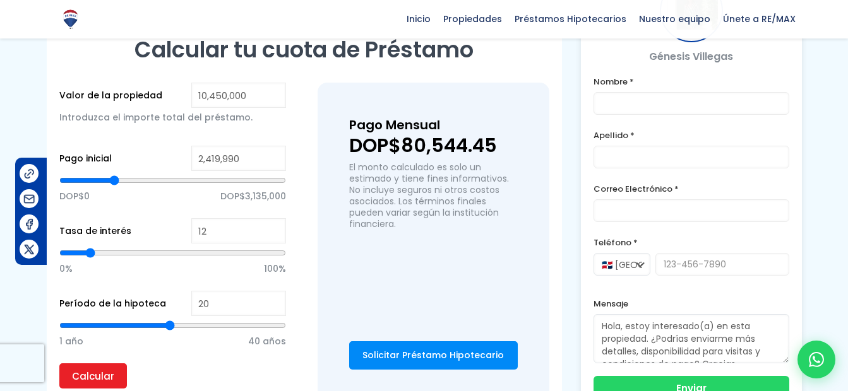
type input "2,450,430"
type input "2450430"
type input "2,511,310"
type input "2511310"
type input "2,572,191"
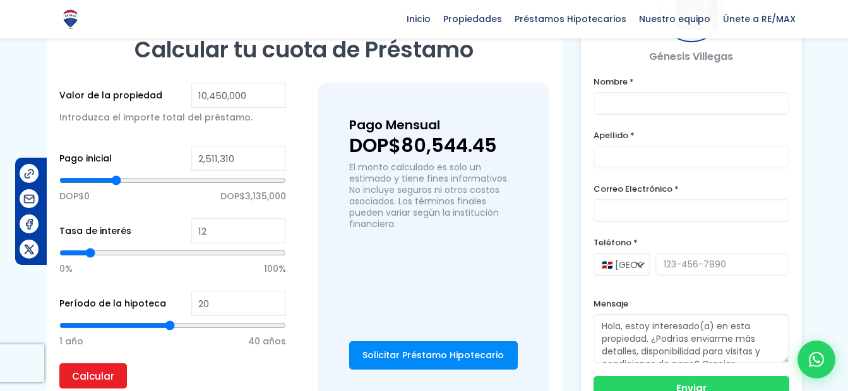
type input "2572191"
type input "2,663,511"
type input "2663511"
type input "2,754,831"
type input "2754831"
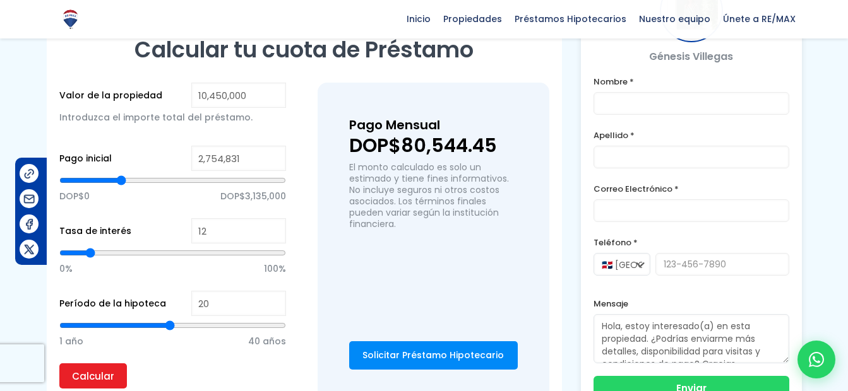
type input "2,846,152"
type input "2846152"
type input "2,937,472"
type input "2937472"
type input "3,028,792"
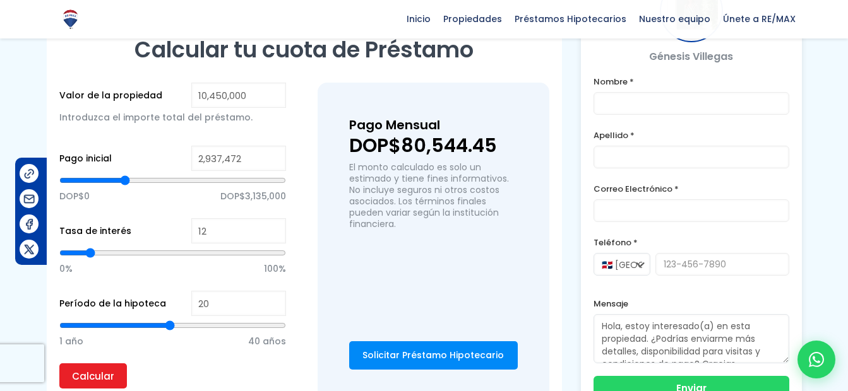
type input "3028792"
type input "3,363,634"
type input "3363634"
type input "3,576,715"
type input "3576715"
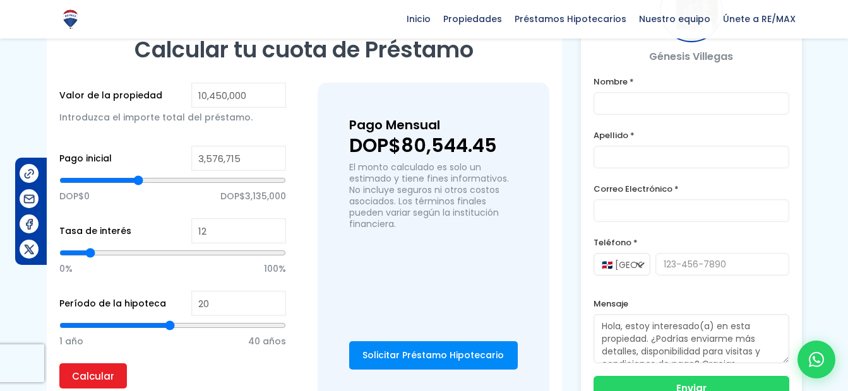
type input "3,881,116"
type input "3881116"
type input "4,155,077"
type input "4155077"
type input "4,368,158"
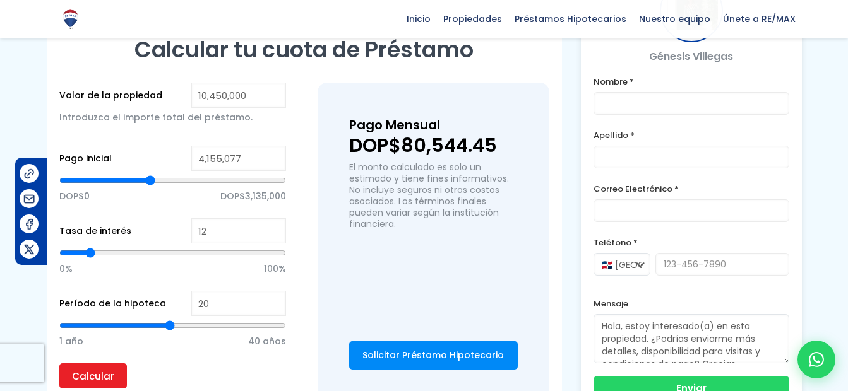
type input "4368158"
type input "4,429,038"
type input "4429038"
type input "4,520,359"
type input "4520359"
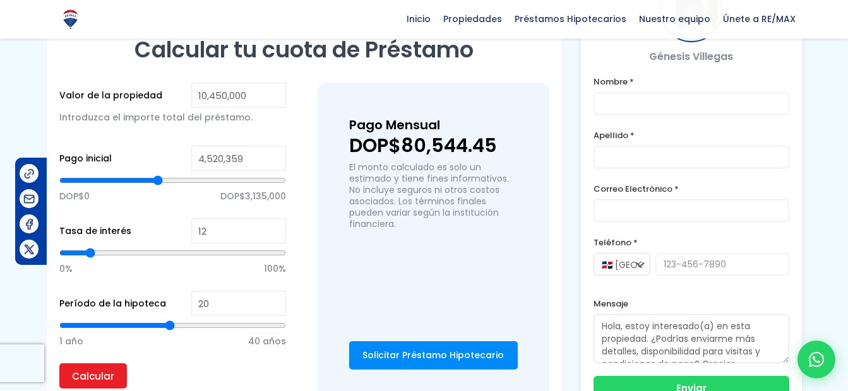
type input "4,642,119"
type input "4642119"
type input "4,672,559"
type input "4672559"
type input "4,733,440"
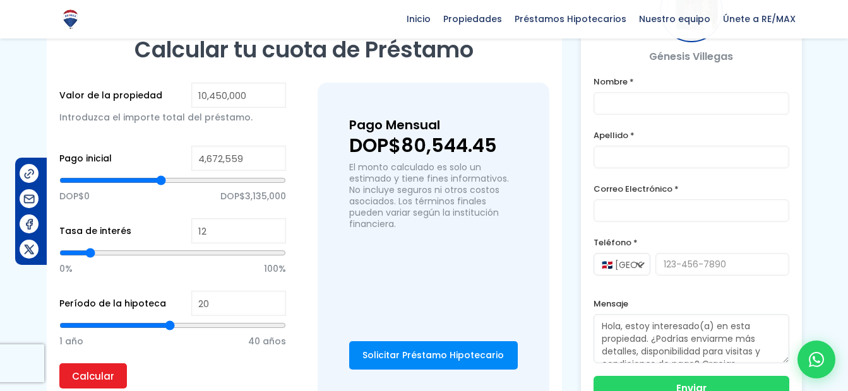
type input "4733440"
type input "4,794,320"
type input "4794320"
type input "4,855,200"
type input "4855200"
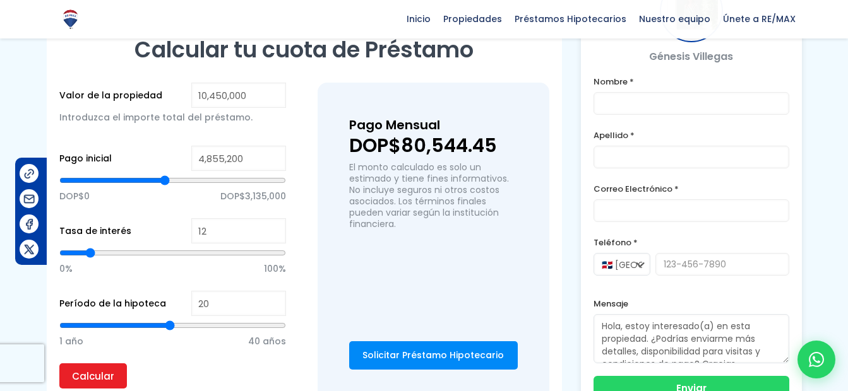
type input "4,916,080"
type input "4916080"
type input "4,946,520"
type input "4946520"
type input "5,007,401"
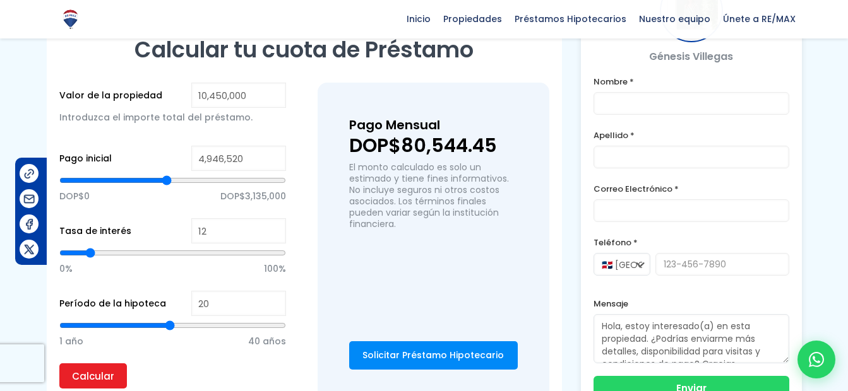
type input "5007401"
type input "5,037,841"
type input "5037841"
type input "5,098,721"
type input "5098721"
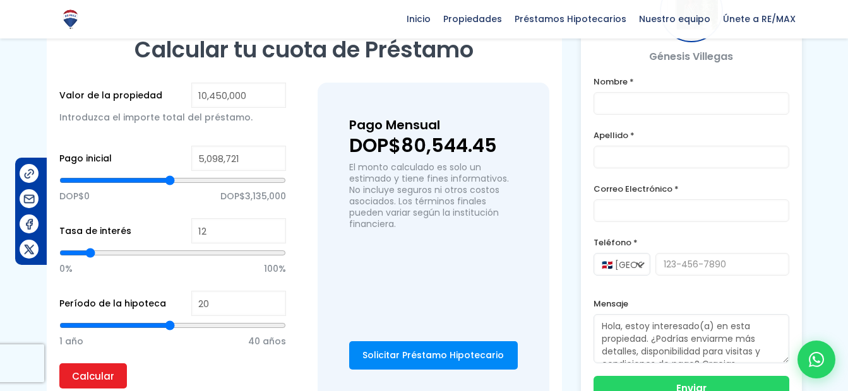
type input "5,190,041"
type input "5190041"
type input "5,250,922"
type input "5250922"
type input "5,342,242"
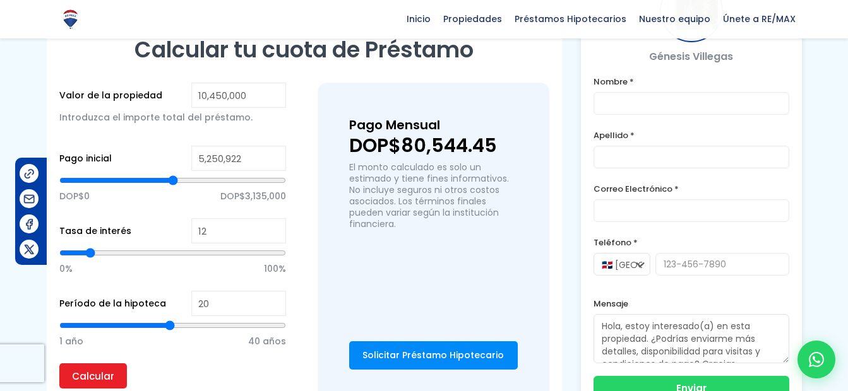
type input "5342242"
type input "5,403,122"
type input "5403122"
type input "5,433,562"
type input "5433562"
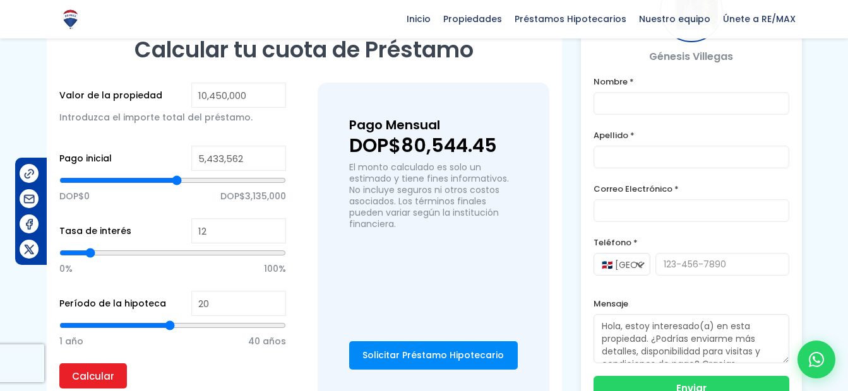
type input "5,524,883"
type input "5524883"
type input "5,555,323"
type input "5555323"
type input "5,677,083"
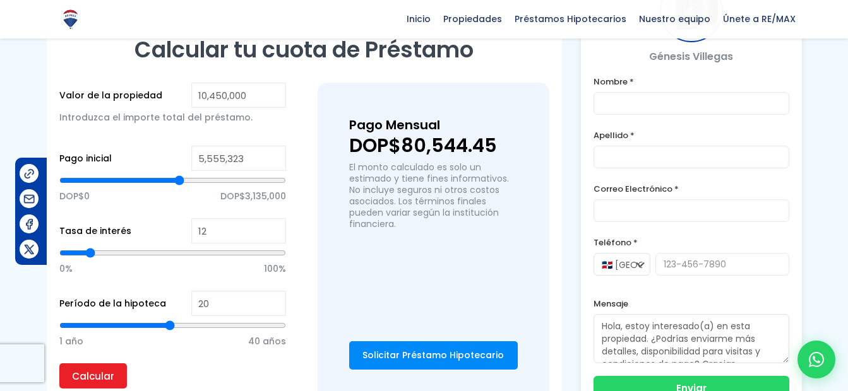
type input "5677083"
type input "5,707,524"
type input "5707524"
type input "5,768,404"
type input "5768404"
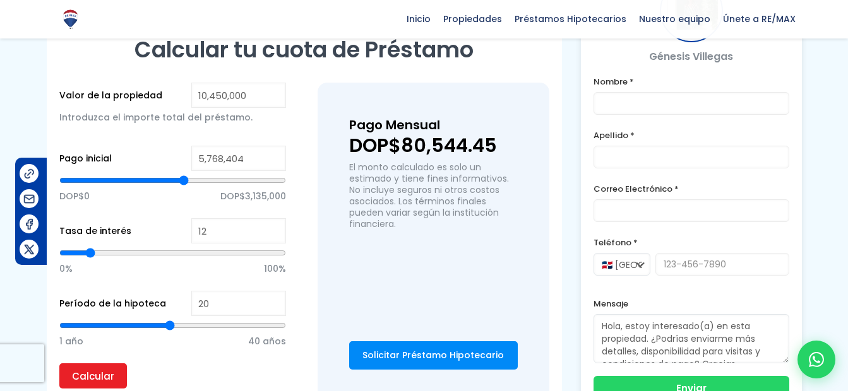
type input "5,798,844"
type input "5798844"
type input "5,829,284"
drag, startPoint x: 124, startPoint y: 175, endPoint x: 185, endPoint y: 161, distance: 62.3
type input "5829284"
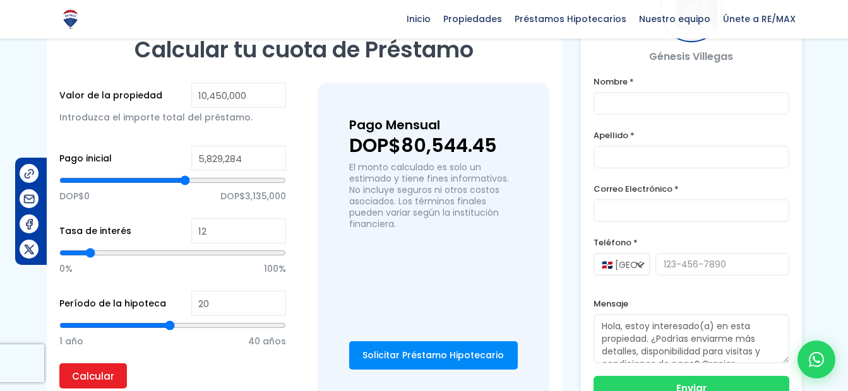
click at [185, 174] on input "range" at bounding box center [172, 180] width 227 height 13
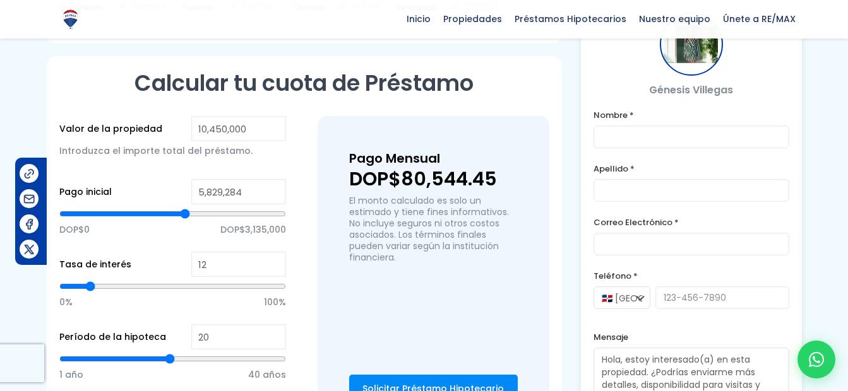
scroll to position [875, 0]
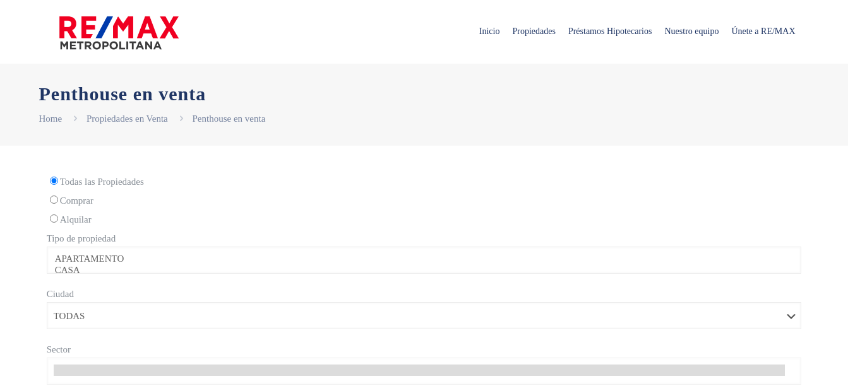
select select
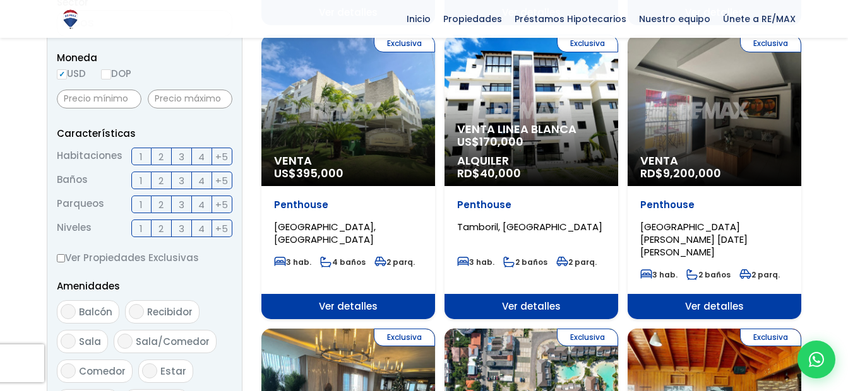
scroll to position [420, 0]
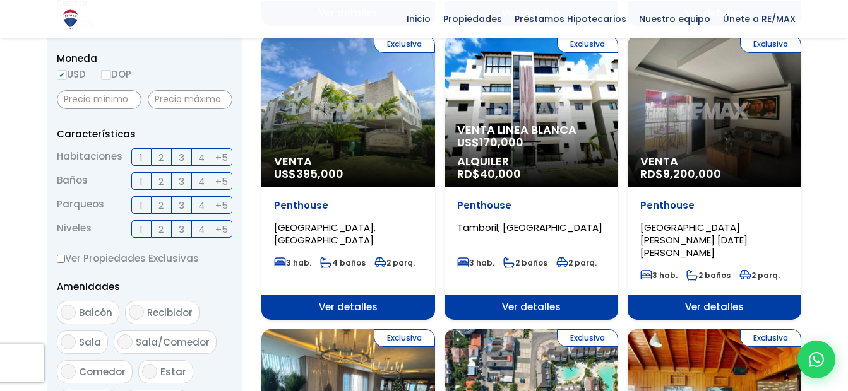
click at [542, 145] on p "Venta Linea Blanca US$ 170,000" at bounding box center [531, 136] width 148 height 25
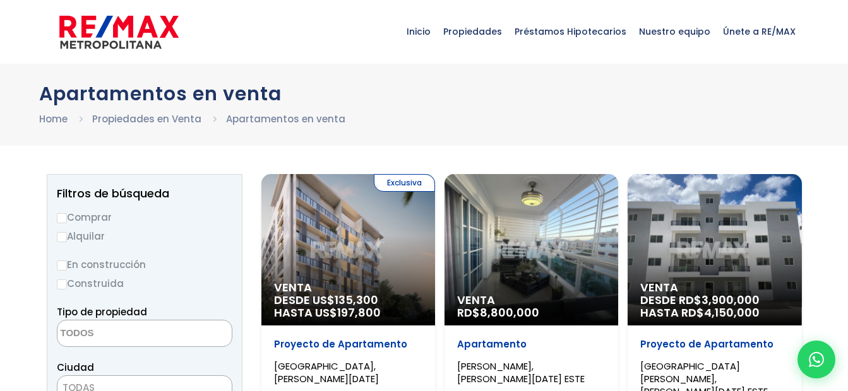
select select
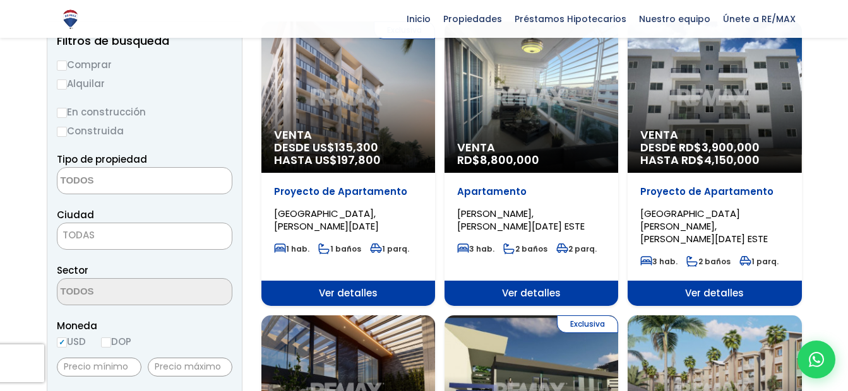
scroll to position [151, 0]
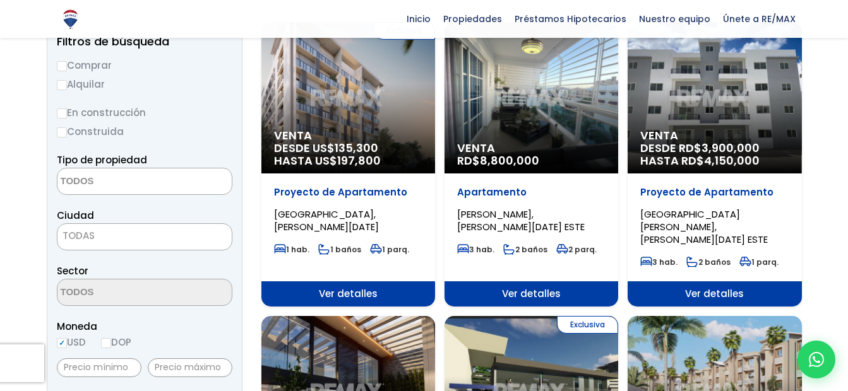
click at [57, 66] on input "Comprar" at bounding box center [62, 66] width 10 height 10
radio input "true"
click at [122, 172] on textarea "Search" at bounding box center [118, 182] width 122 height 27
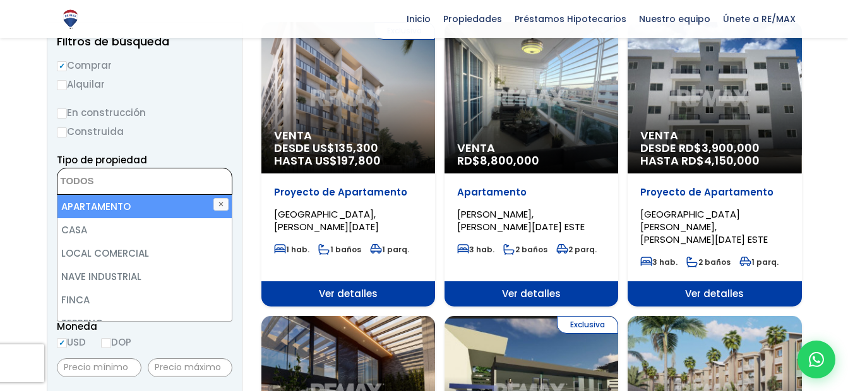
click at [114, 212] on li "APARTAMENTO" at bounding box center [144, 206] width 174 height 23
select select "apartment"
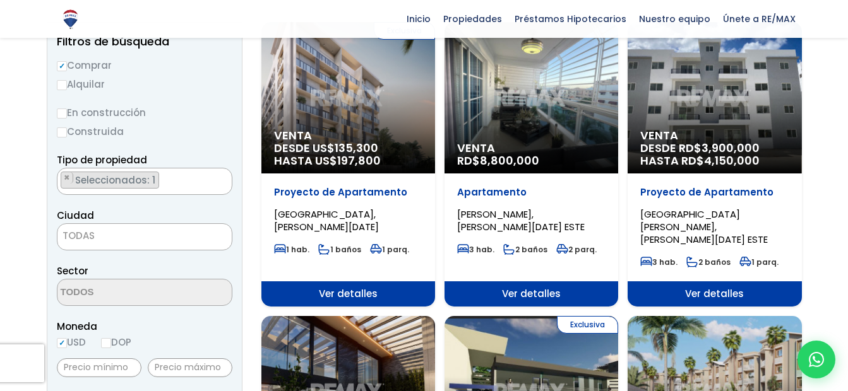
click at [227, 139] on label "Construida" at bounding box center [144, 132] width 175 height 16
click at [0, 0] on input "Construida" at bounding box center [0, 0] width 0 height 0
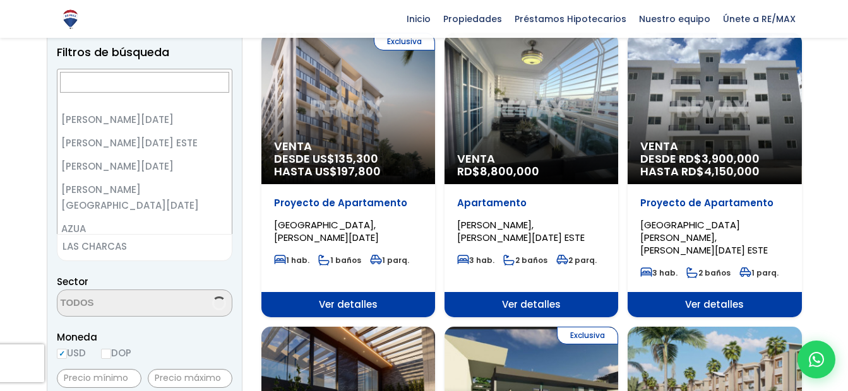
scroll to position [137, 0]
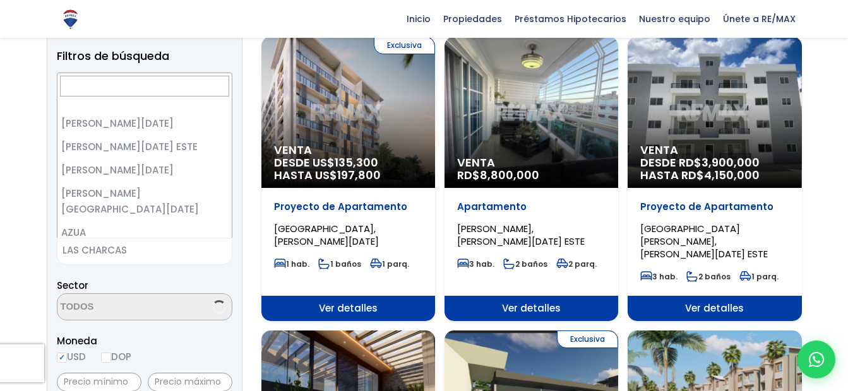
click at [152, 244] on span "LAS CHARCAS" at bounding box center [128, 251] width 143 height 18
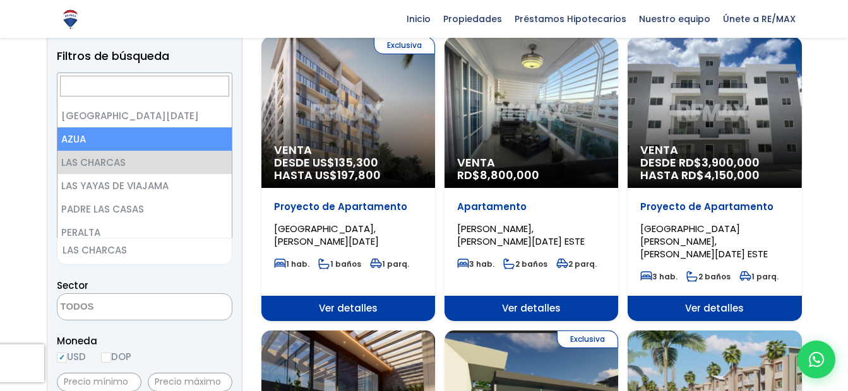
scroll to position [0, 0]
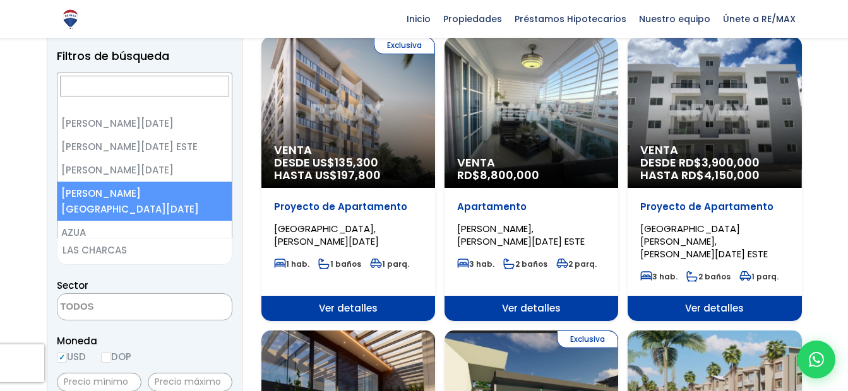
select select "150"
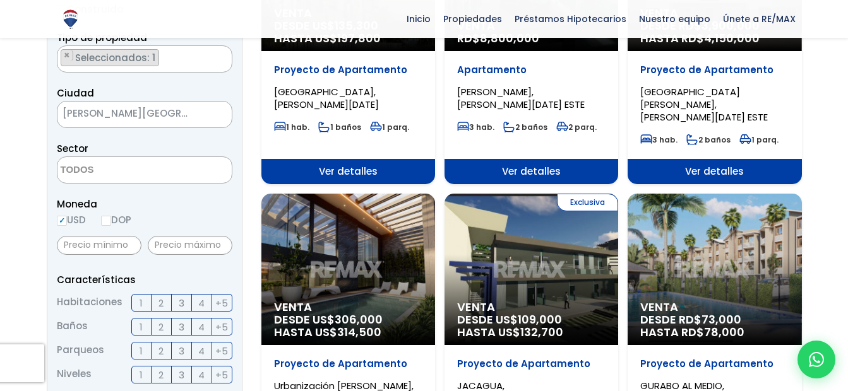
scroll to position [275, 0]
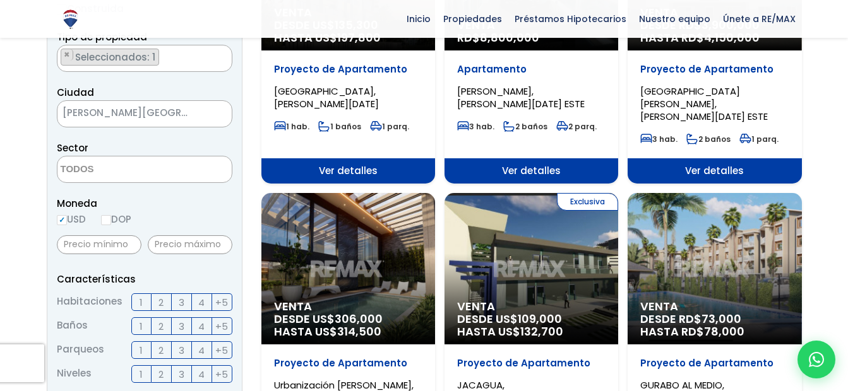
click at [184, 299] on label "3" at bounding box center [182, 302] width 20 height 18
click at [0, 0] on input "3" at bounding box center [0, 0] width 0 height 0
click at [159, 330] on span "2" at bounding box center [160, 327] width 5 height 16
click at [0, 0] on input "2" at bounding box center [0, 0] width 0 height 0
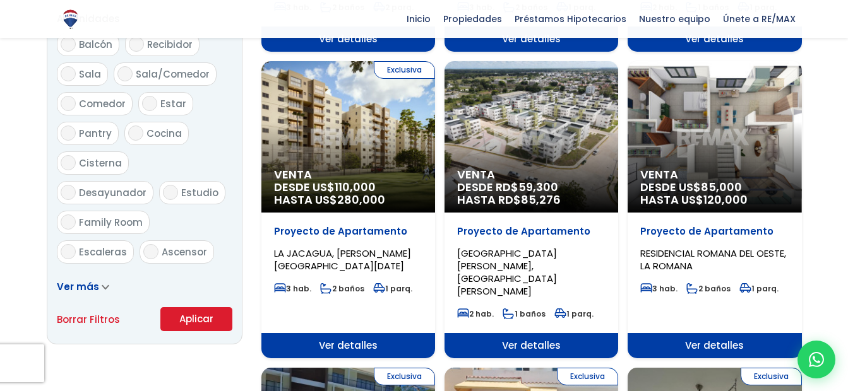
scroll to position [689, 0]
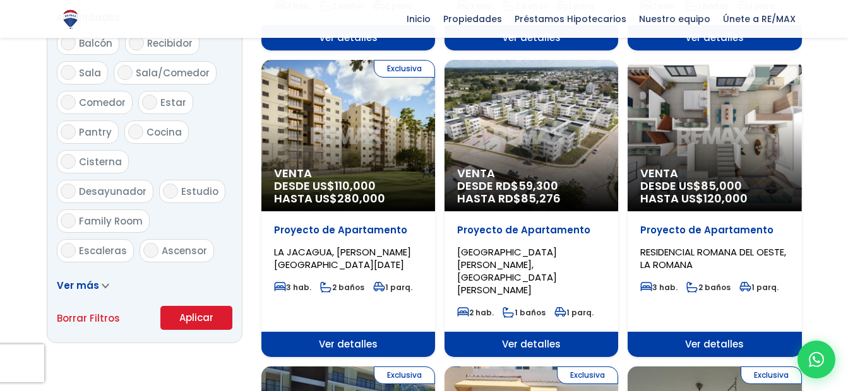
click at [200, 318] on button "Aplicar" at bounding box center [196, 318] width 72 height 24
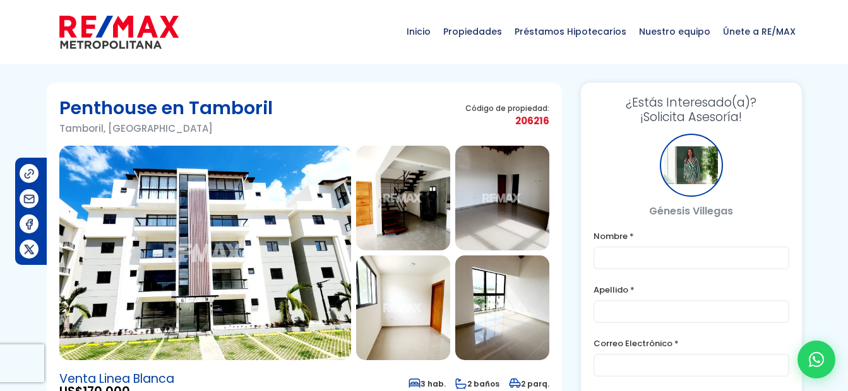
click at [372, 212] on img at bounding box center [403, 198] width 94 height 105
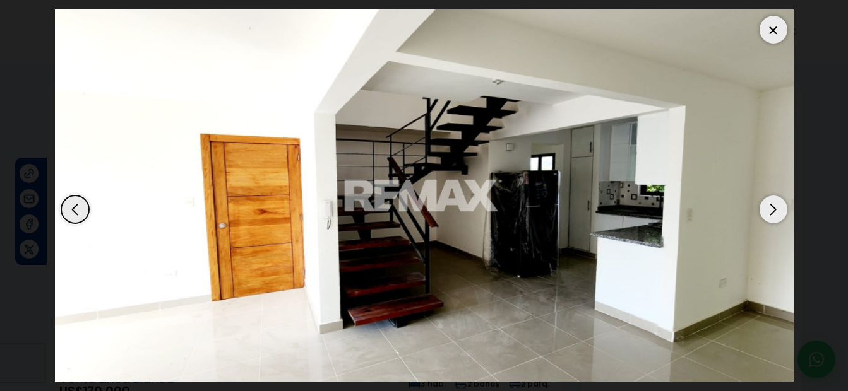
click at [783, 210] on div "Next slide" at bounding box center [773, 210] width 28 height 28
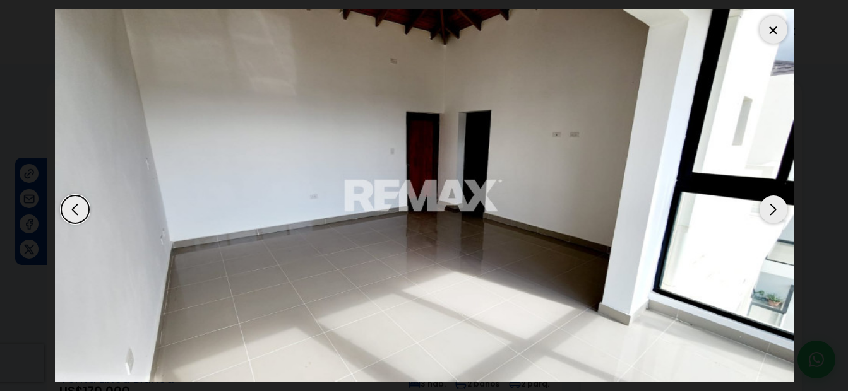
click at [783, 210] on div "Next slide" at bounding box center [773, 210] width 28 height 28
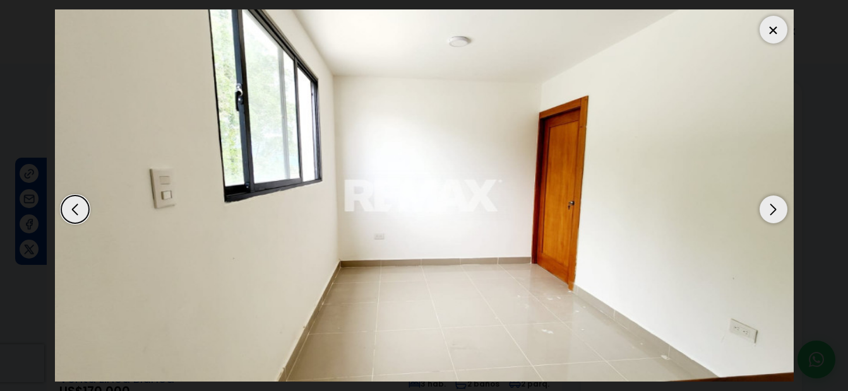
click at [783, 210] on div "Next slide" at bounding box center [773, 210] width 28 height 28
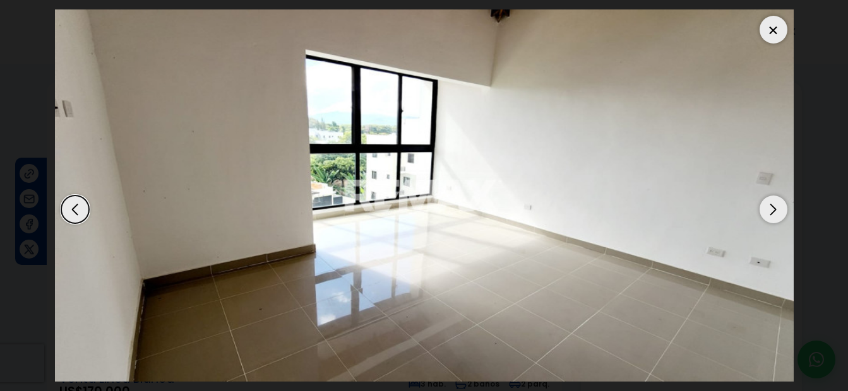
click at [783, 210] on div "Next slide" at bounding box center [773, 210] width 28 height 28
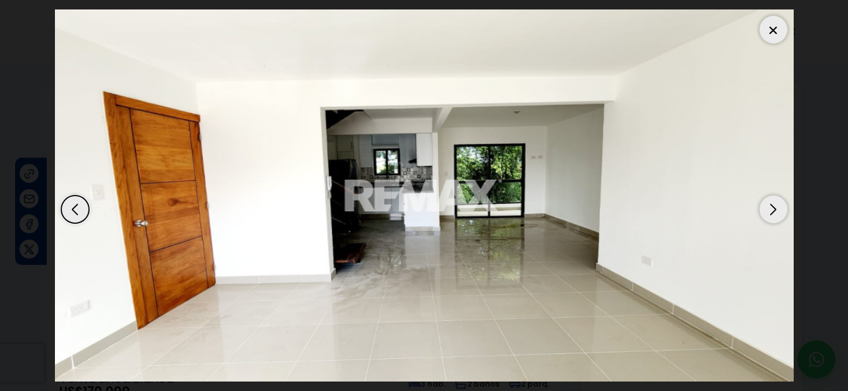
click at [783, 210] on div "Next slide" at bounding box center [773, 210] width 28 height 28
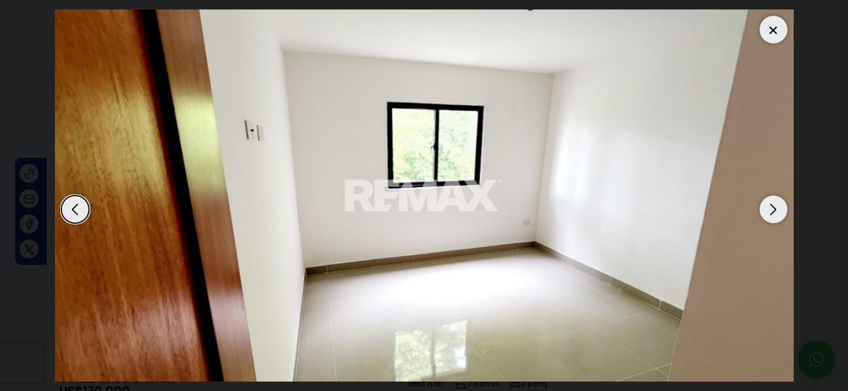
click at [783, 210] on div "Next slide" at bounding box center [773, 210] width 28 height 28
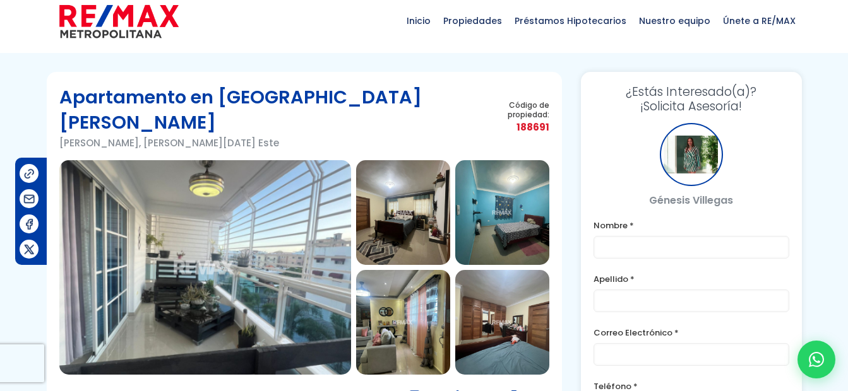
scroll to position [12, 0]
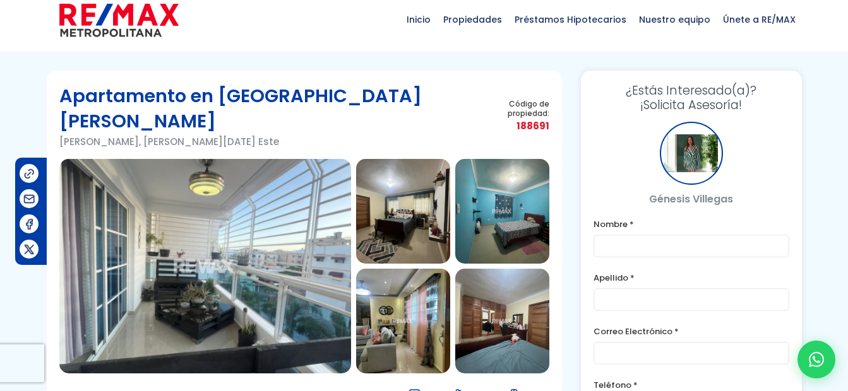
click at [286, 198] on img at bounding box center [205, 266] width 292 height 215
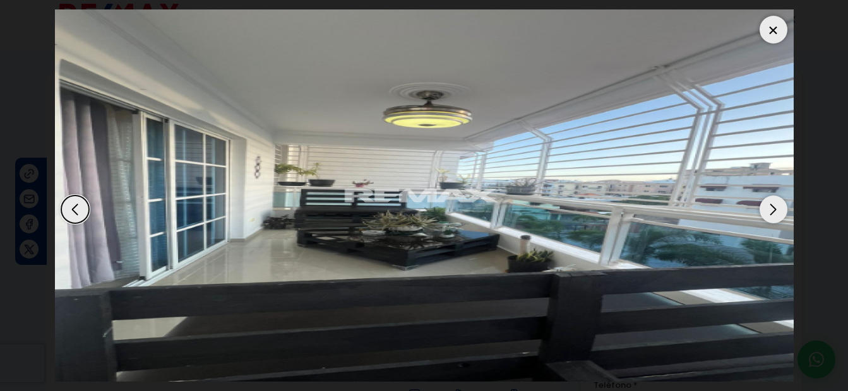
click at [780, 208] on div "Next slide" at bounding box center [773, 210] width 28 height 28
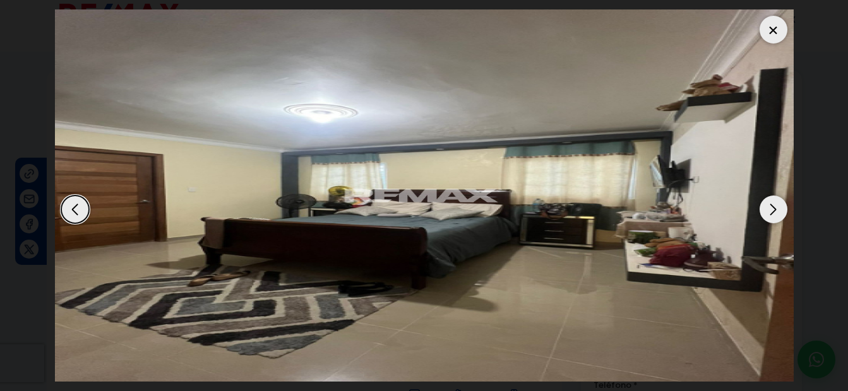
click at [780, 208] on div "Next slide" at bounding box center [773, 210] width 28 height 28
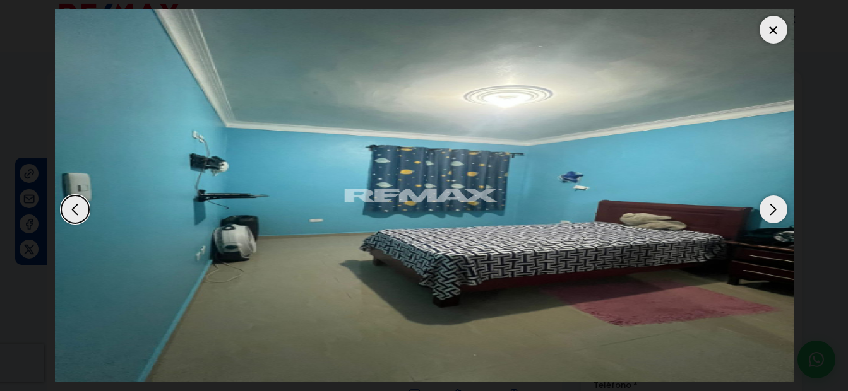
click at [780, 208] on div "Next slide" at bounding box center [773, 210] width 28 height 28
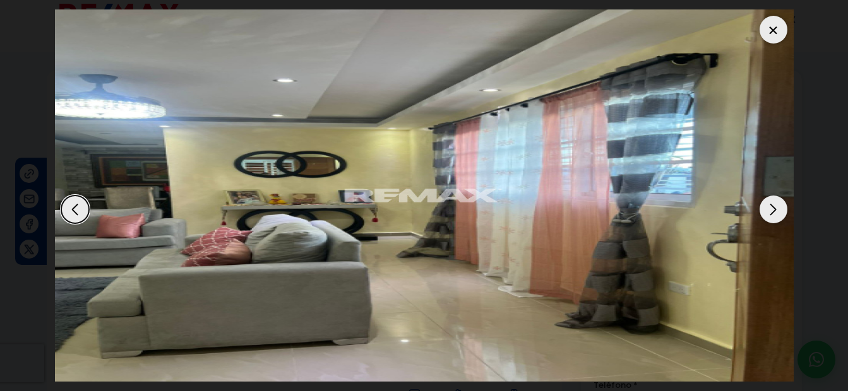
click at [780, 208] on div "Next slide" at bounding box center [773, 210] width 28 height 28
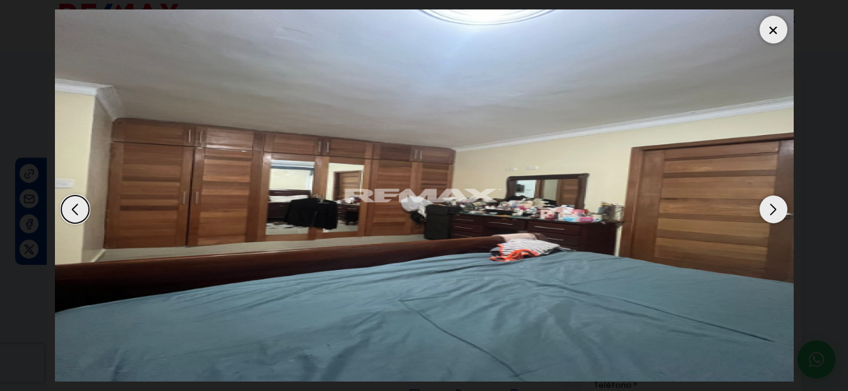
click at [780, 208] on div "Next slide" at bounding box center [773, 210] width 28 height 28
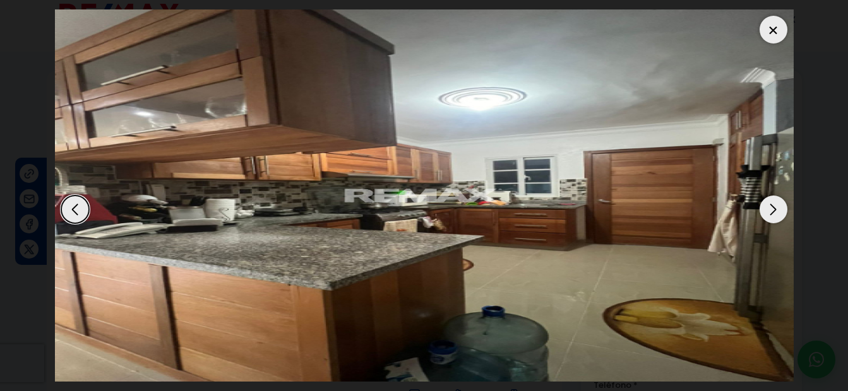
click at [780, 208] on div "Next slide" at bounding box center [773, 210] width 28 height 28
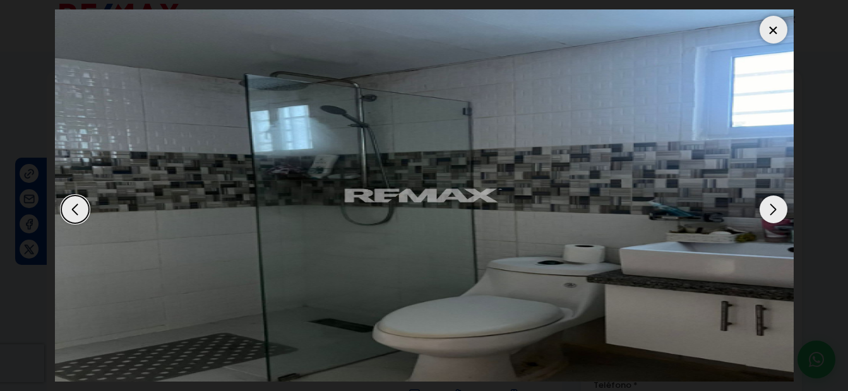
click at [780, 208] on div "Next slide" at bounding box center [773, 210] width 28 height 28
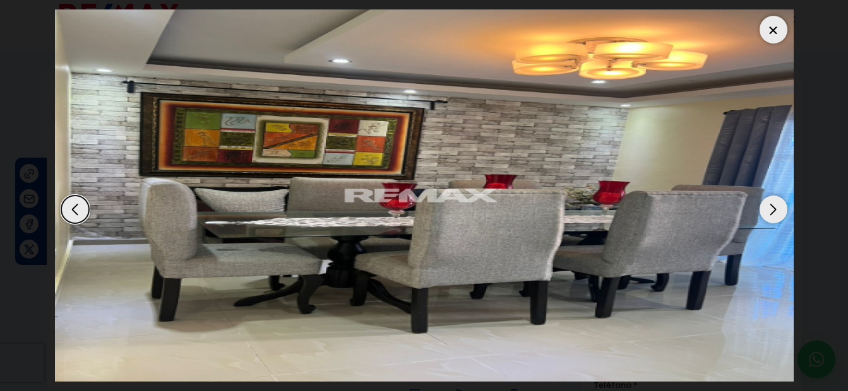
click at [780, 208] on div "Next slide" at bounding box center [773, 210] width 28 height 28
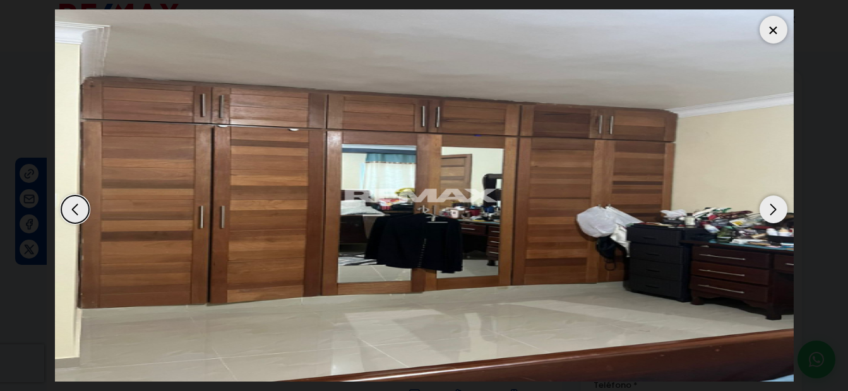
click at [780, 208] on div "Next slide" at bounding box center [773, 210] width 28 height 28
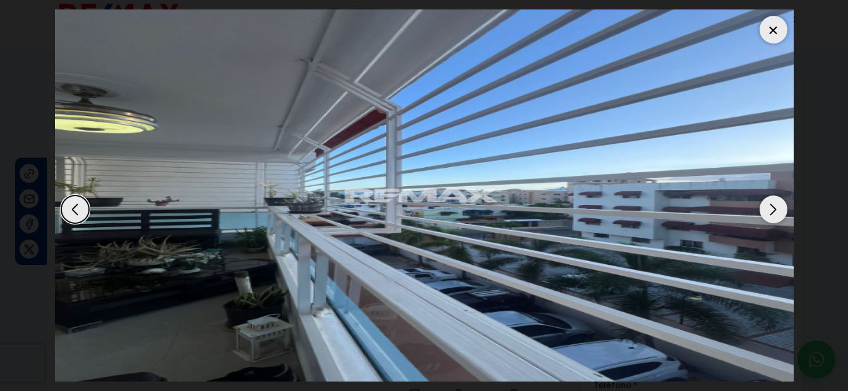
click at [763, 14] on img "10 / 14" at bounding box center [424, 195] width 738 height 372
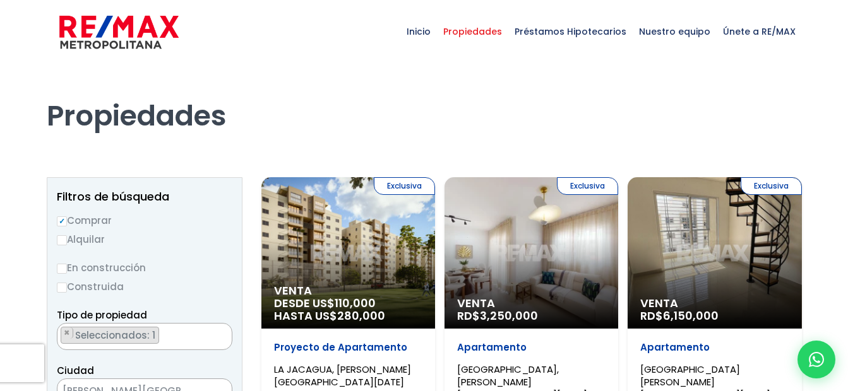
select select
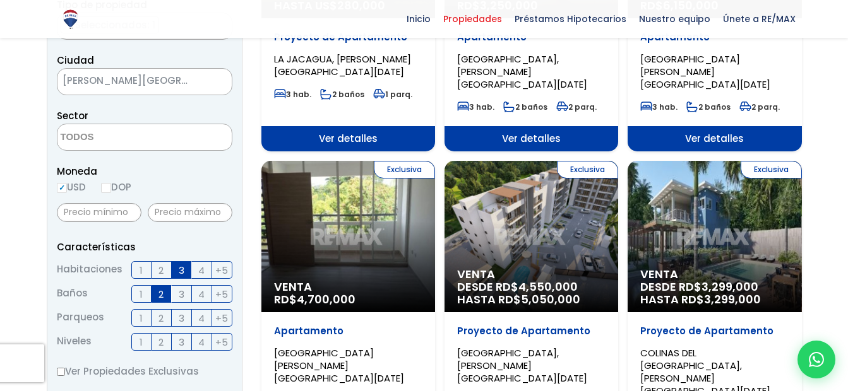
scroll to position [304, 0]
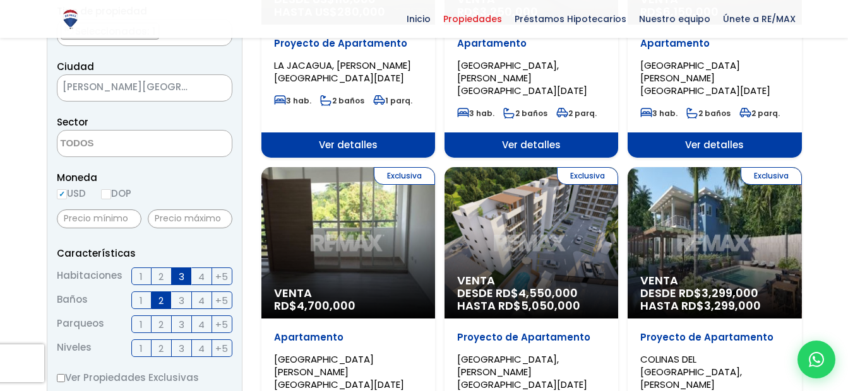
click at [696, 78] on span "[GEOGRAPHIC_DATA][PERSON_NAME][GEOGRAPHIC_DATA][DATE]" at bounding box center [705, 78] width 130 height 38
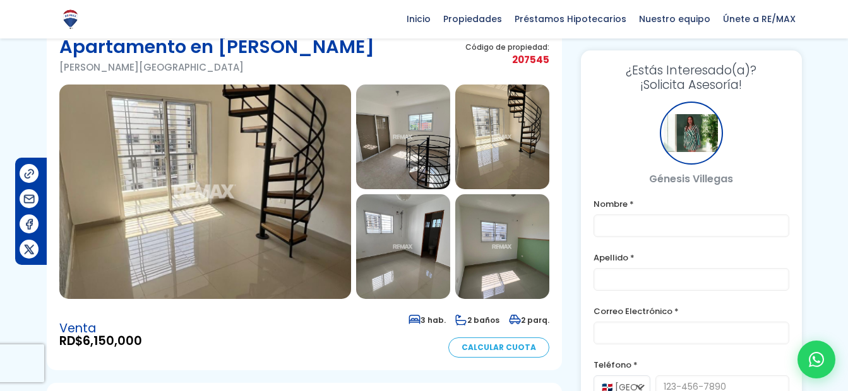
scroll to position [55, 0]
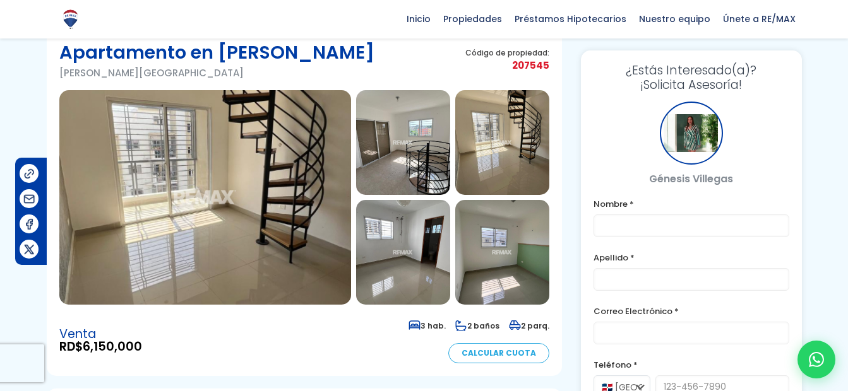
click at [305, 147] on img at bounding box center [205, 197] width 292 height 215
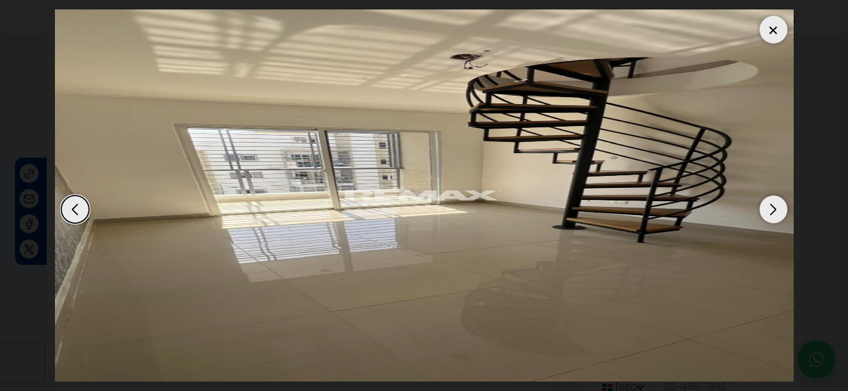
click at [773, 213] on div "Next slide" at bounding box center [773, 210] width 28 height 28
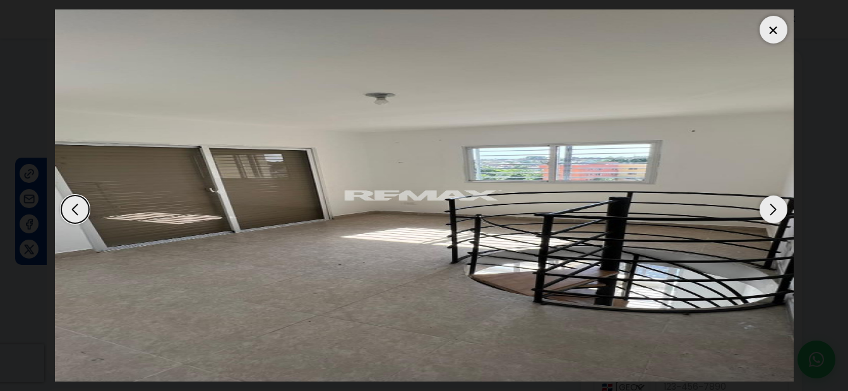
click at [773, 213] on div "Next slide" at bounding box center [773, 210] width 28 height 28
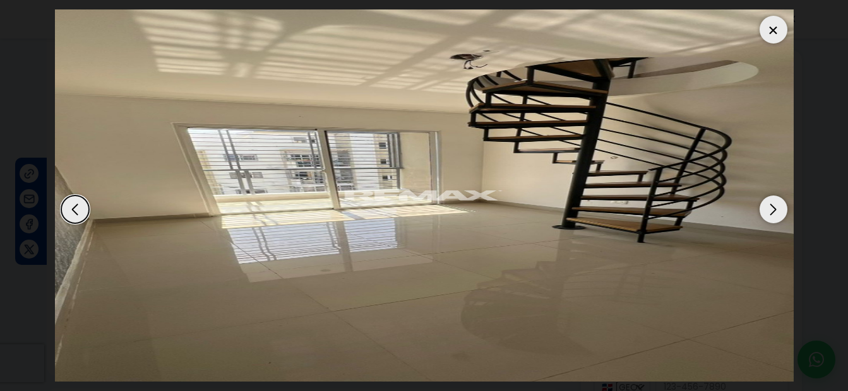
click at [781, 31] on div at bounding box center [773, 30] width 28 height 28
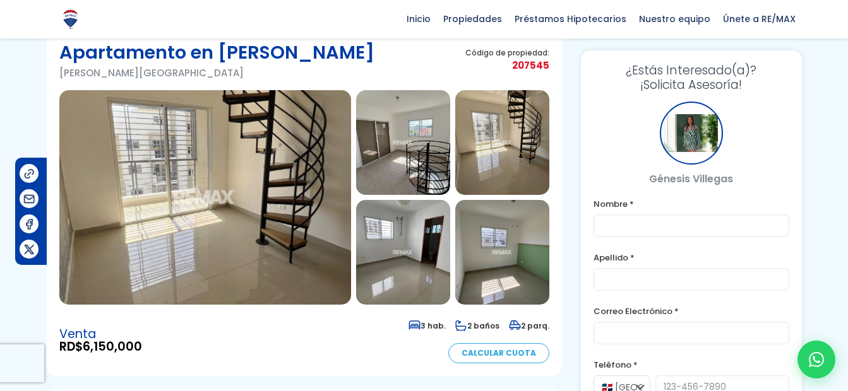
click at [515, 252] on img at bounding box center [502, 252] width 94 height 105
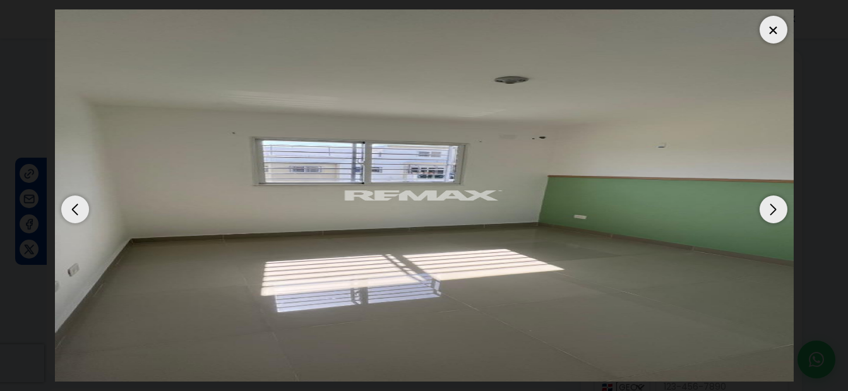
click at [778, 218] on div "Next slide" at bounding box center [773, 210] width 28 height 28
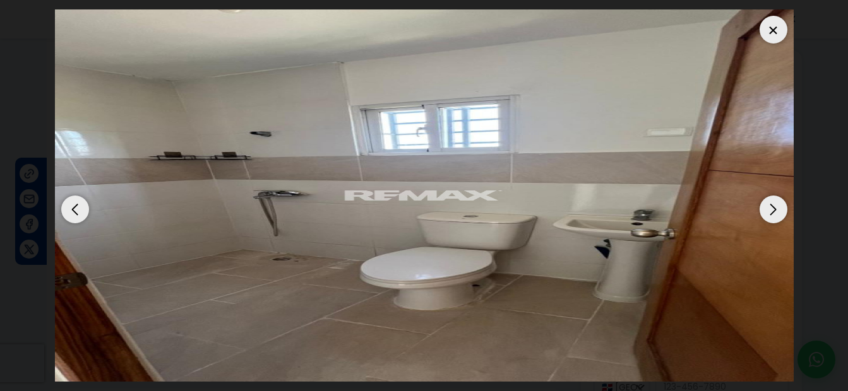
click at [769, 38] on div at bounding box center [773, 30] width 28 height 28
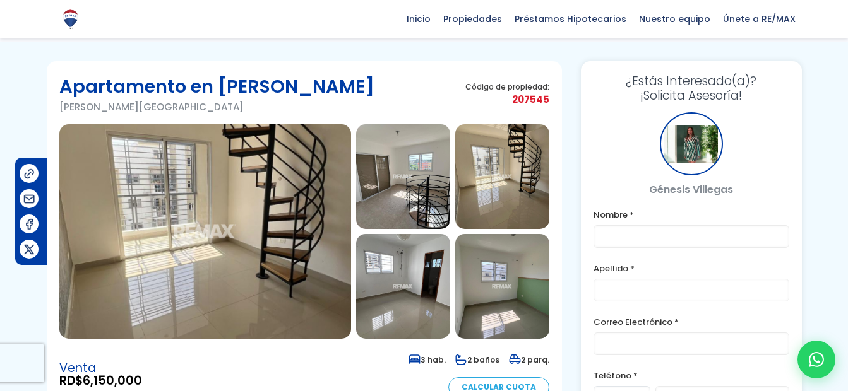
scroll to position [20, 0]
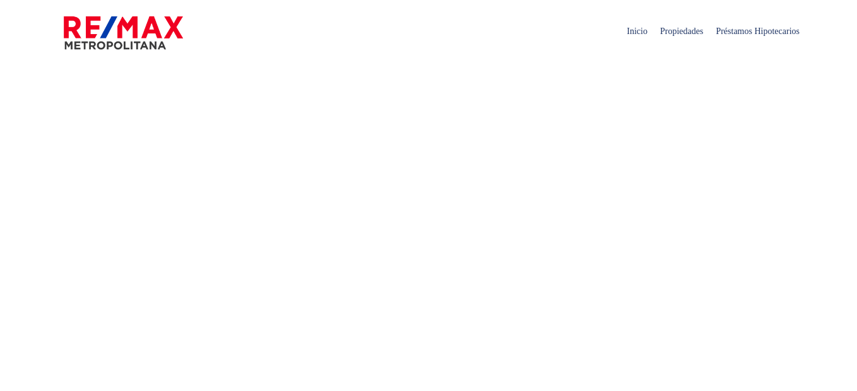
select select
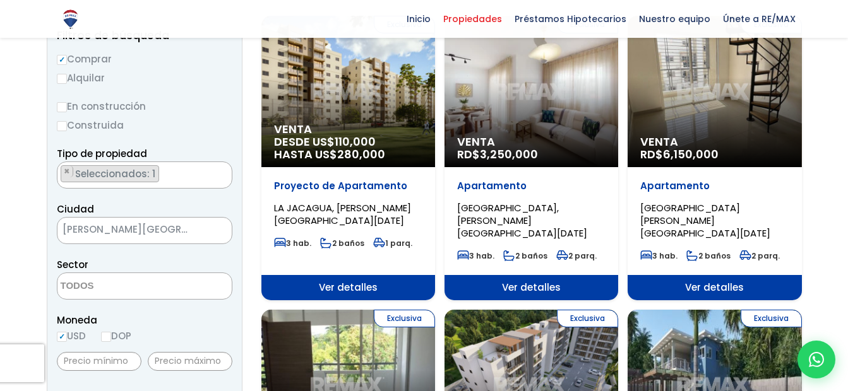
scroll to position [160, 0]
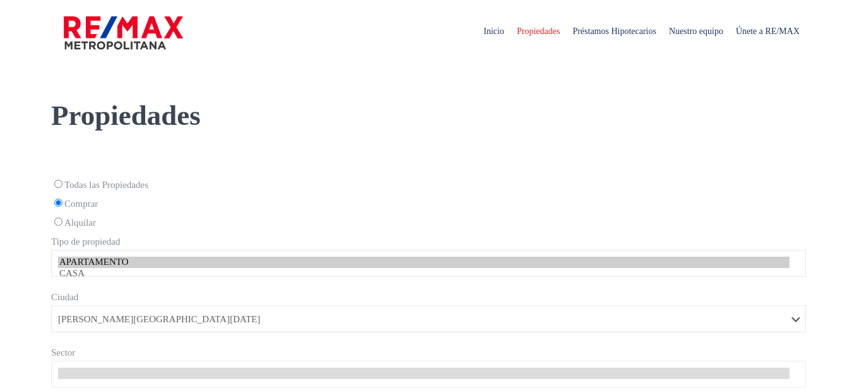
select select "150"
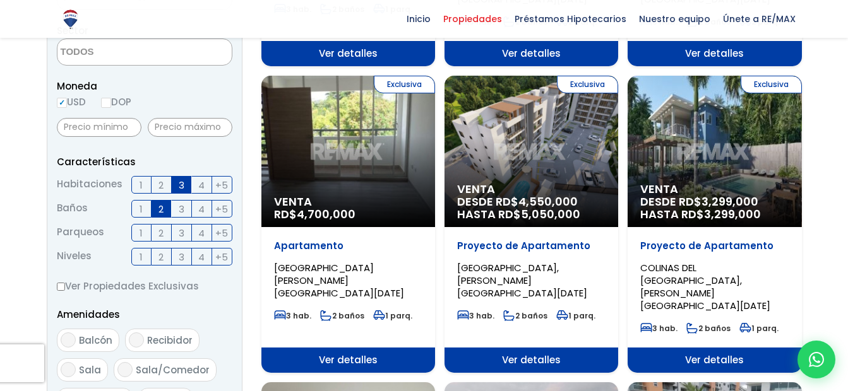
scroll to position [394, 0]
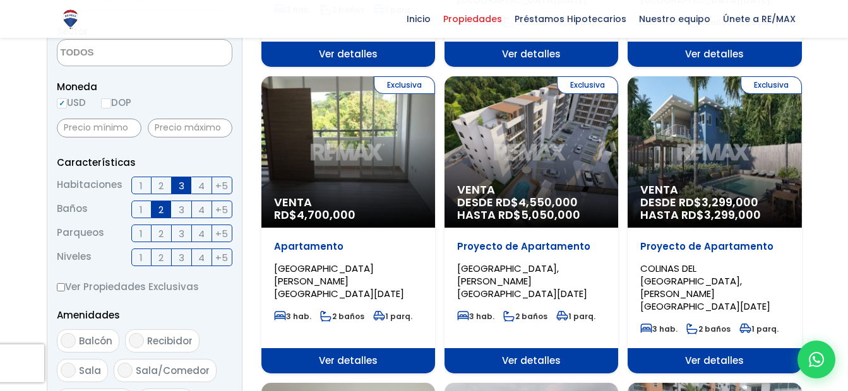
click at [503, 184] on span "Venta" at bounding box center [531, 190] width 148 height 13
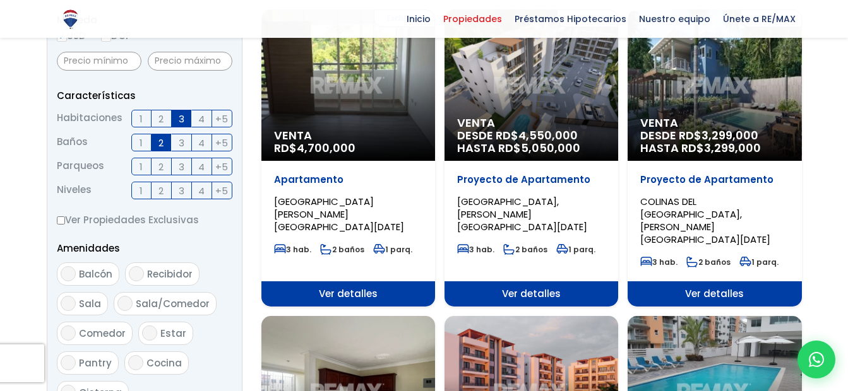
scroll to position [439, 0]
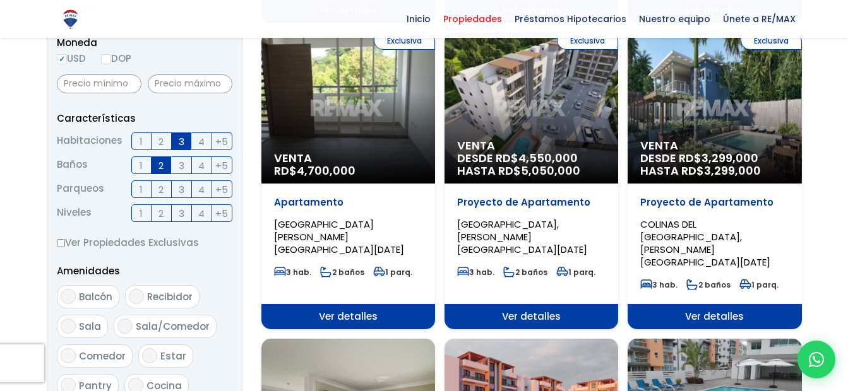
click at [499, 170] on div "Venta DESDE RD$ 4,550,000 HASTA RD$ 5,050,000" at bounding box center [531, 161] width 174 height 44
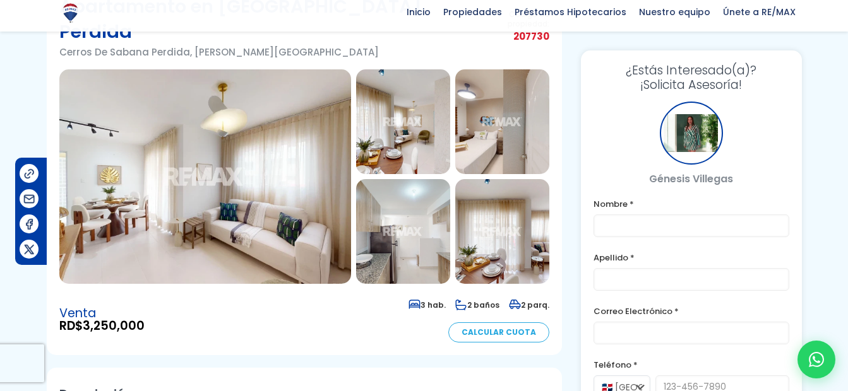
scroll to position [102, 0]
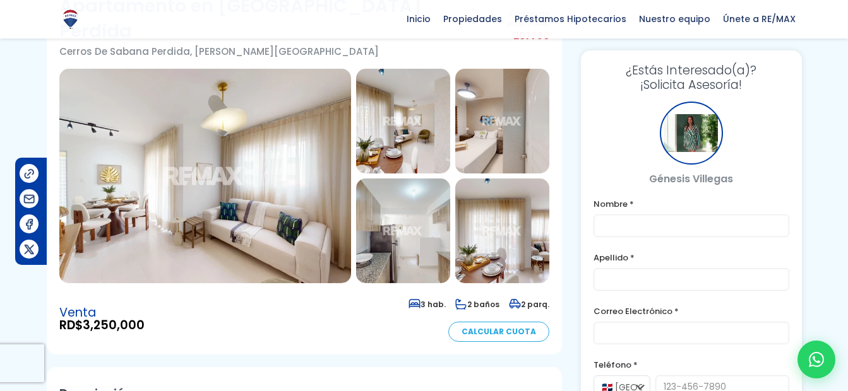
click at [323, 127] on img at bounding box center [205, 176] width 292 height 215
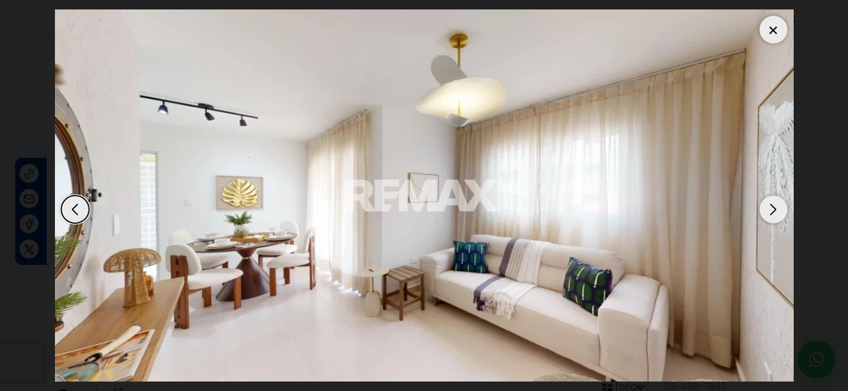
click at [770, 204] on div "Next slide" at bounding box center [773, 210] width 28 height 28
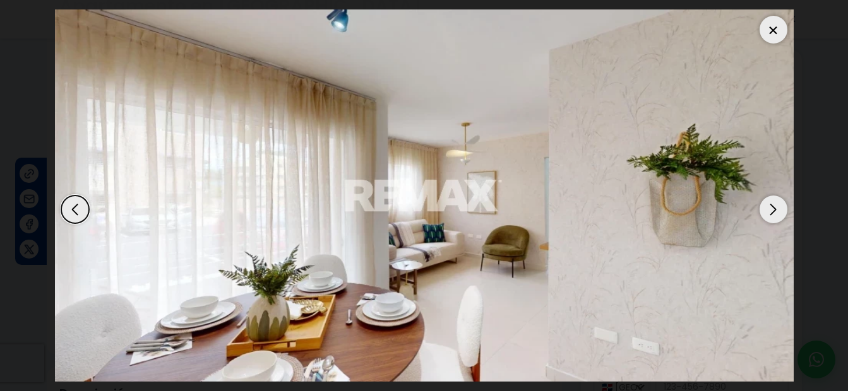
click at [770, 204] on div "Next slide" at bounding box center [773, 210] width 28 height 28
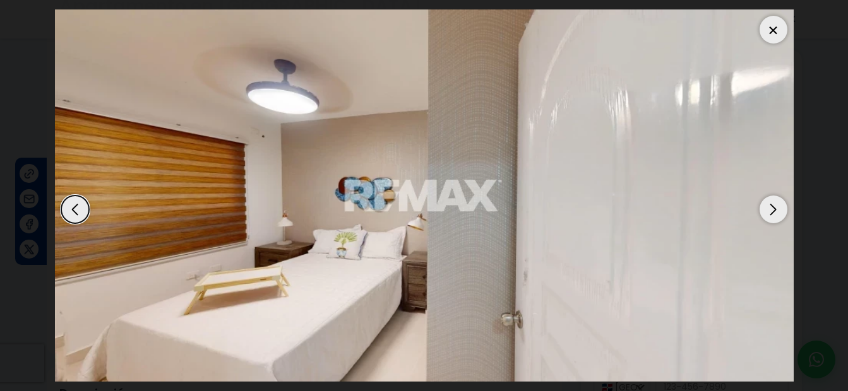
click at [770, 204] on div "Next slide" at bounding box center [773, 210] width 28 height 28
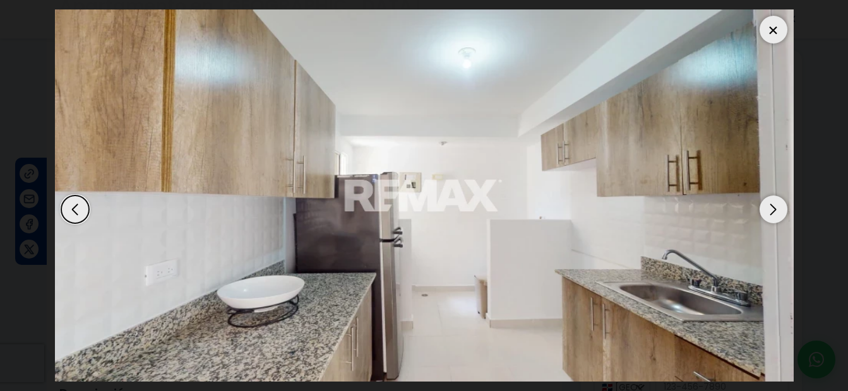
click at [770, 204] on div "Next slide" at bounding box center [773, 210] width 28 height 28
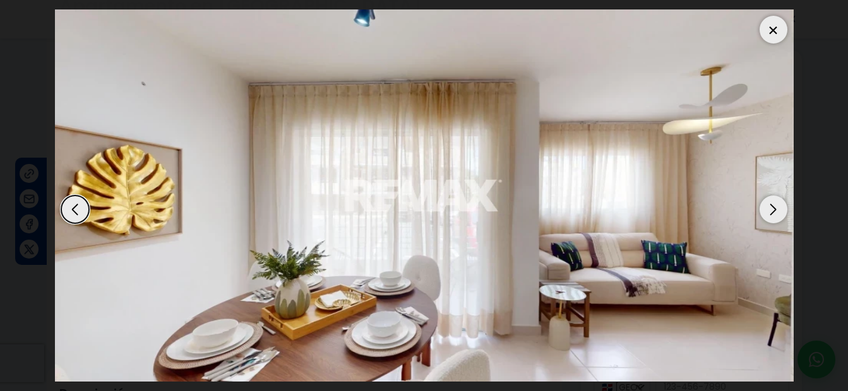
click at [770, 204] on div "Next slide" at bounding box center [773, 210] width 28 height 28
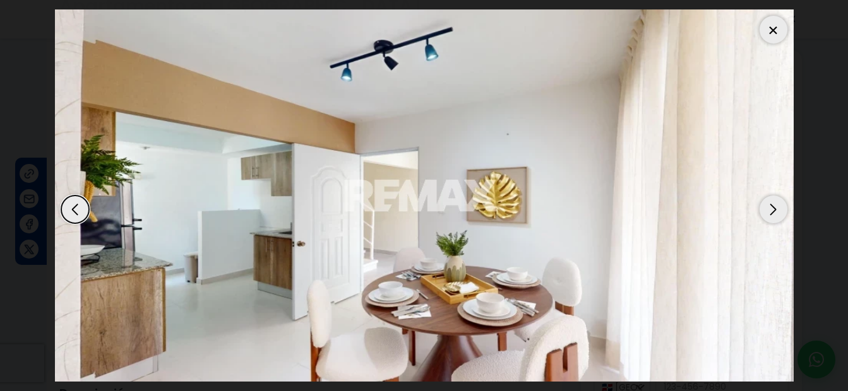
click at [770, 204] on div "Next slide" at bounding box center [773, 210] width 28 height 28
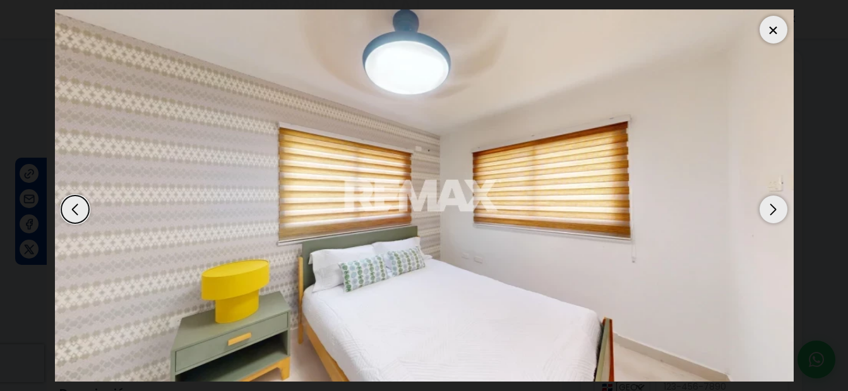
click at [770, 204] on div "Next slide" at bounding box center [773, 210] width 28 height 28
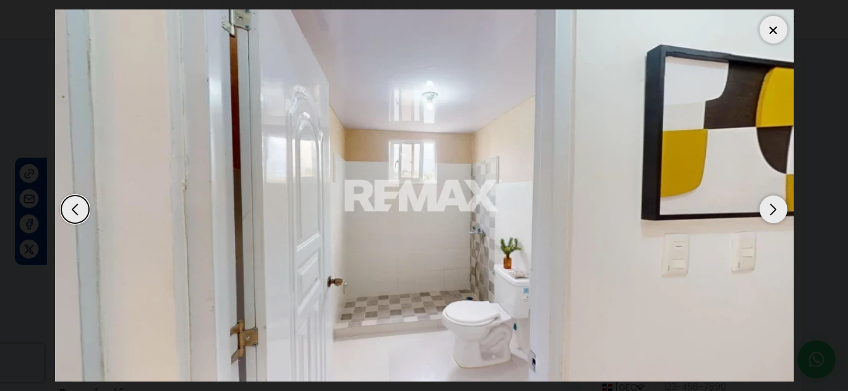
click at [770, 204] on div "Next slide" at bounding box center [773, 210] width 28 height 28
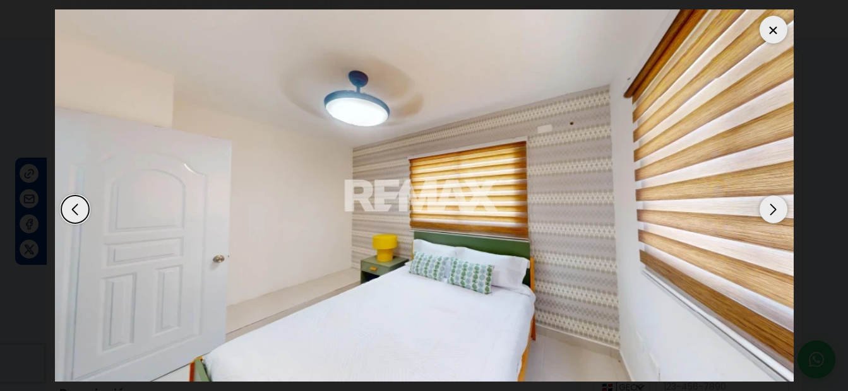
click at [770, 204] on div "Next slide" at bounding box center [773, 210] width 28 height 28
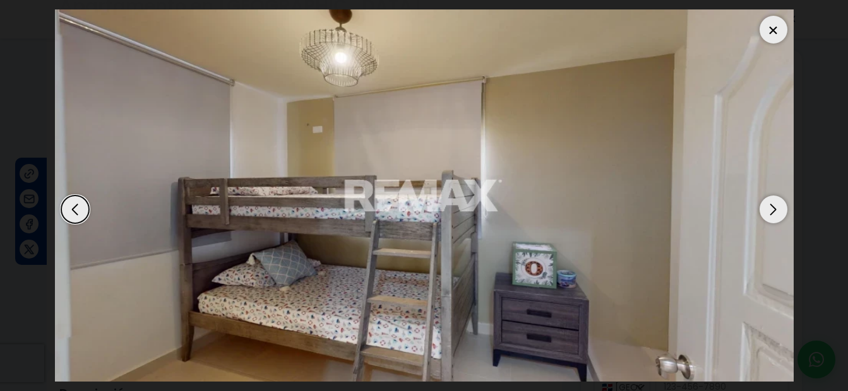
click at [770, 204] on div "Next slide" at bounding box center [773, 210] width 28 height 28
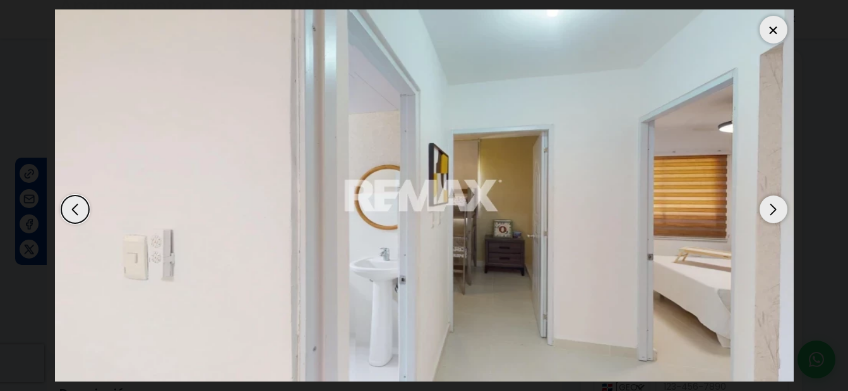
click at [770, 204] on div "Next slide" at bounding box center [773, 210] width 28 height 28
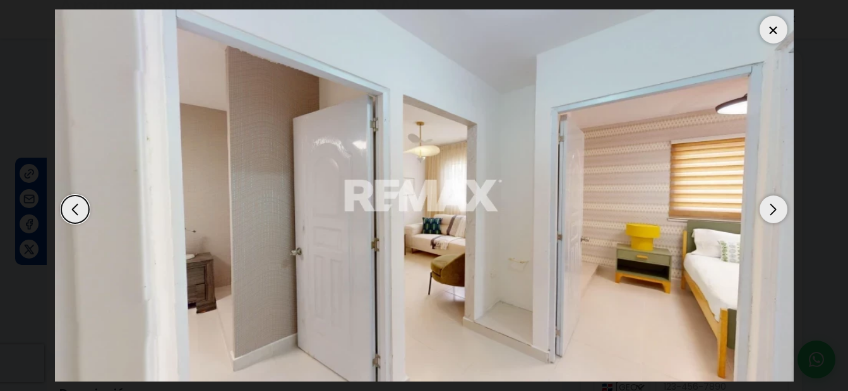
click at [770, 204] on div "Next slide" at bounding box center [773, 210] width 28 height 28
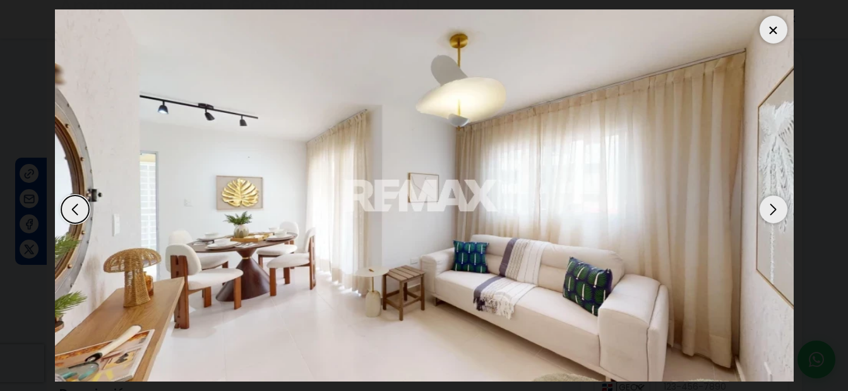
click at [770, 204] on div "Next slide" at bounding box center [773, 210] width 28 height 28
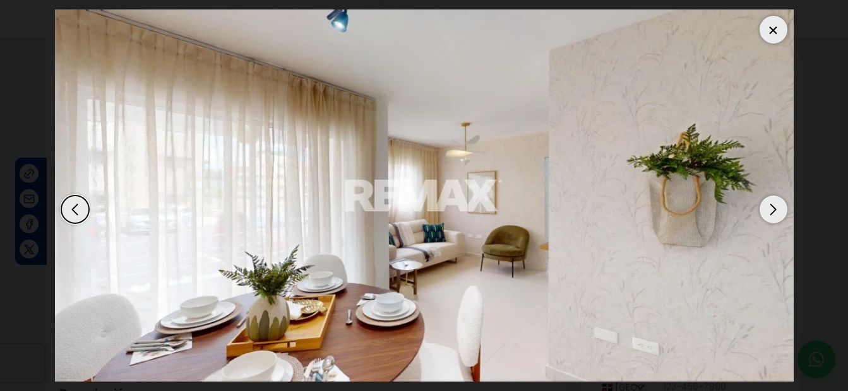
click at [770, 204] on div "Next slide" at bounding box center [773, 210] width 28 height 28
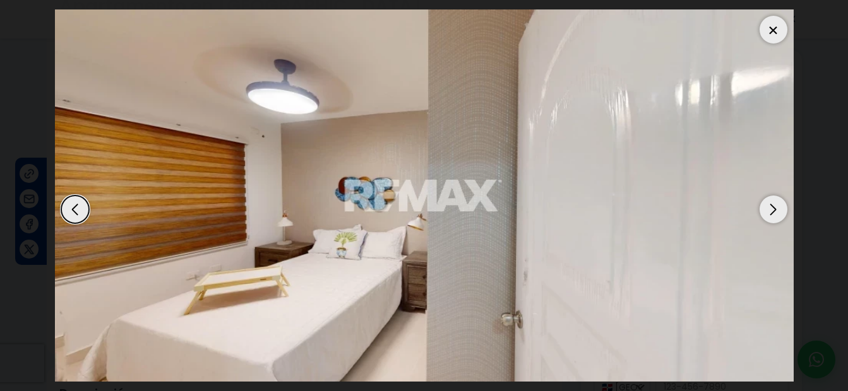
click at [770, 204] on div "Next slide" at bounding box center [773, 210] width 28 height 28
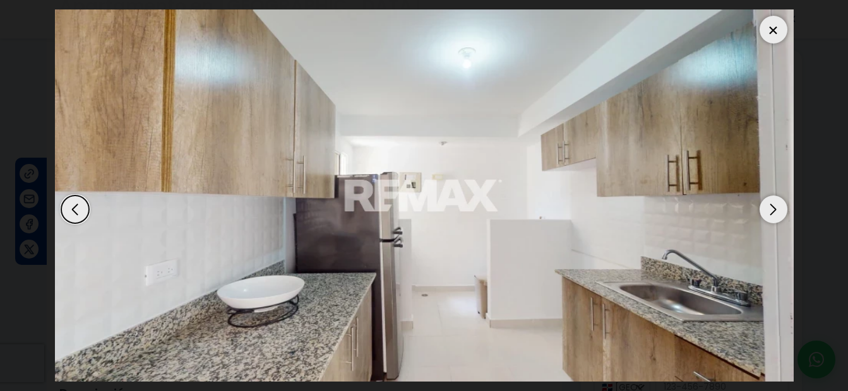
click at [774, 18] on div at bounding box center [773, 30] width 28 height 28
